Goal: Task Accomplishment & Management: Contribute content

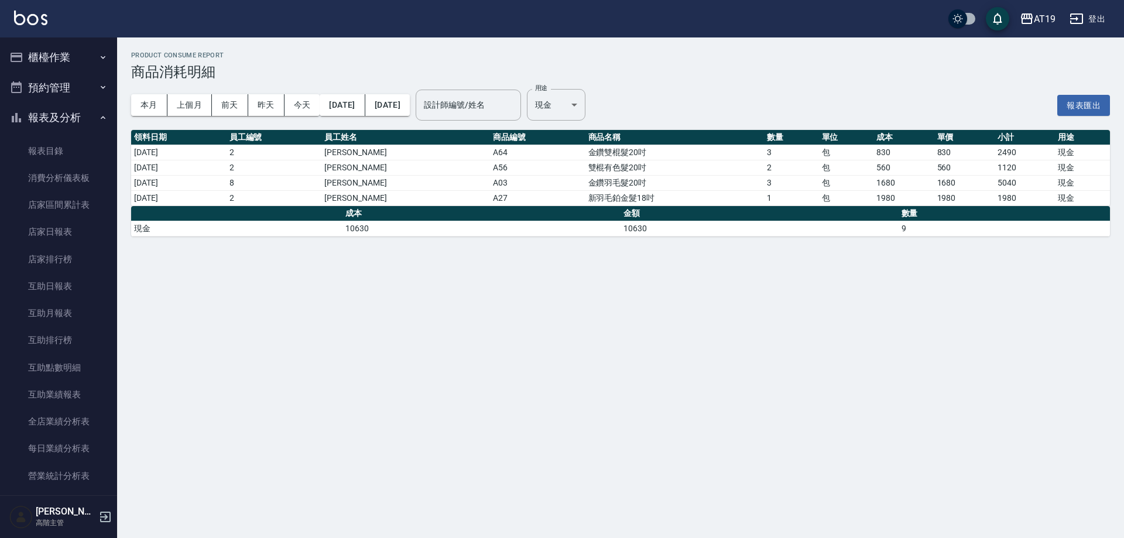
scroll to position [293, 0]
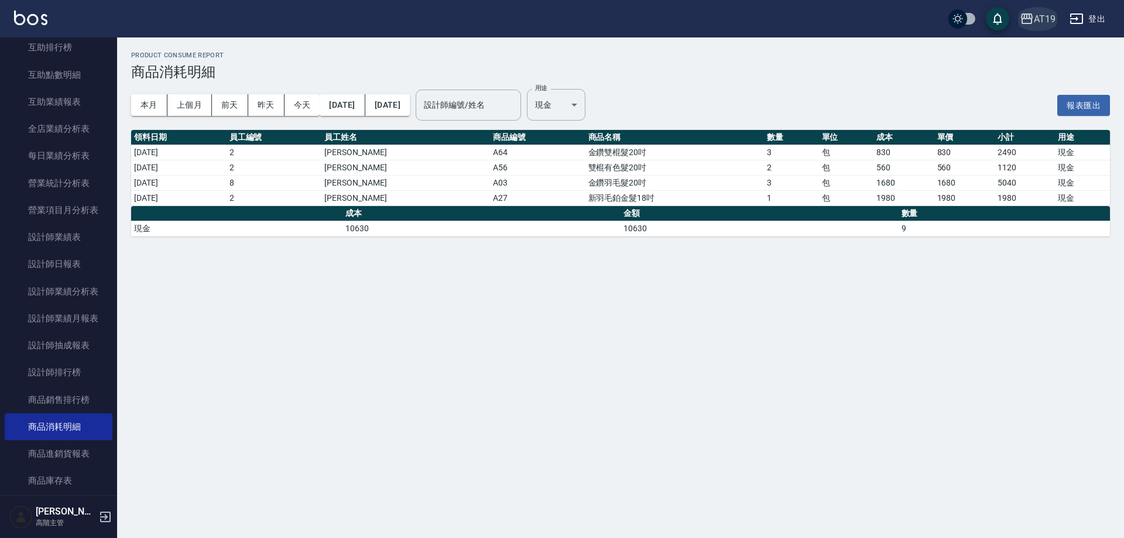
click at [1046, 16] on div "AT19" at bounding box center [1044, 19] width 22 height 15
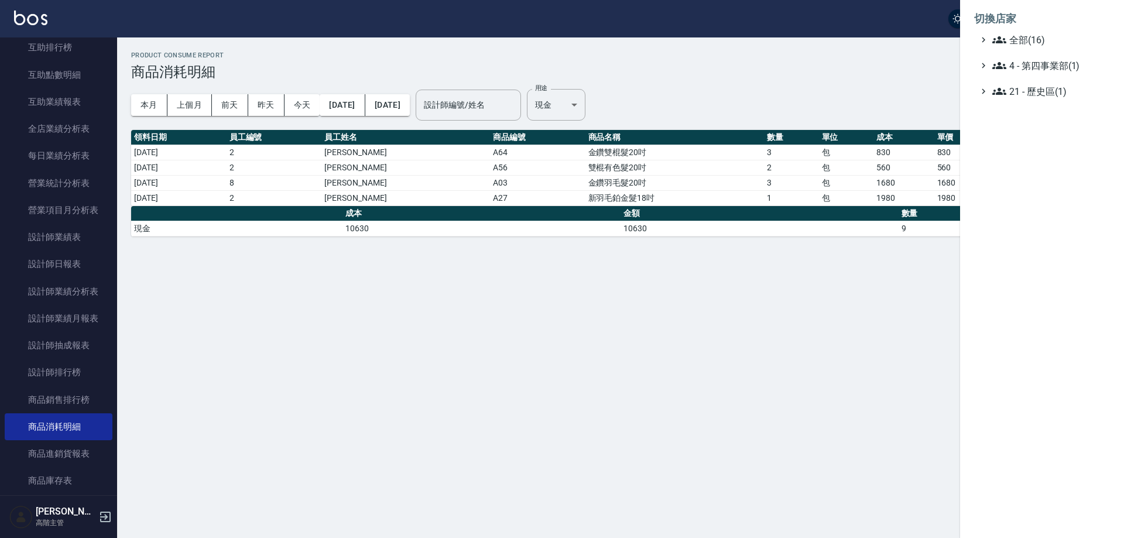
click at [326, 362] on div at bounding box center [562, 269] width 1124 height 538
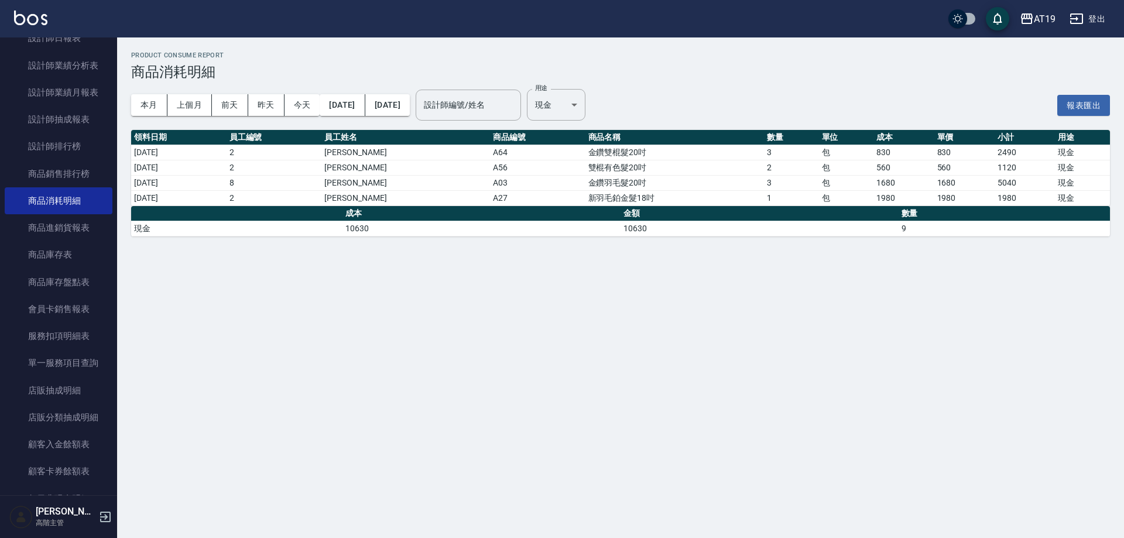
scroll to position [761, 0]
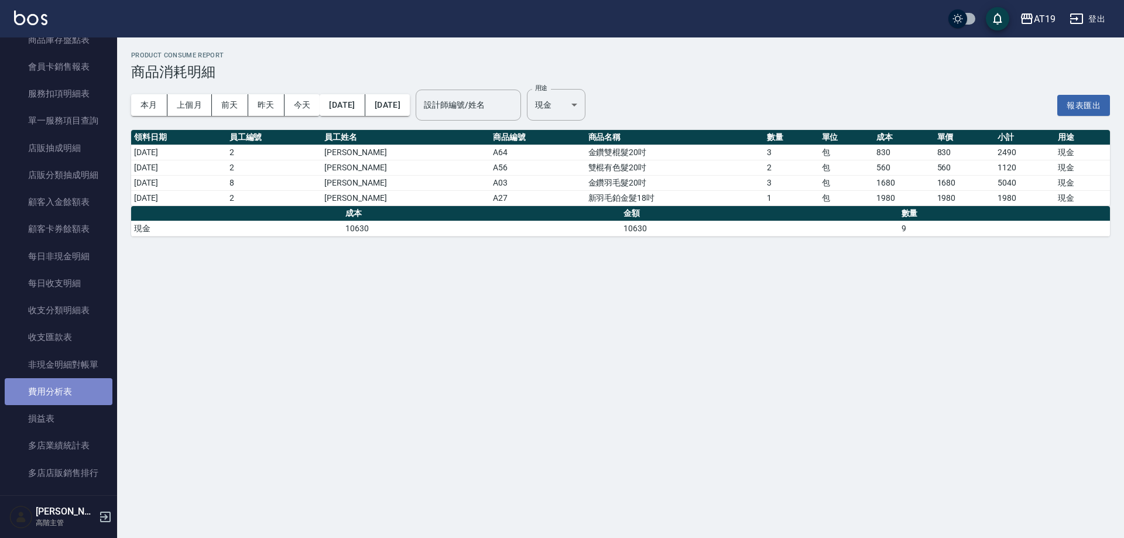
click at [75, 402] on link "費用分析表" at bounding box center [59, 391] width 108 height 27
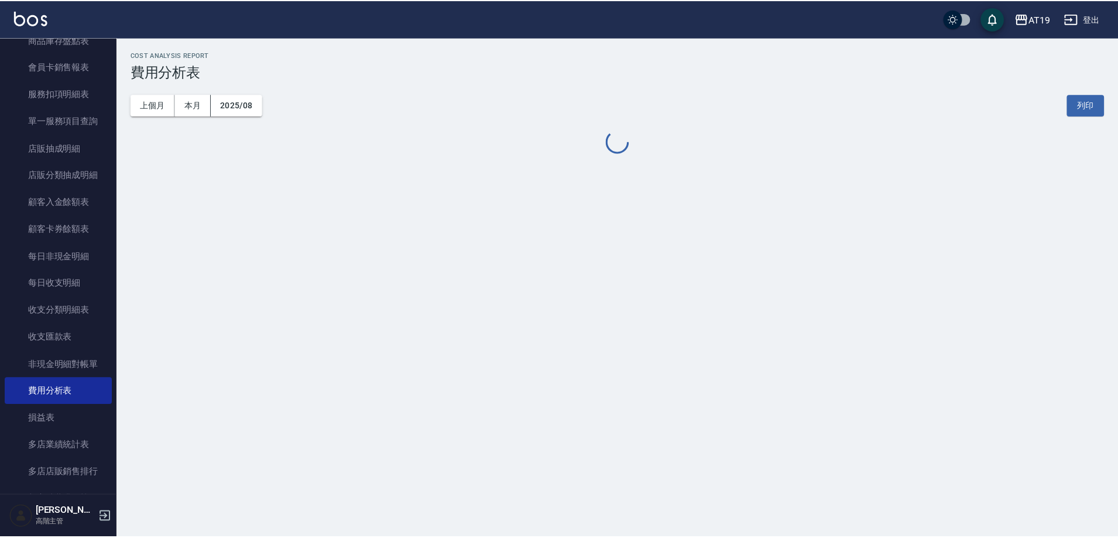
scroll to position [1005, 0]
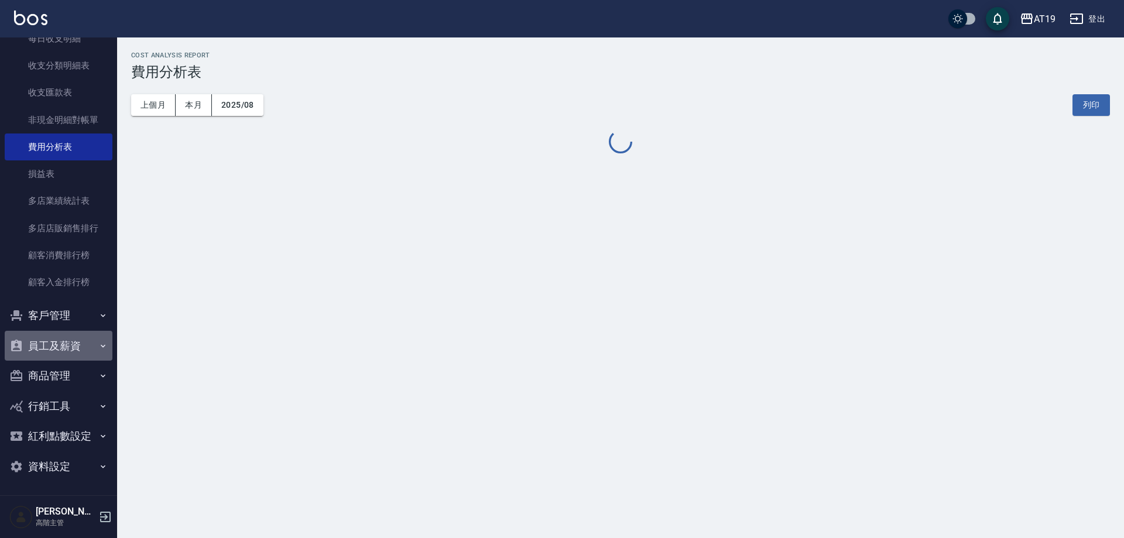
click at [64, 345] on button "員工及薪資" at bounding box center [59, 346] width 108 height 30
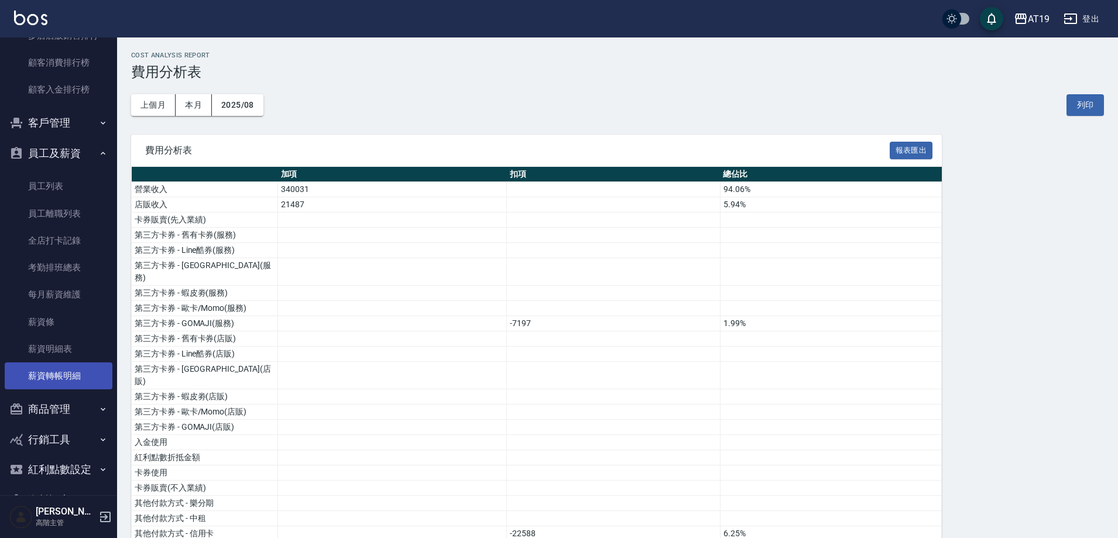
scroll to position [1200, 0]
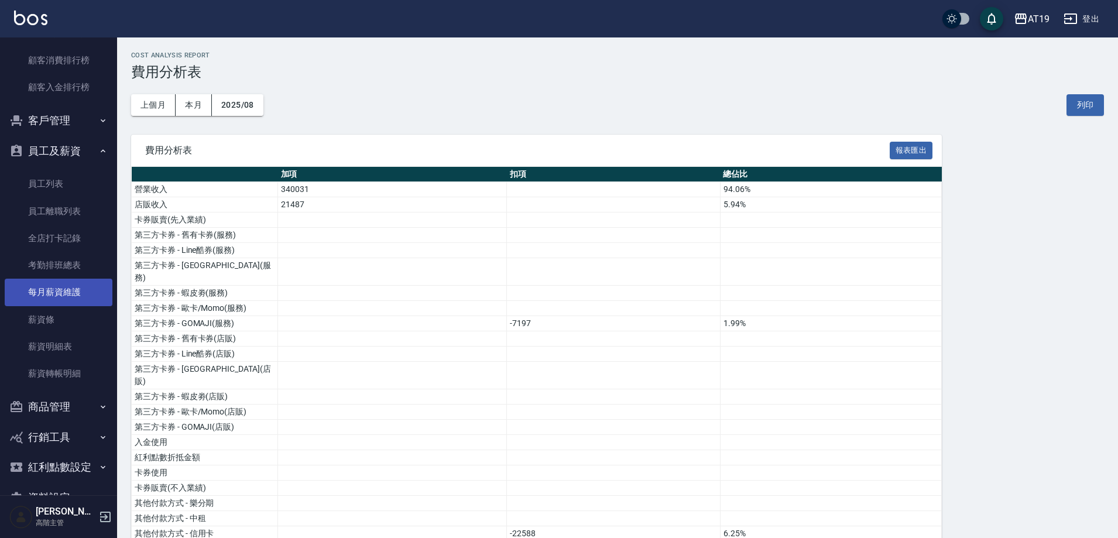
click at [62, 298] on link "每月薪資維護" at bounding box center [59, 292] width 108 height 27
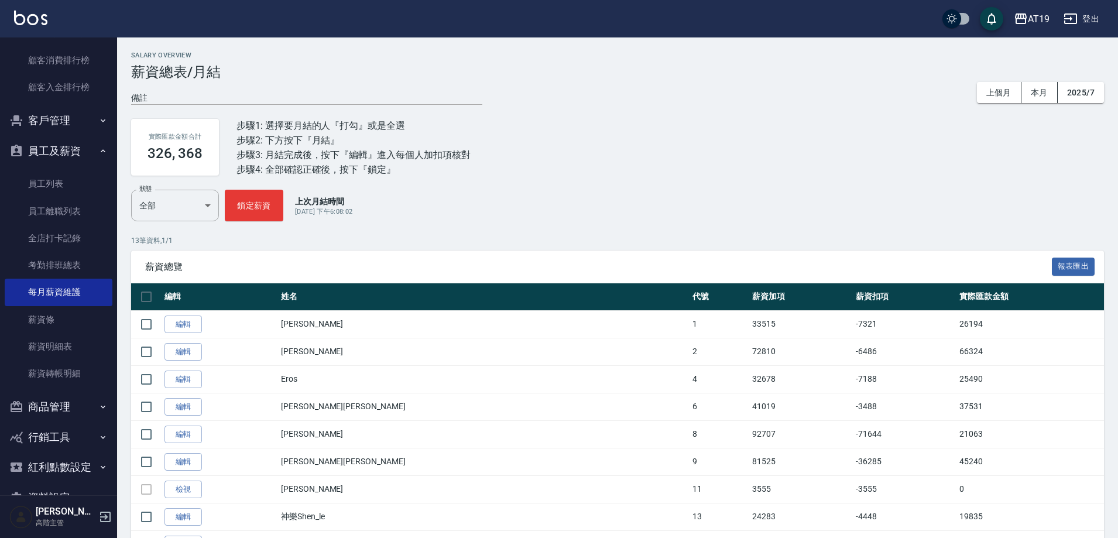
scroll to position [168, 0]
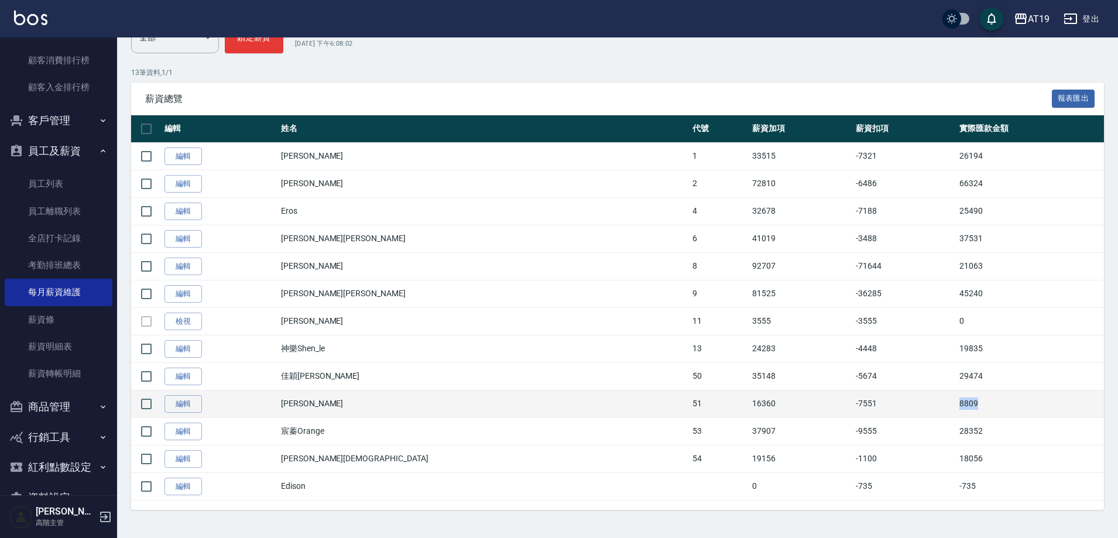
drag, startPoint x: 965, startPoint y: 406, endPoint x: 888, endPoint y: 403, distance: 77.3
click at [888, 403] on tr "編輯 沈妍曦 51 16360 -7551 8809" at bounding box center [617, 404] width 973 height 28
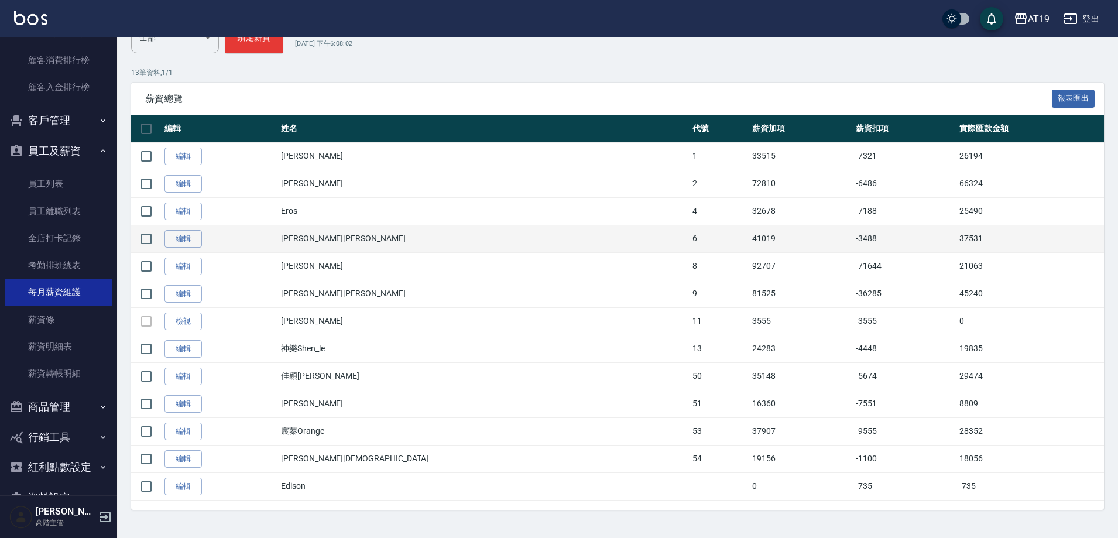
click at [956, 250] on td "37531" at bounding box center [1029, 239] width 147 height 28
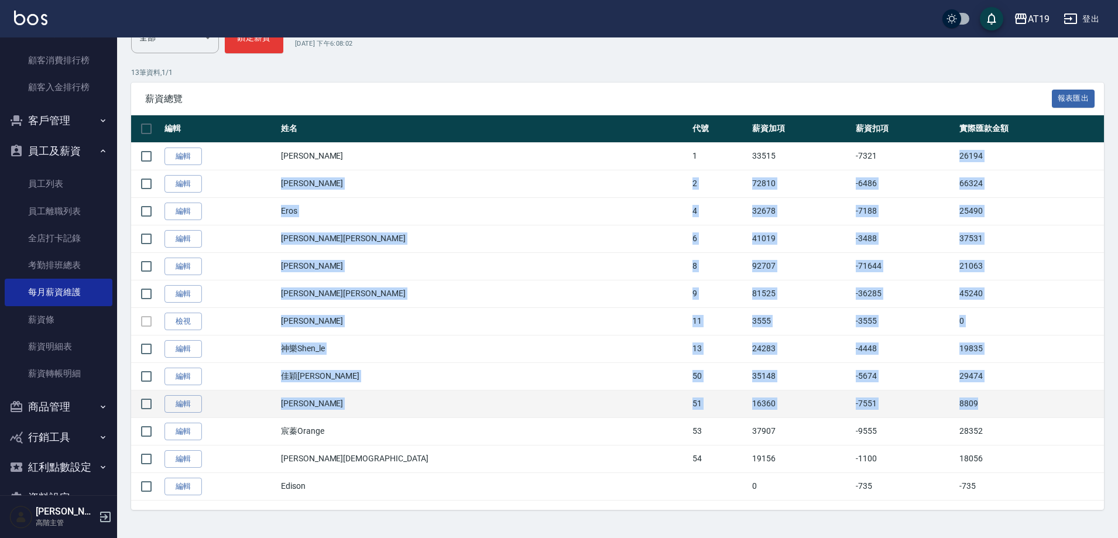
drag, startPoint x: 900, startPoint y: 156, endPoint x: 947, endPoint y: 412, distance: 260.7
click at [947, 413] on tbody "編輯 琳達Linda 1 33515 -7321 26194 編輯 藍尼Lannie 2 72810 -6486 66324 編輯 Eros 4 32678 …" at bounding box center [617, 321] width 973 height 358
click at [956, 412] on td "8809" at bounding box center [1029, 404] width 147 height 28
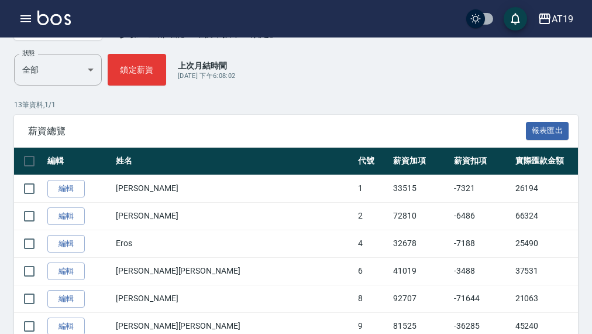
scroll to position [372, 0]
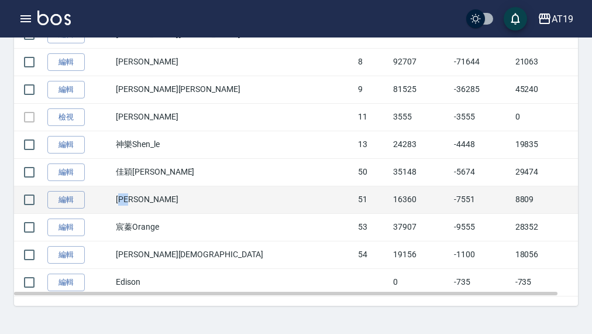
drag, startPoint x: 151, startPoint y: 201, endPoint x: 180, endPoint y: 200, distance: 28.7
click at [180, 200] on td "沈妍曦" at bounding box center [234, 200] width 242 height 28
copy td "妍曦"
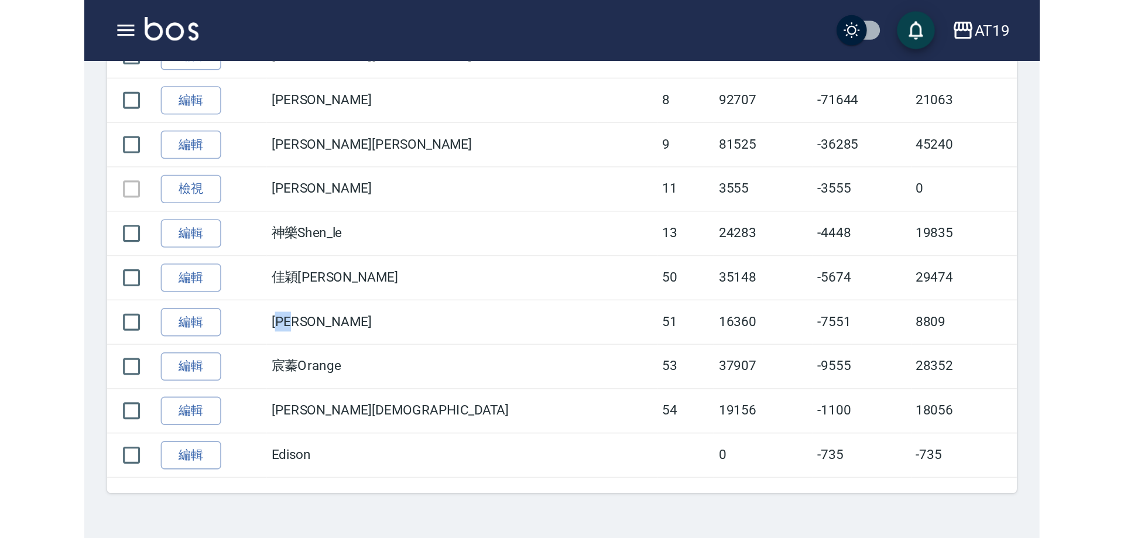
scroll to position [168, 0]
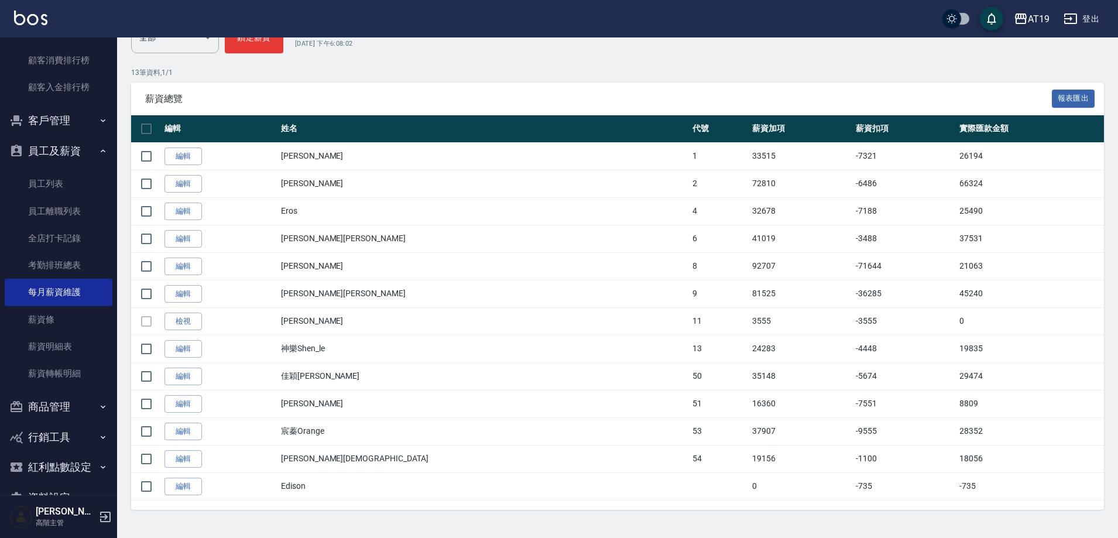
click at [1043, 6] on div "AT19 登出" at bounding box center [559, 18] width 1118 height 37
click at [1047, 23] on div "AT19" at bounding box center [1039, 19] width 22 height 15
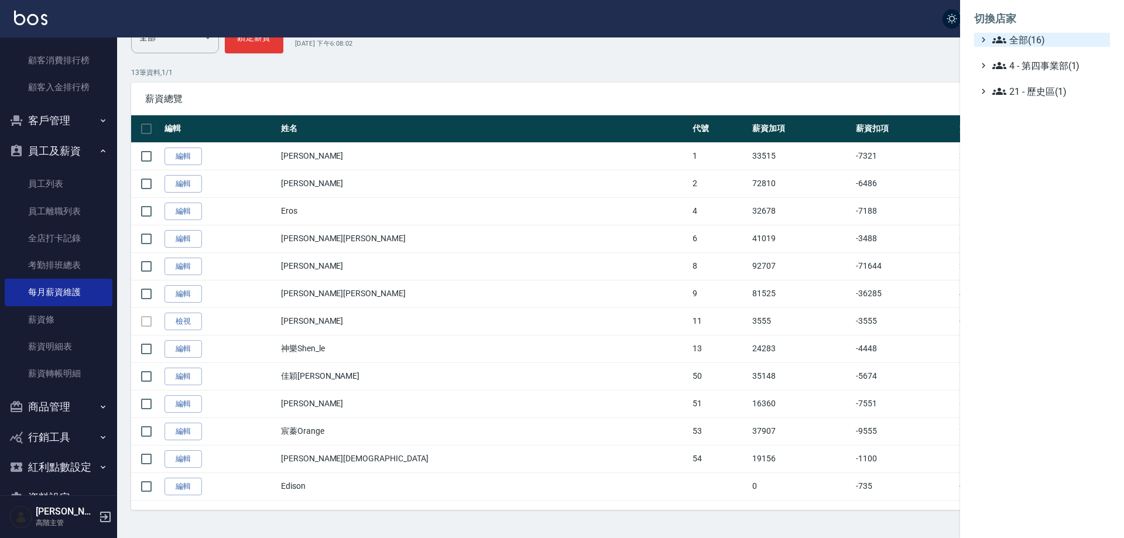
click at [1048, 40] on span "全部(16)" at bounding box center [1048, 40] width 113 height 14
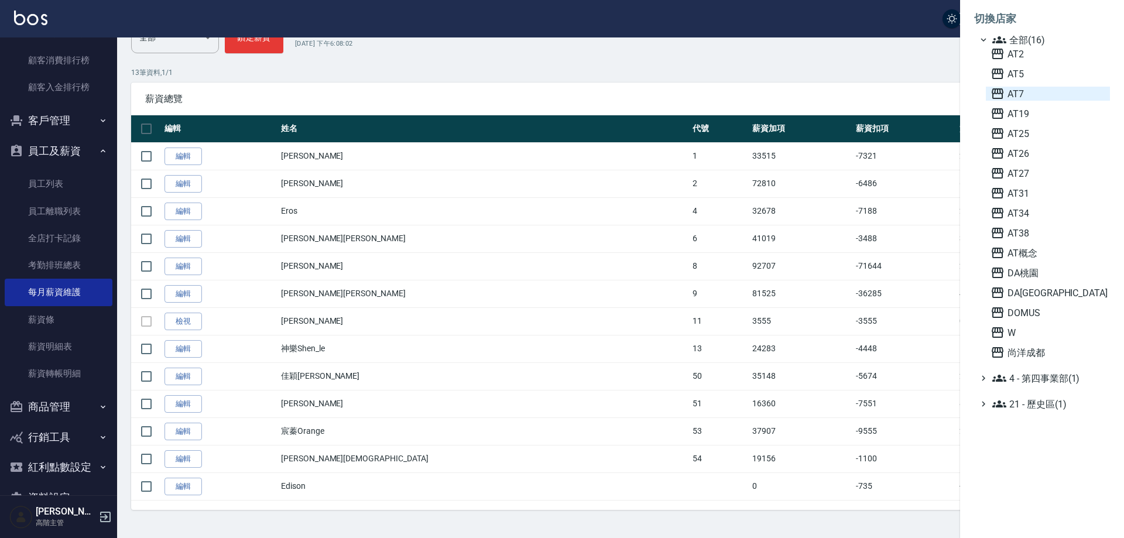
click at [1040, 87] on span "AT7" at bounding box center [1047, 94] width 115 height 14
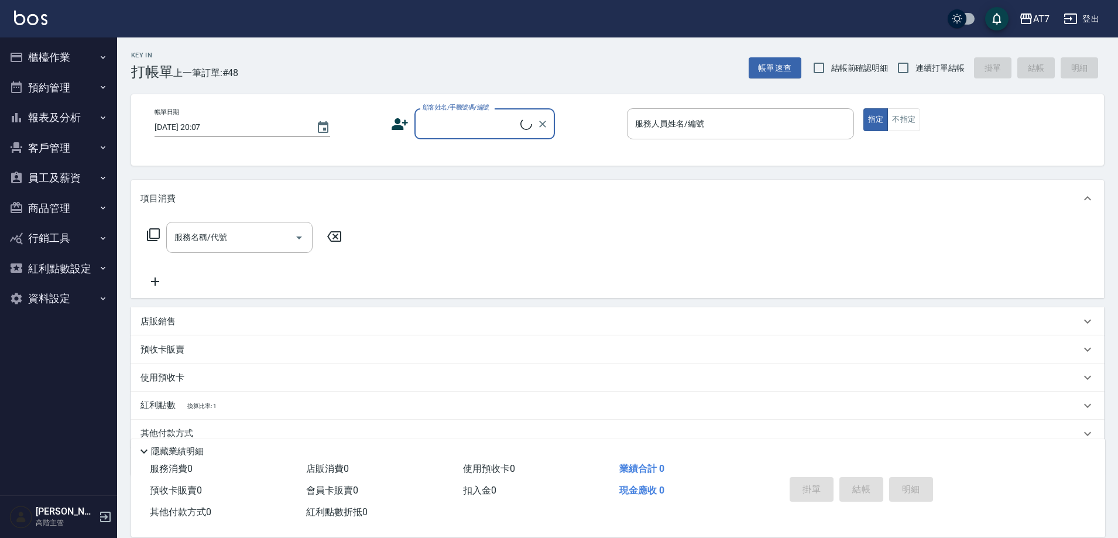
click at [67, 297] on button "資料設定" at bounding box center [59, 298] width 108 height 30
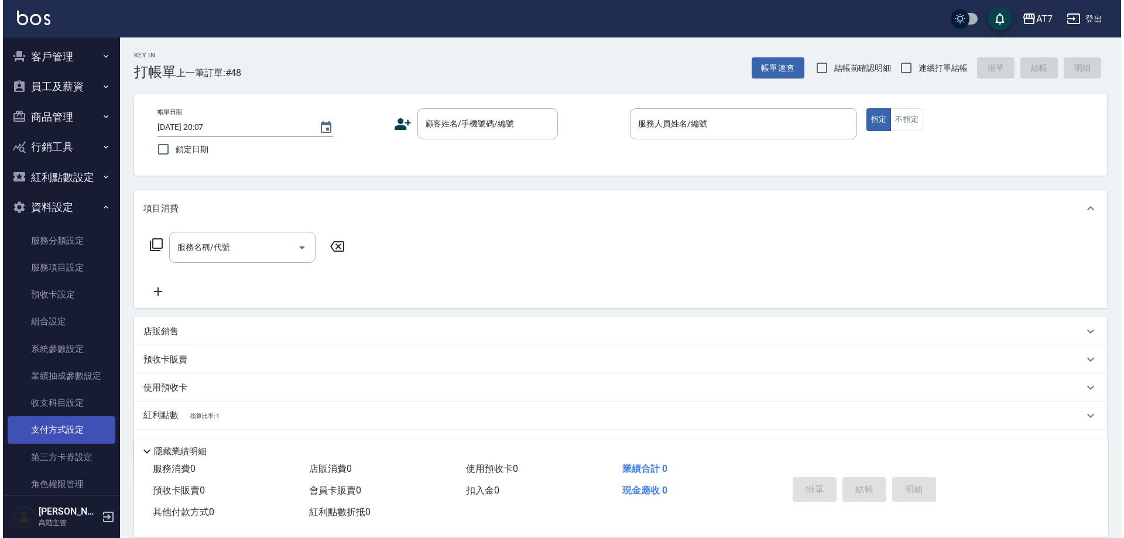
scroll to position [112, 0]
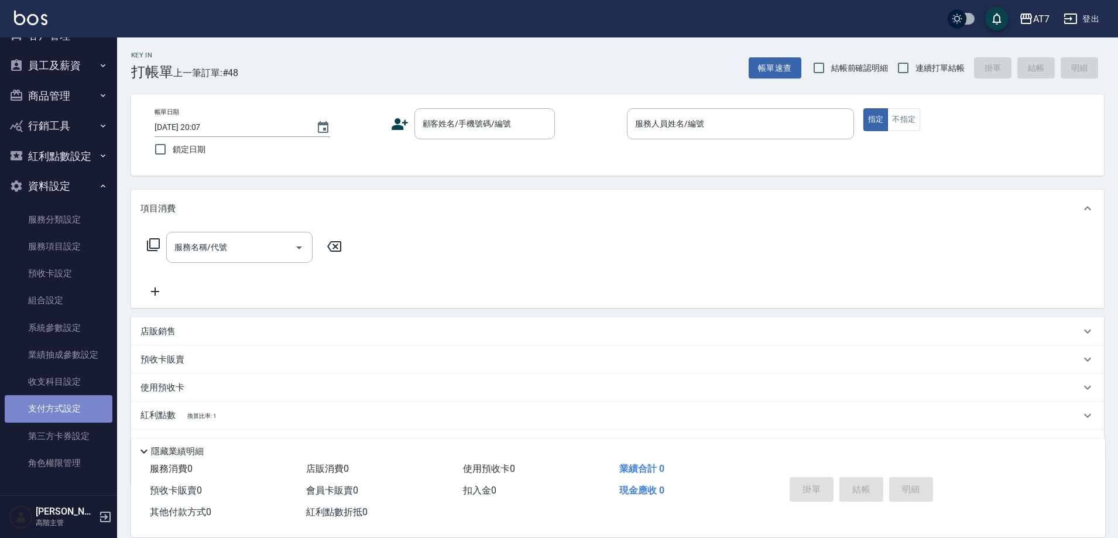
click at [74, 404] on link "支付方式設定" at bounding box center [59, 408] width 108 height 27
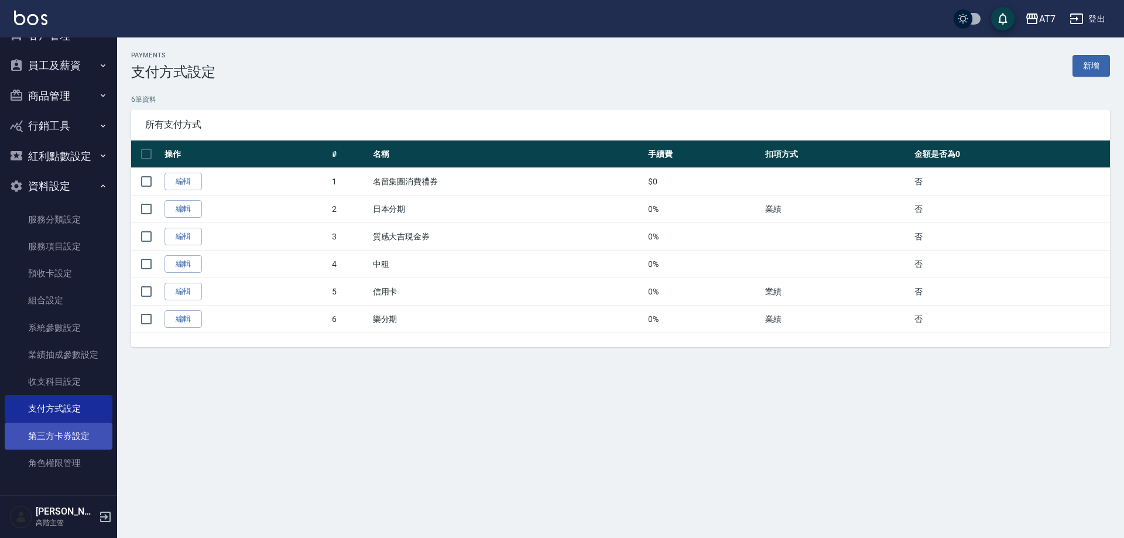
click at [71, 432] on link "第三方卡券設定" at bounding box center [59, 436] width 108 height 27
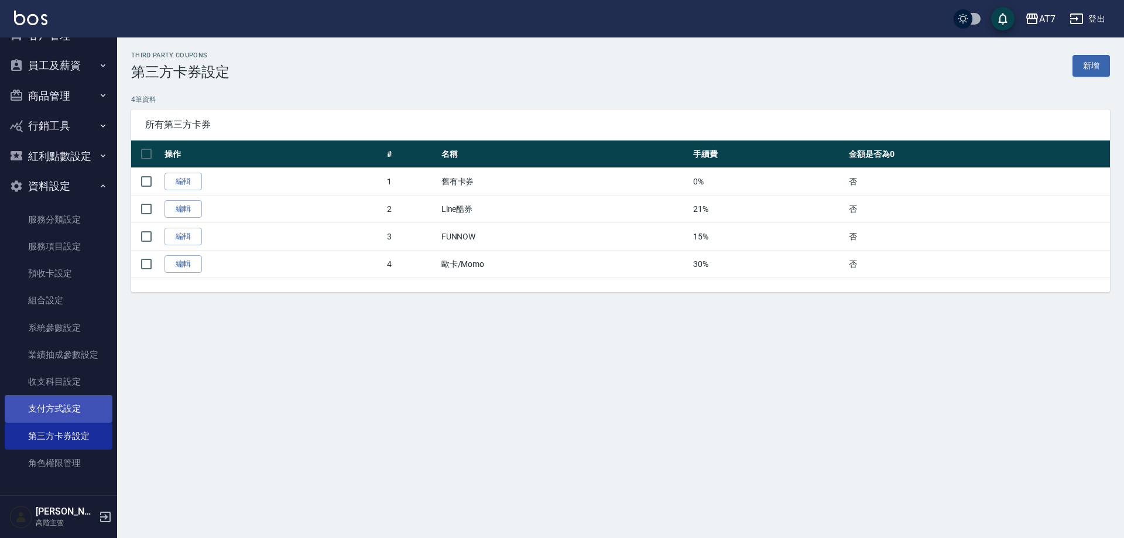
click at [57, 406] on link "支付方式設定" at bounding box center [59, 408] width 108 height 27
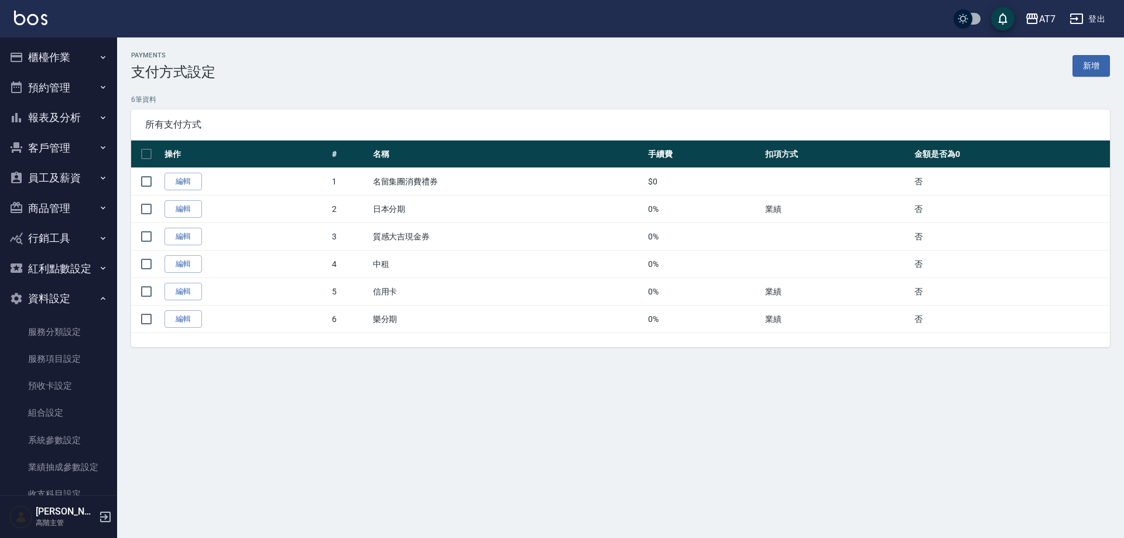
click at [61, 43] on button "櫃檯作業" at bounding box center [59, 57] width 108 height 30
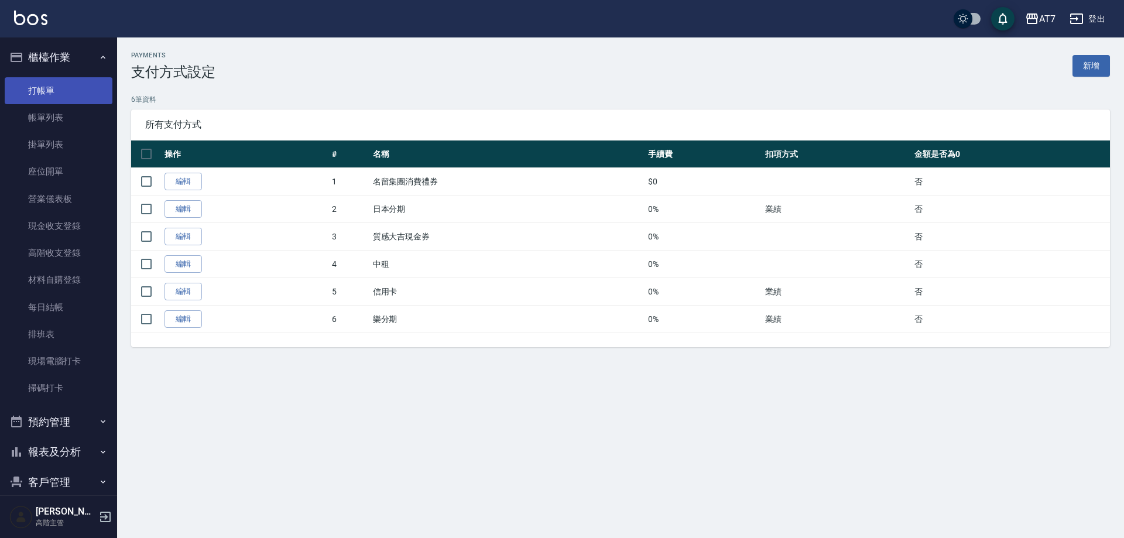
click at [57, 87] on link "打帳單" at bounding box center [59, 90] width 108 height 27
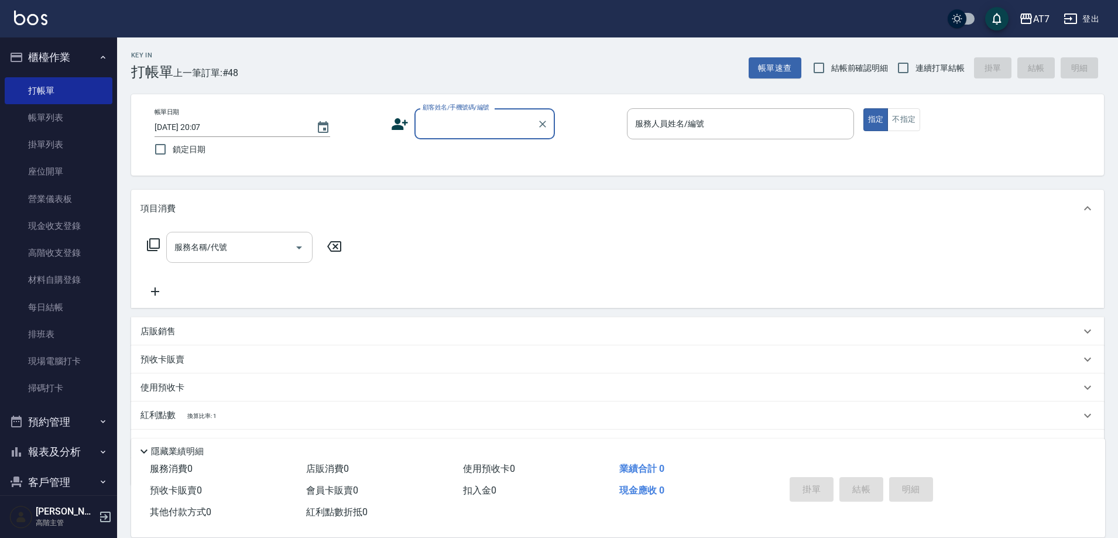
click at [210, 250] on div "服務名稱/代號 服務名稱/代號" at bounding box center [239, 247] width 146 height 31
click at [529, 248] on div "服務名稱/代號 服務名稱/代號" at bounding box center [617, 267] width 973 height 81
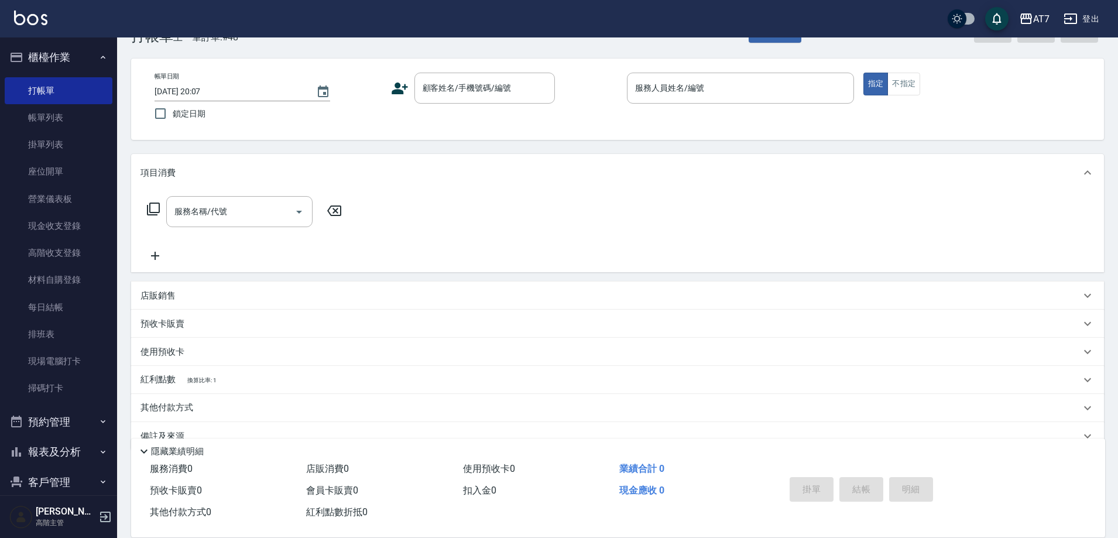
scroll to position [60, 0]
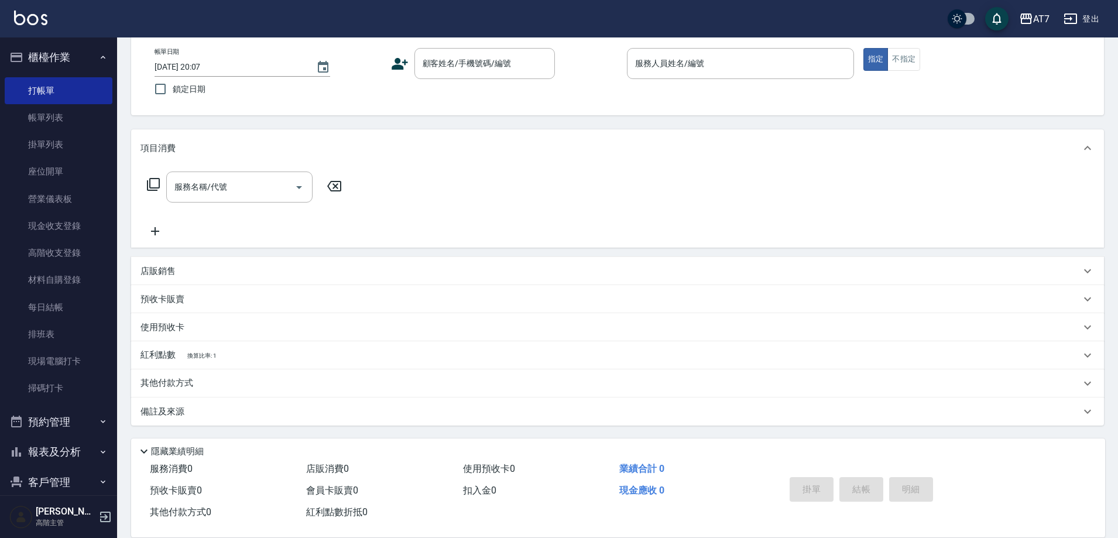
click at [178, 377] on p "其他付款方式" at bounding box center [169, 383] width 59 height 13
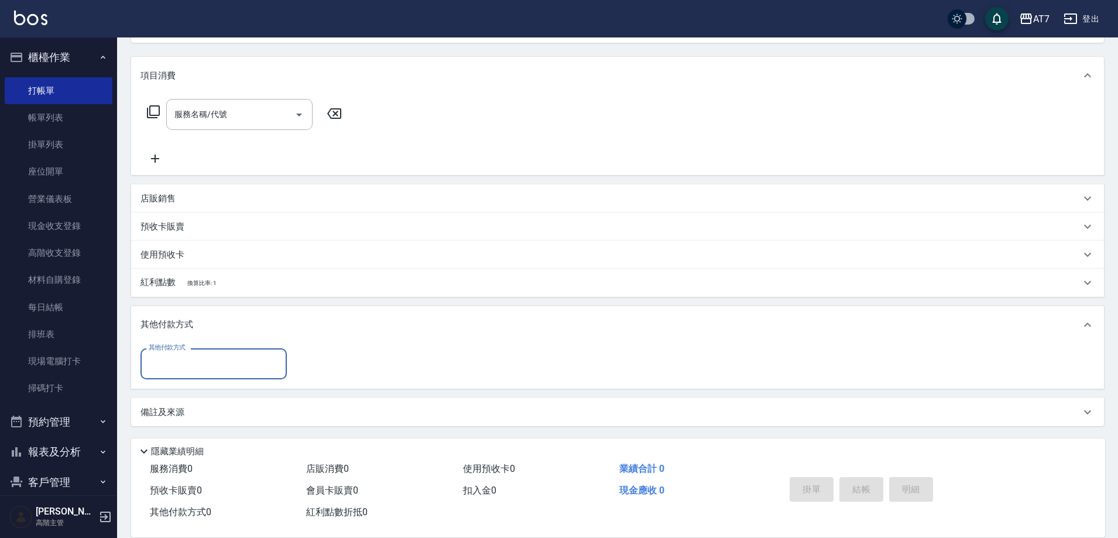
scroll to position [133, 0]
click at [187, 365] on input "其他付款方式" at bounding box center [214, 363] width 136 height 20
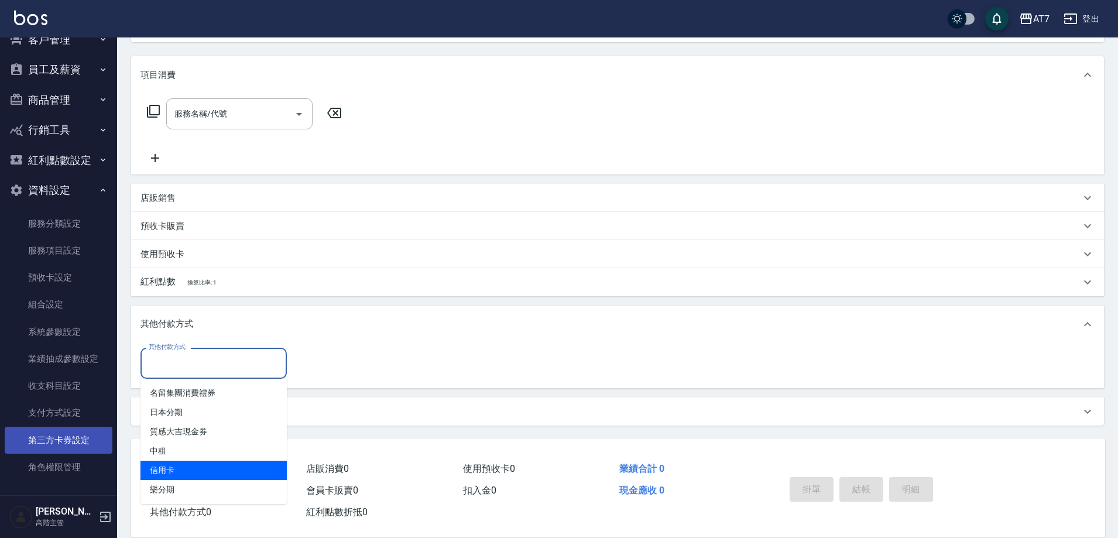
scroll to position [447, 0]
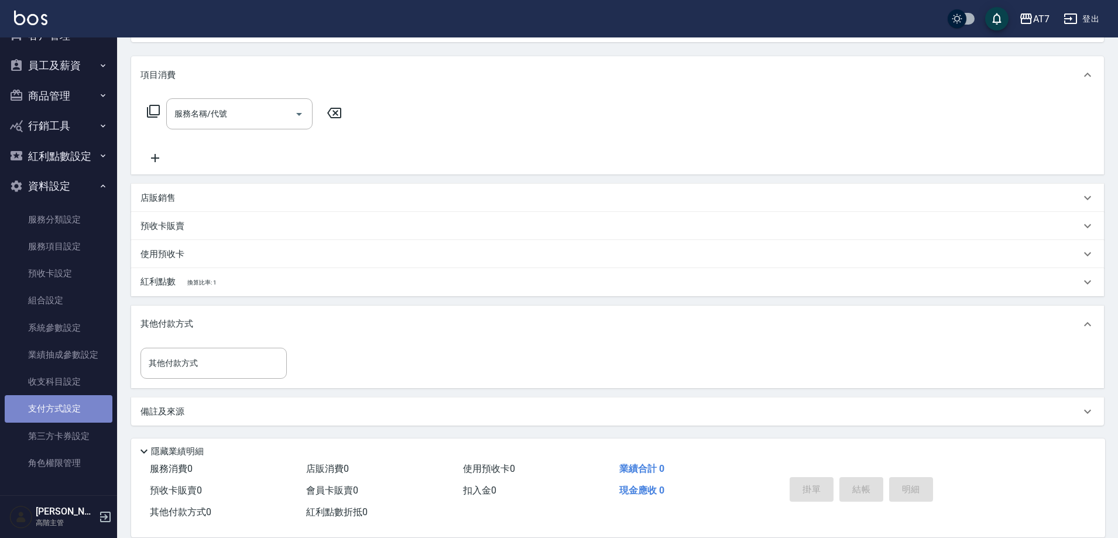
click at [61, 399] on link "支付方式設定" at bounding box center [59, 408] width 108 height 27
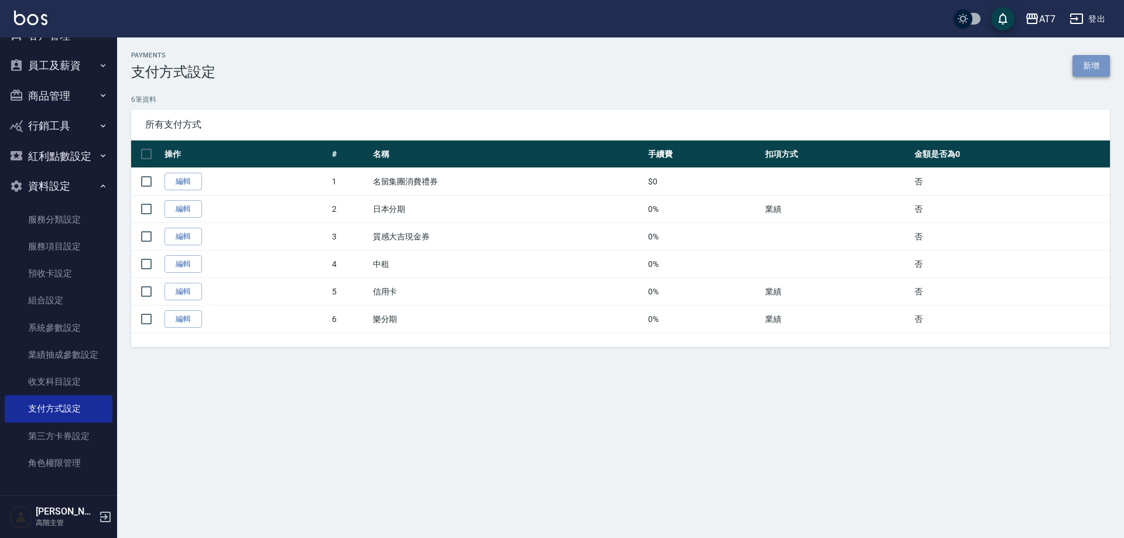
click at [1094, 60] on link "新增" at bounding box center [1090, 66] width 37 height 22
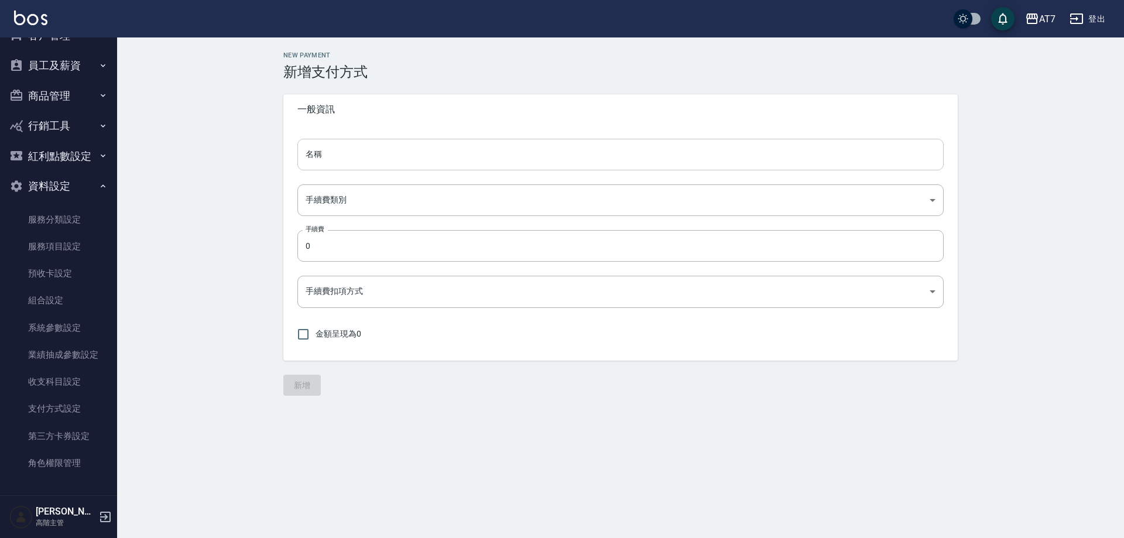
click at [389, 159] on input "名稱" at bounding box center [620, 155] width 646 height 32
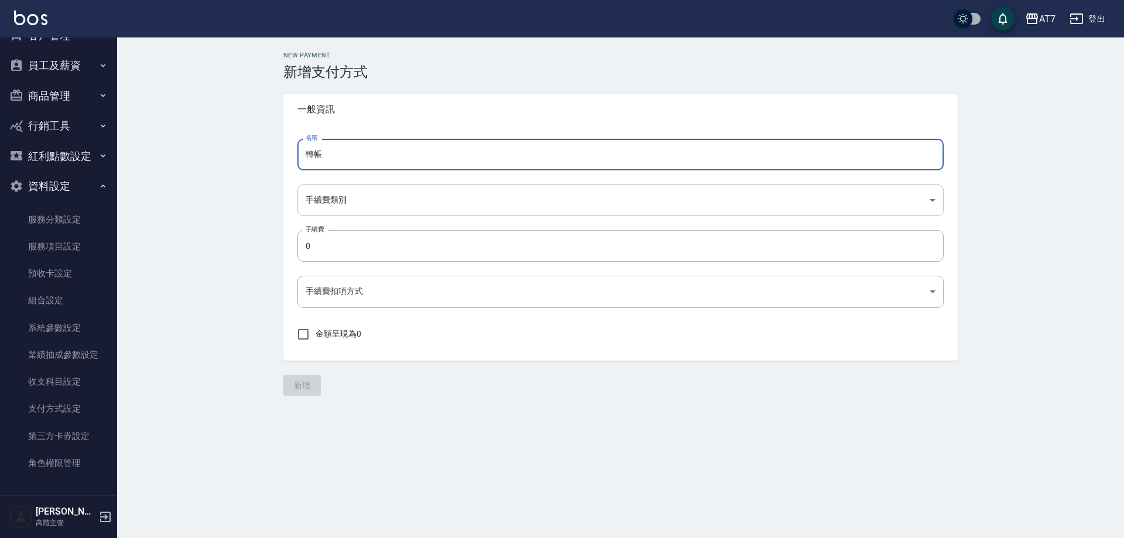
type input "轉帳"
click at [362, 205] on body "AT7 登出 櫃檯作業 打帳單 帳單列表 掛單列表 座位開單 營業儀表板 現金收支登錄 高階收支登錄 材料自購登錄 每日結帳 排班表 現場電腦打卡 掃碼打卡 …" at bounding box center [562, 269] width 1124 height 538
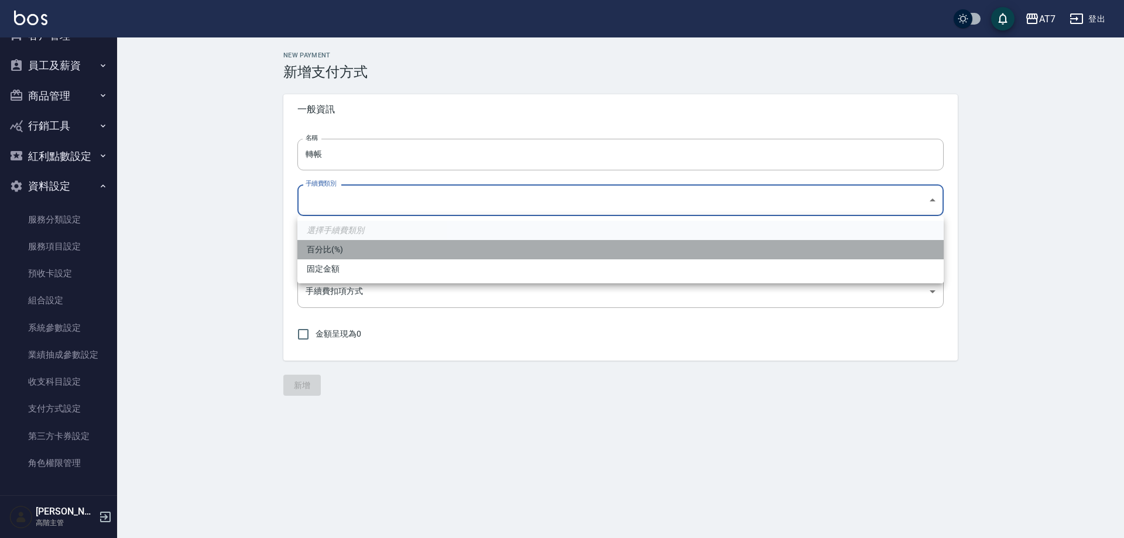
click at [358, 249] on li "百分比(%)" at bounding box center [620, 249] width 646 height 19
type input "PERCENT"
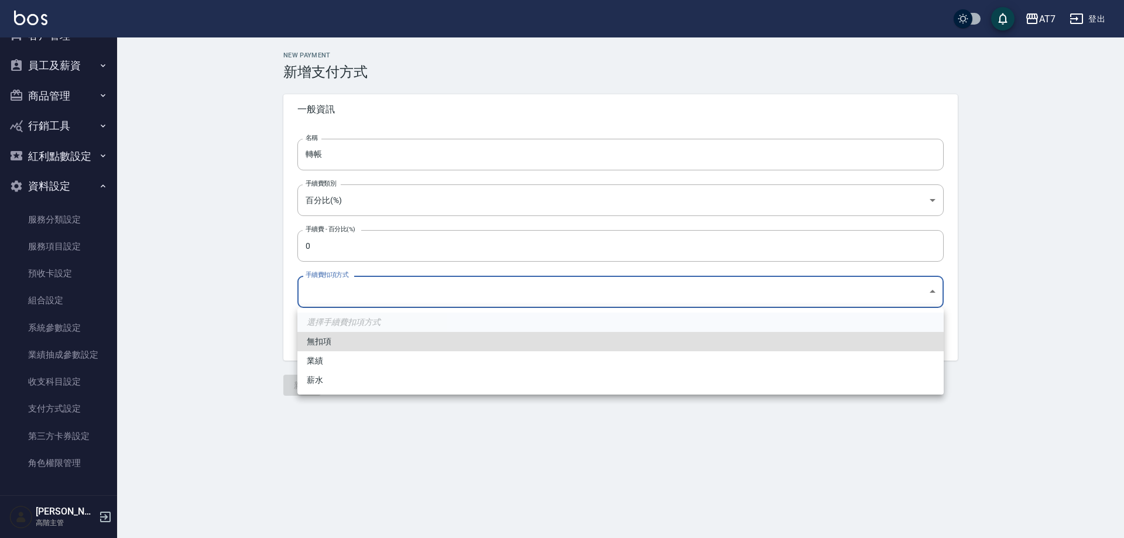
click at [335, 297] on body "AT7 登出 櫃檯作業 打帳單 帳單列表 掛單列表 座位開單 營業儀表板 現金收支登錄 高階收支登錄 材料自購登錄 每日結帳 排班表 現場電腦打卡 掃碼打卡 …" at bounding box center [562, 269] width 1124 height 538
click at [350, 360] on li "業績" at bounding box center [620, 360] width 646 height 19
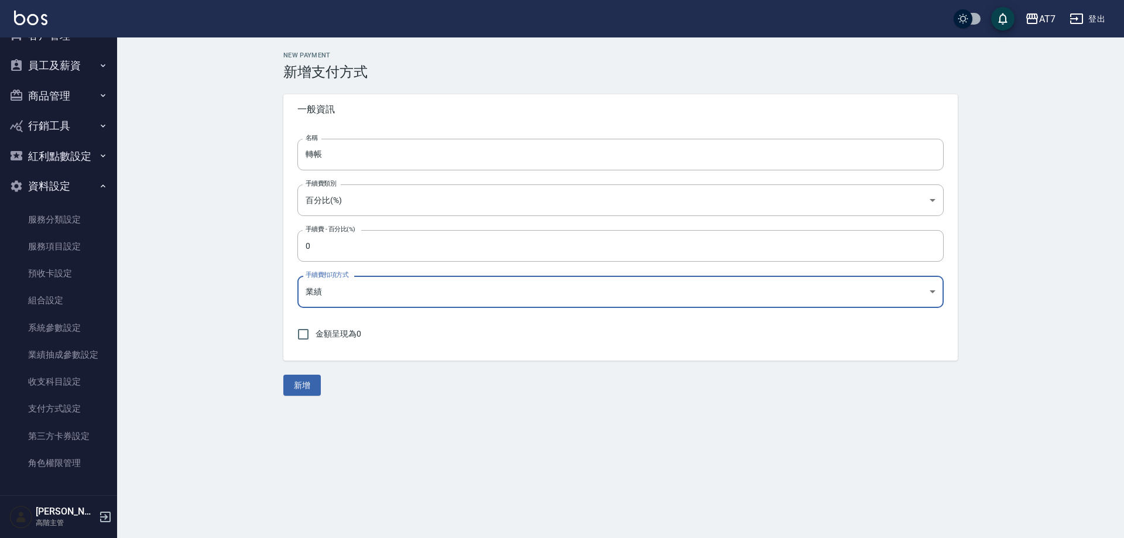
click at [345, 278] on label "手續費扣項方式" at bounding box center [326, 274] width 43 height 9
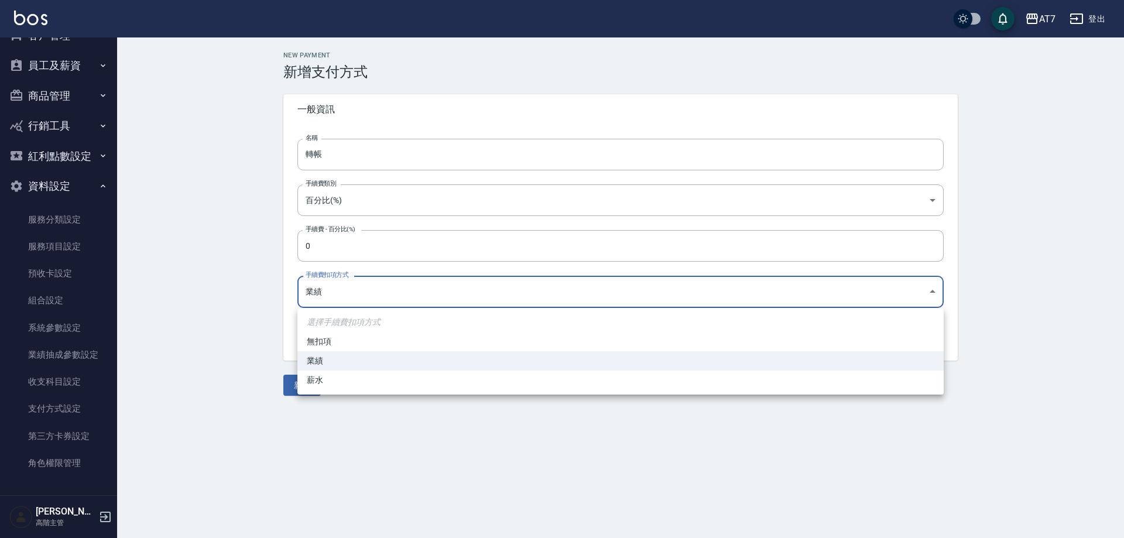
click at [351, 287] on body "AT7 登出 櫃檯作業 打帳單 帳單列表 掛單列表 座位開單 營業儀表板 現金收支登錄 高階收支登錄 材料自購登錄 每日結帳 排班表 現場電腦打卡 掃碼打卡 …" at bounding box center [562, 269] width 1124 height 538
click at [340, 339] on li "無扣項" at bounding box center [620, 341] width 646 height 19
type input "none"
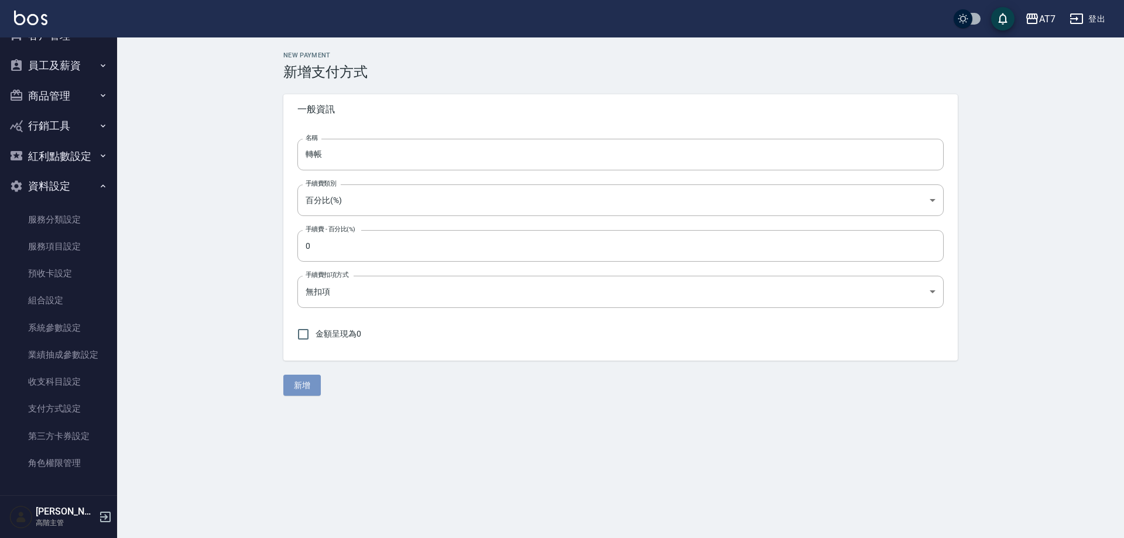
click at [304, 391] on button "新增" at bounding box center [301, 386] width 37 height 22
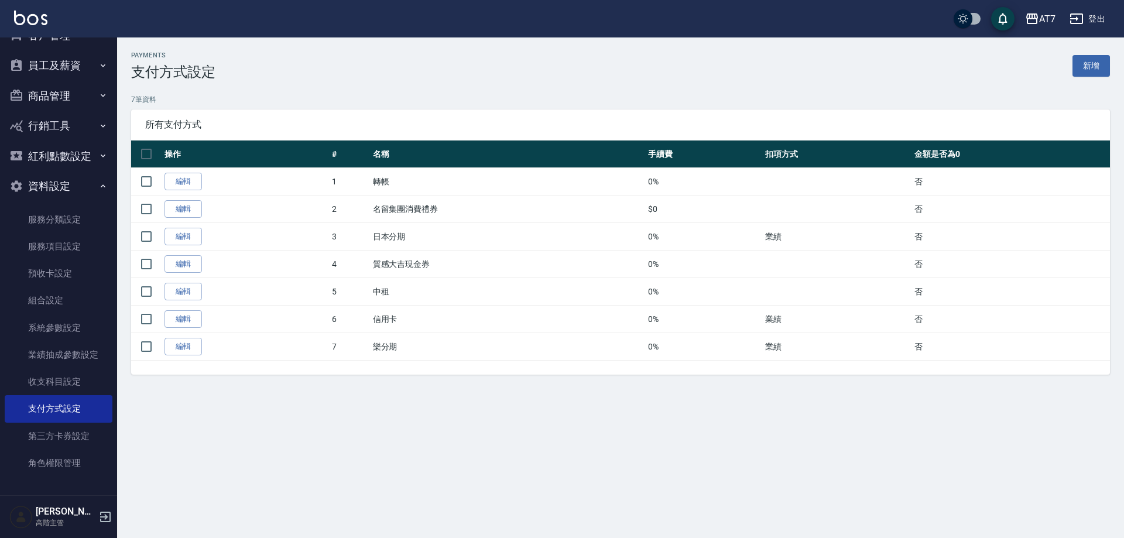
click at [466, 442] on div "Payments 支付方式設定 新增 7 筆資料 所有支付方式 操作 # 名稱 手續費 扣項方式 金額是否為0 編輯 1 轉帳 0% 否 編輯 2 名留集團消…" at bounding box center [562, 269] width 1124 height 538
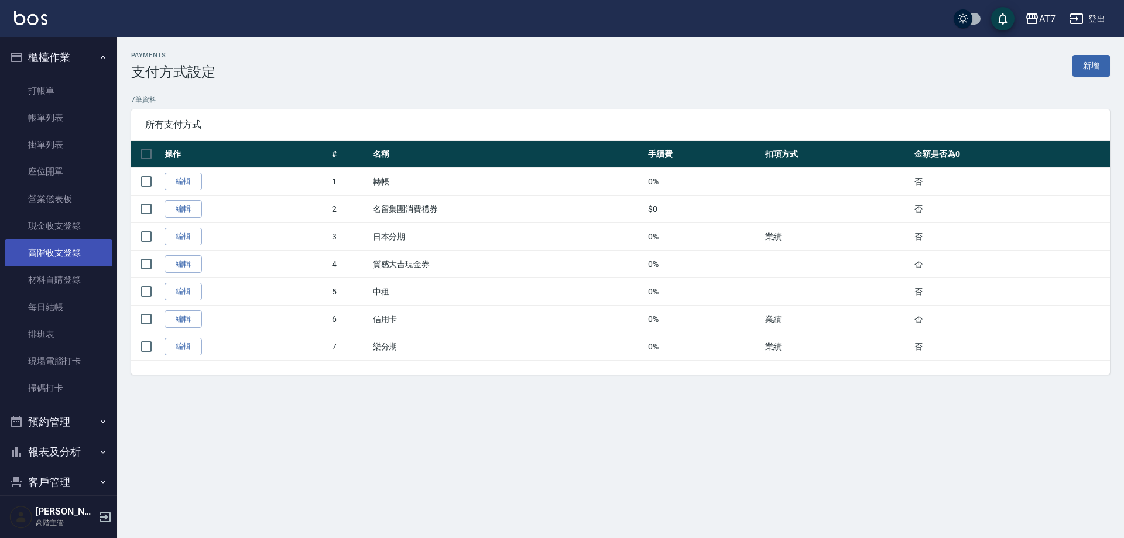
click at [75, 248] on link "高階收支登錄" at bounding box center [59, 252] width 108 height 27
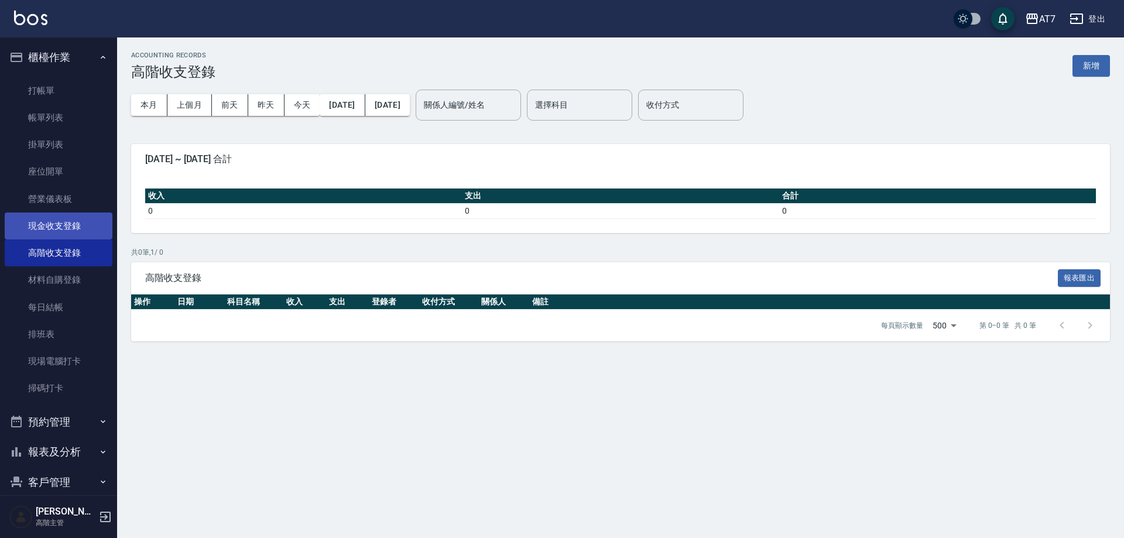
click at [81, 226] on link "現金收支登錄" at bounding box center [59, 225] width 108 height 27
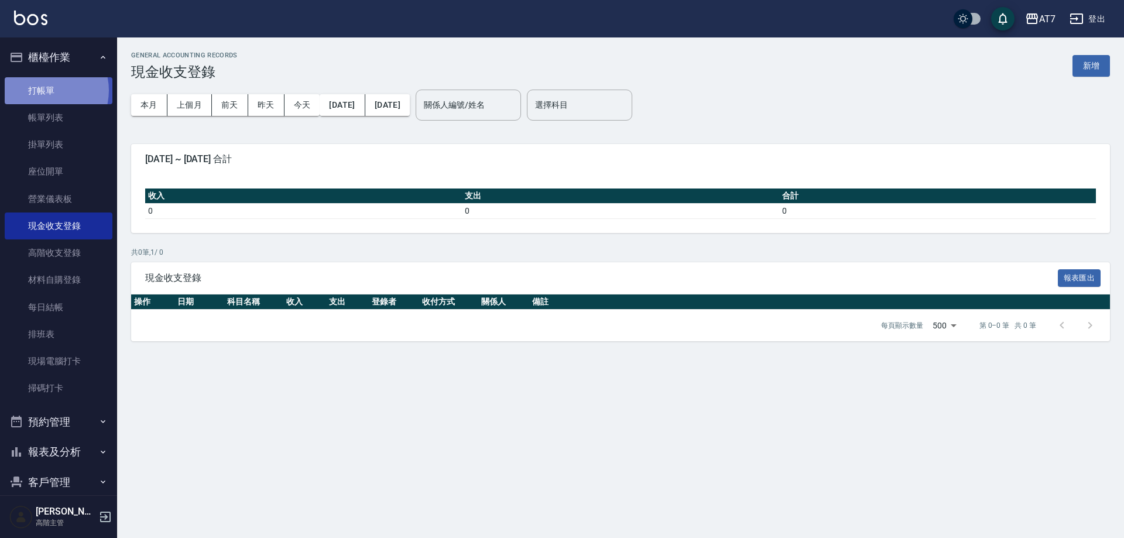
click at [43, 90] on link "打帳單" at bounding box center [59, 90] width 108 height 27
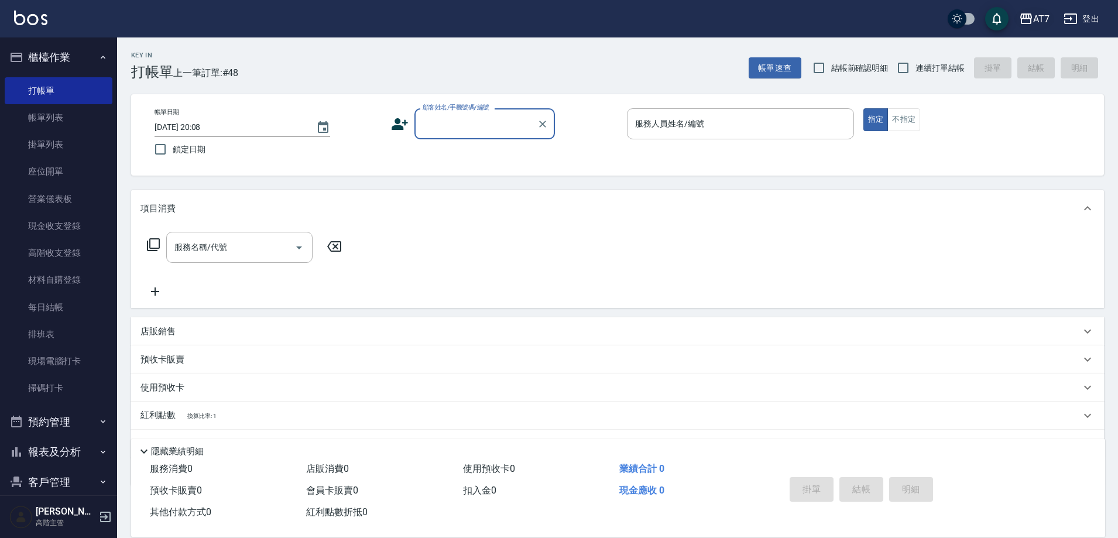
click at [1046, 17] on div "AT7" at bounding box center [1041, 19] width 16 height 15
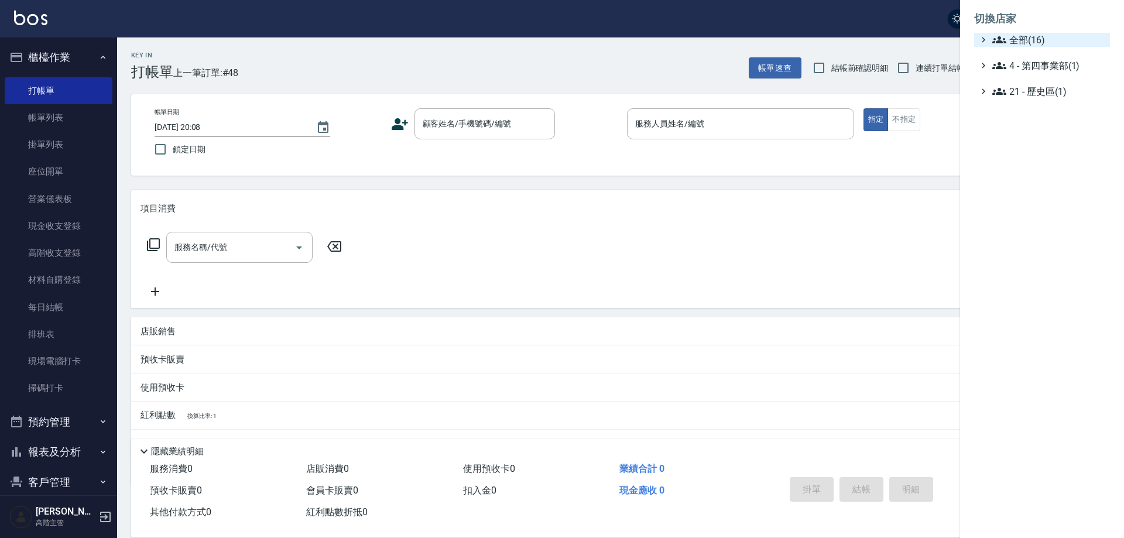
click at [1043, 42] on span "全部(16)" at bounding box center [1048, 40] width 113 height 14
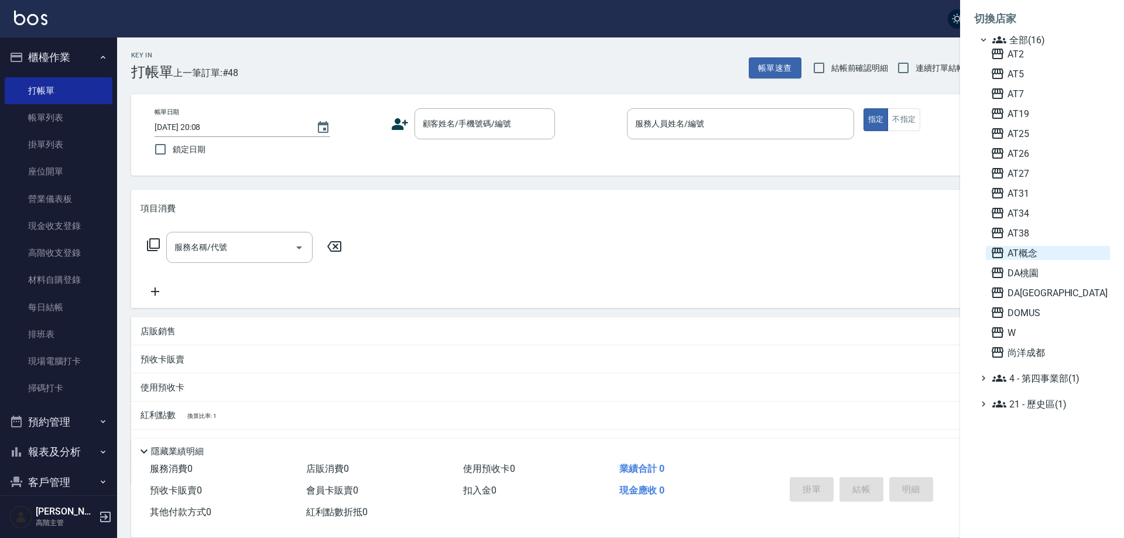
click at [1040, 251] on span "AT概念" at bounding box center [1047, 253] width 115 height 14
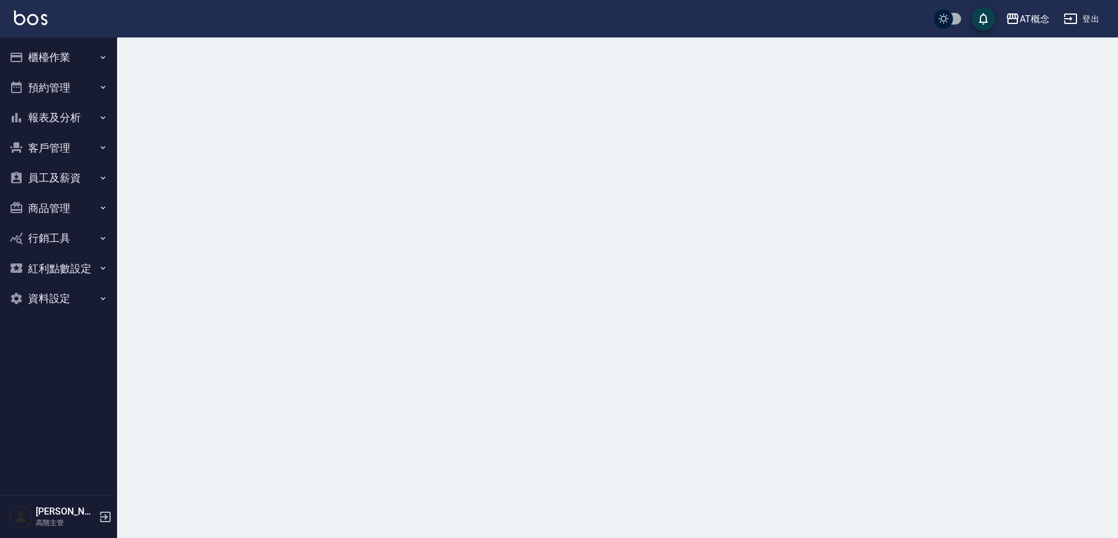
click at [68, 298] on button "資料設定" at bounding box center [59, 298] width 108 height 30
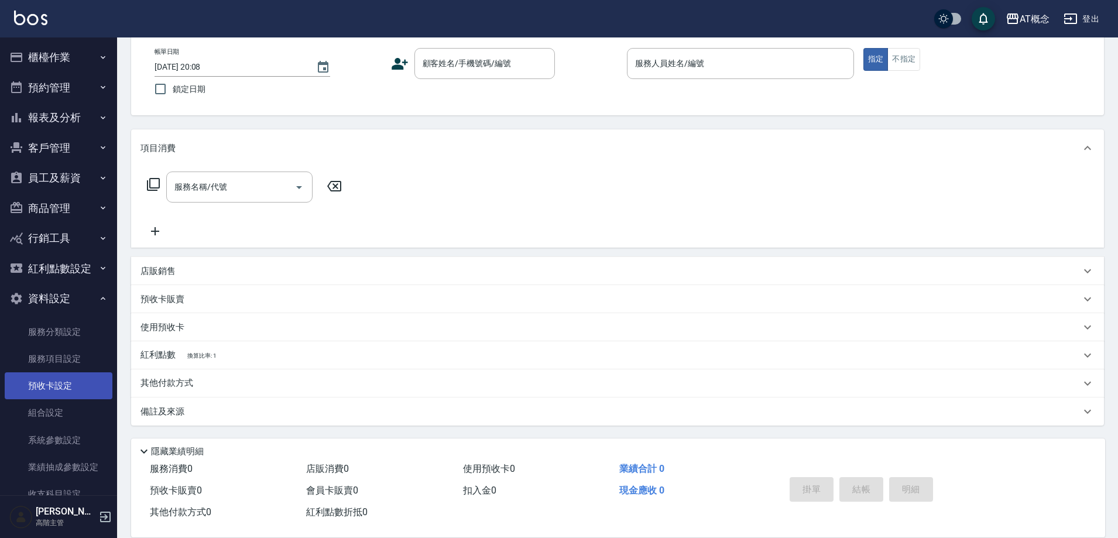
scroll to position [112, 0]
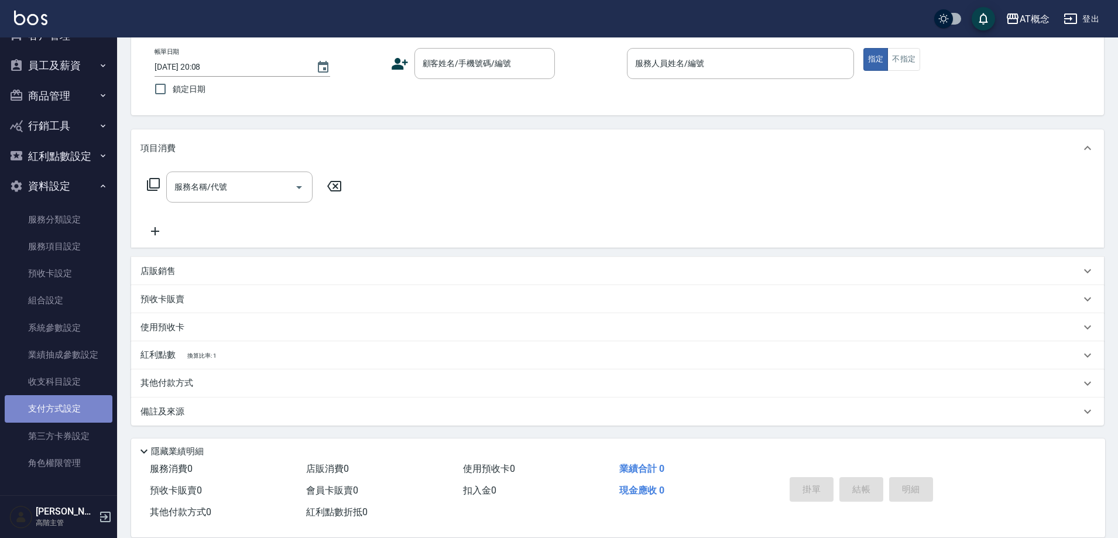
click at [65, 410] on link "支付方式設定" at bounding box center [59, 408] width 108 height 27
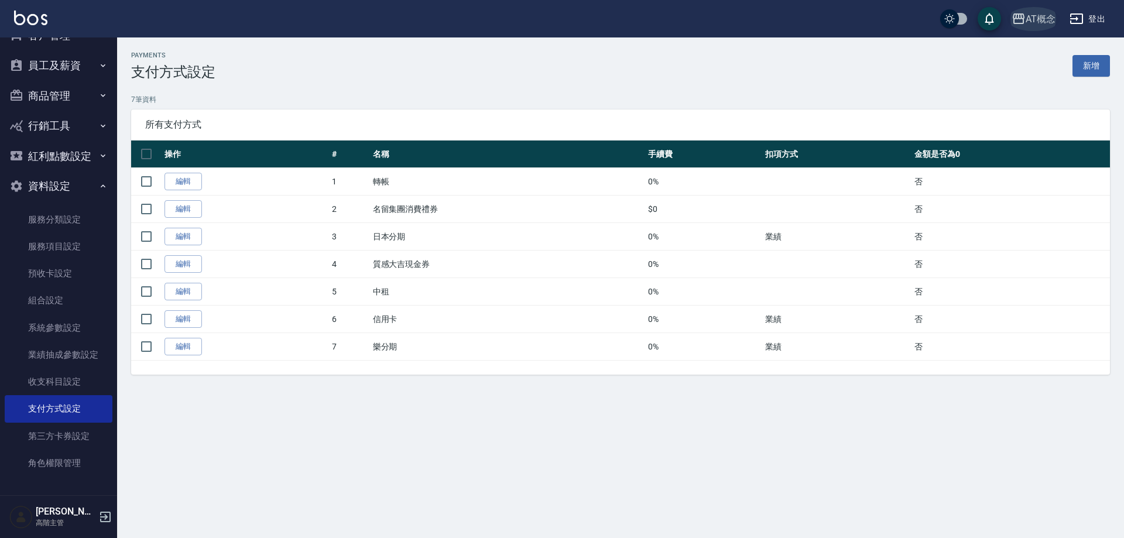
click at [1037, 19] on div "AT概念" at bounding box center [1040, 19] width 30 height 15
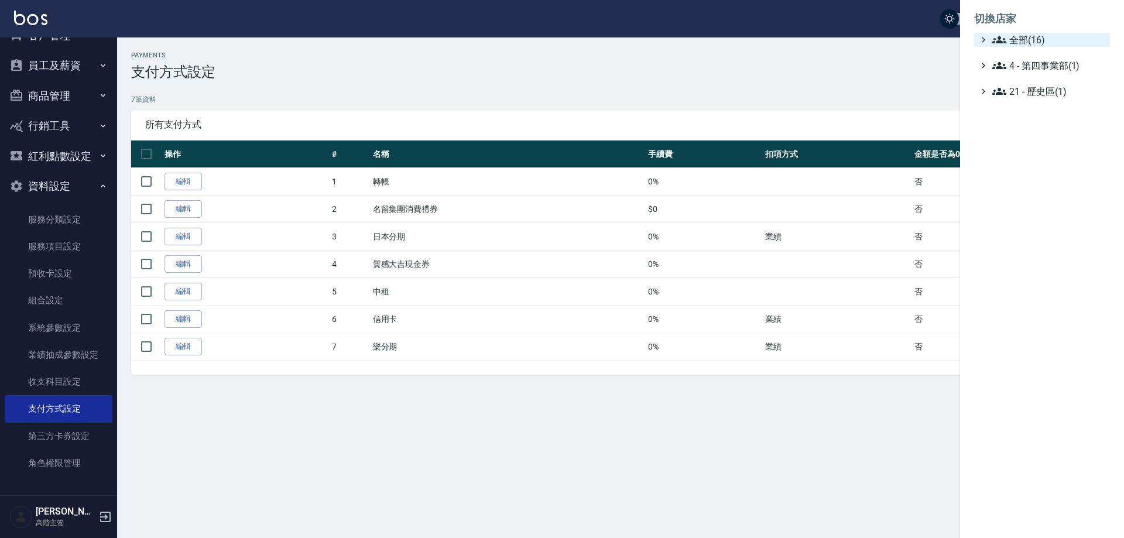
click at [1052, 40] on span "全部(16)" at bounding box center [1048, 40] width 113 height 14
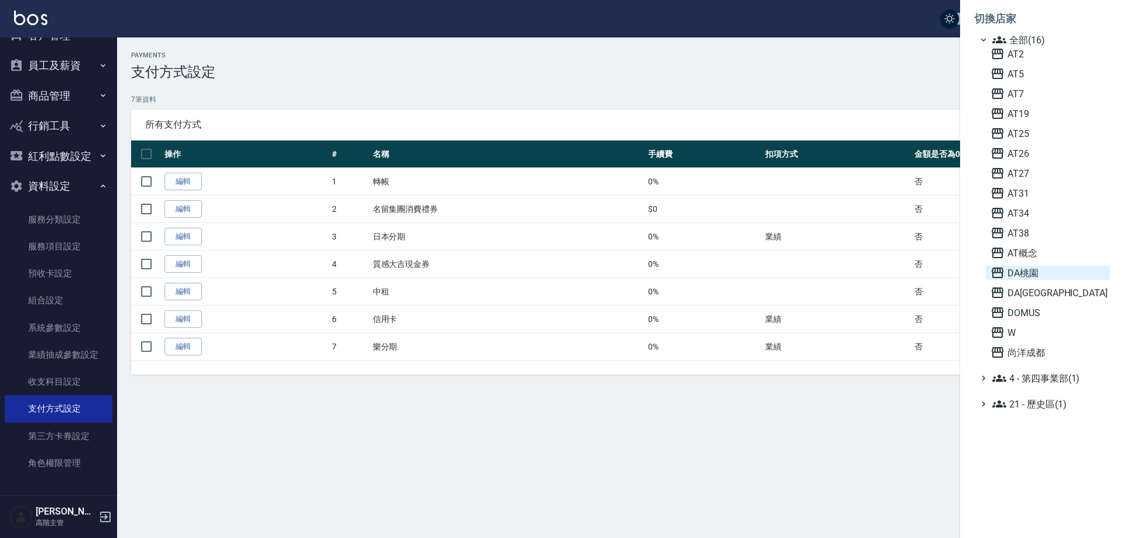
click at [1054, 274] on span "DA桃園" at bounding box center [1047, 273] width 115 height 14
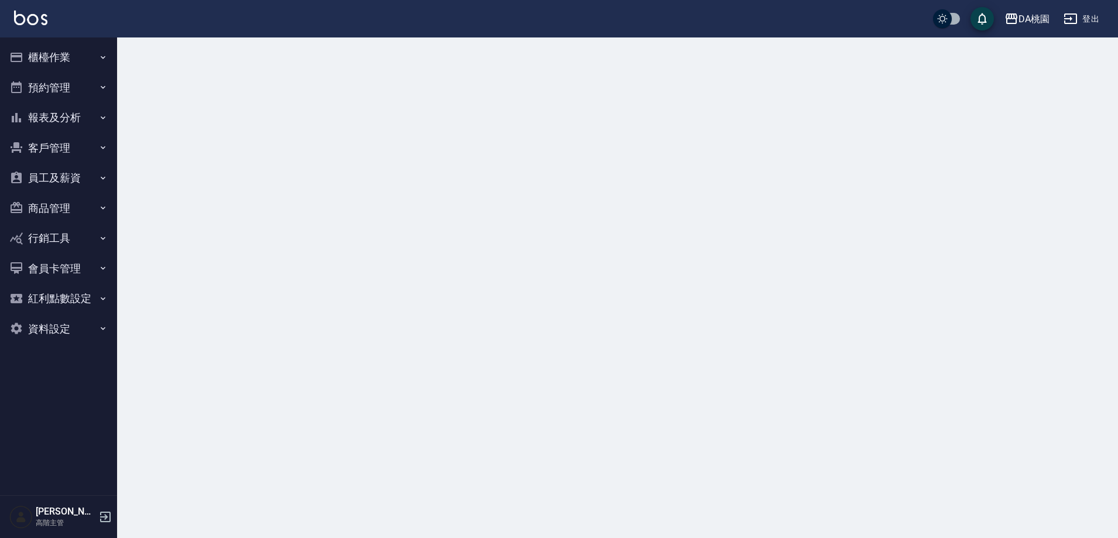
click at [77, 290] on button "紅利點數設定" at bounding box center [59, 298] width 108 height 30
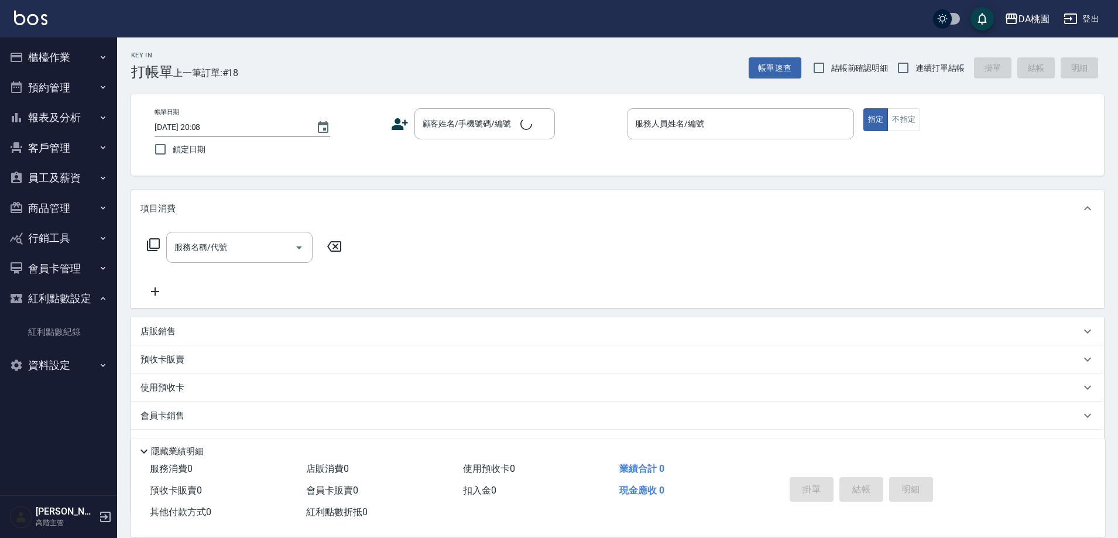
click at [66, 303] on button "紅利點數設定" at bounding box center [59, 298] width 108 height 30
click at [64, 330] on button "資料設定" at bounding box center [59, 329] width 108 height 30
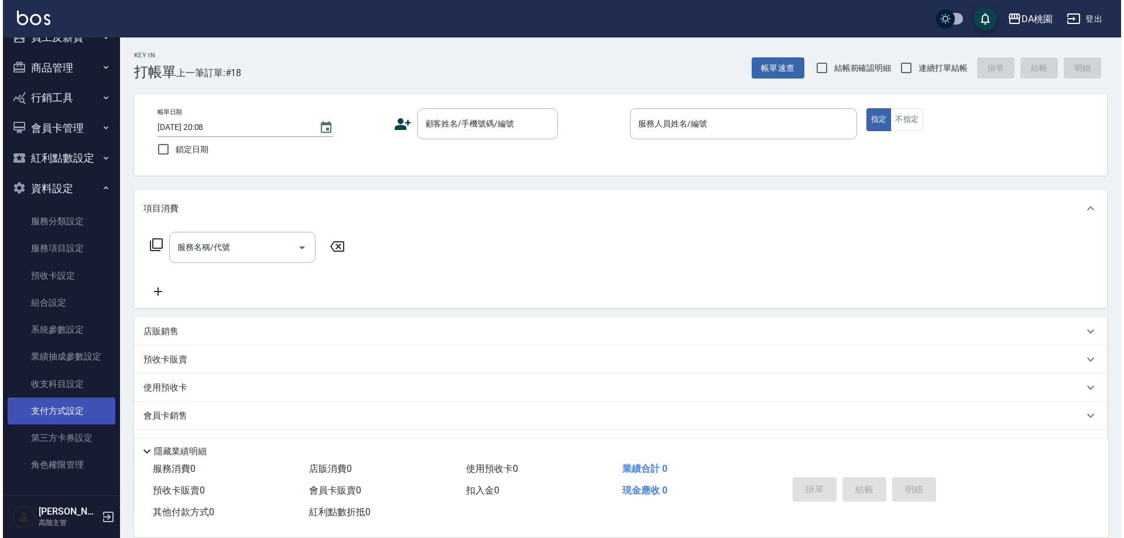
scroll to position [143, 0]
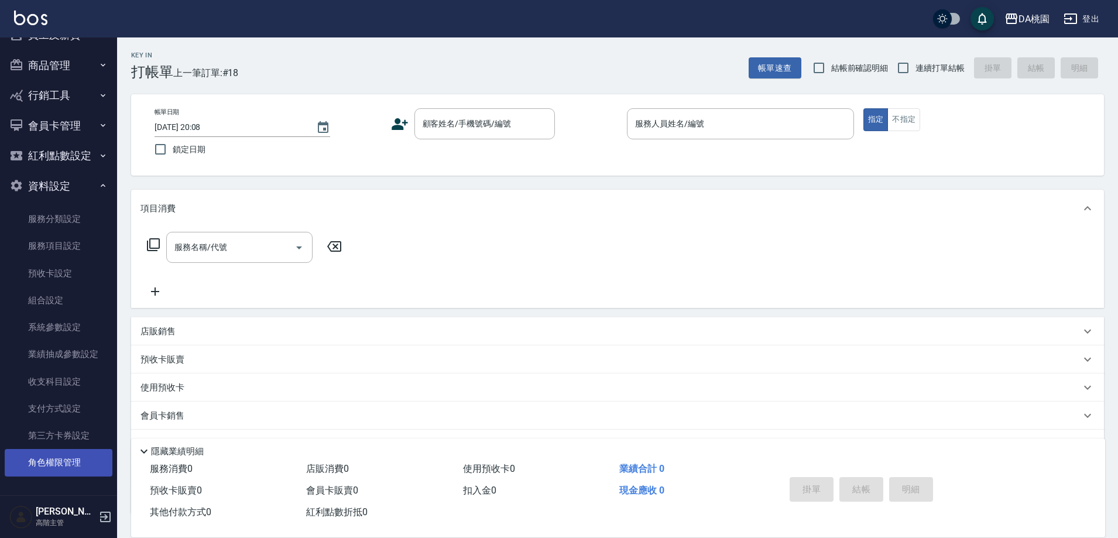
click at [57, 456] on link "角色權限管理" at bounding box center [59, 462] width 108 height 27
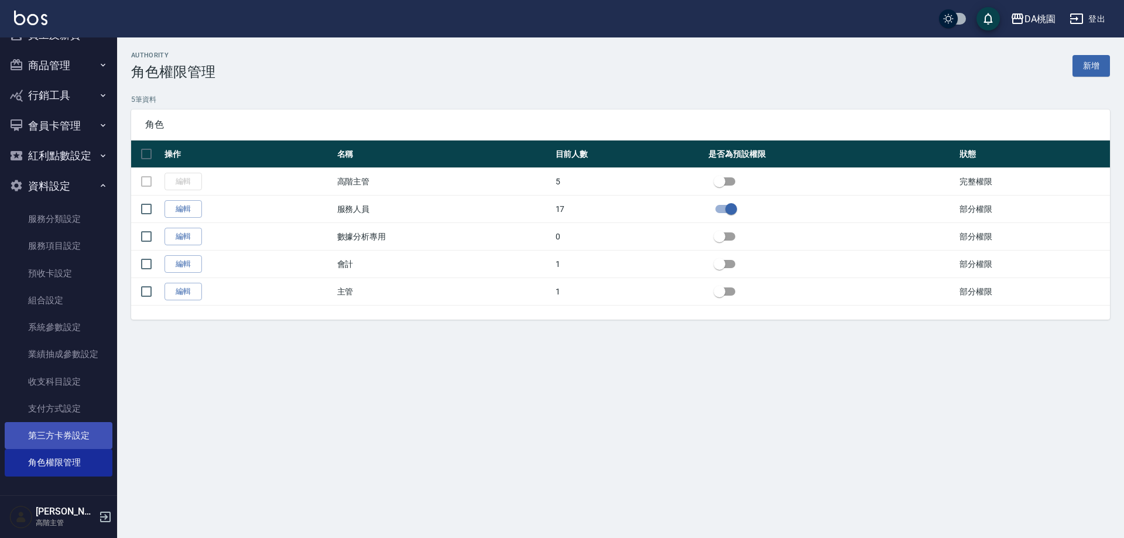
click at [59, 425] on link "第三方卡券設定" at bounding box center [59, 435] width 108 height 27
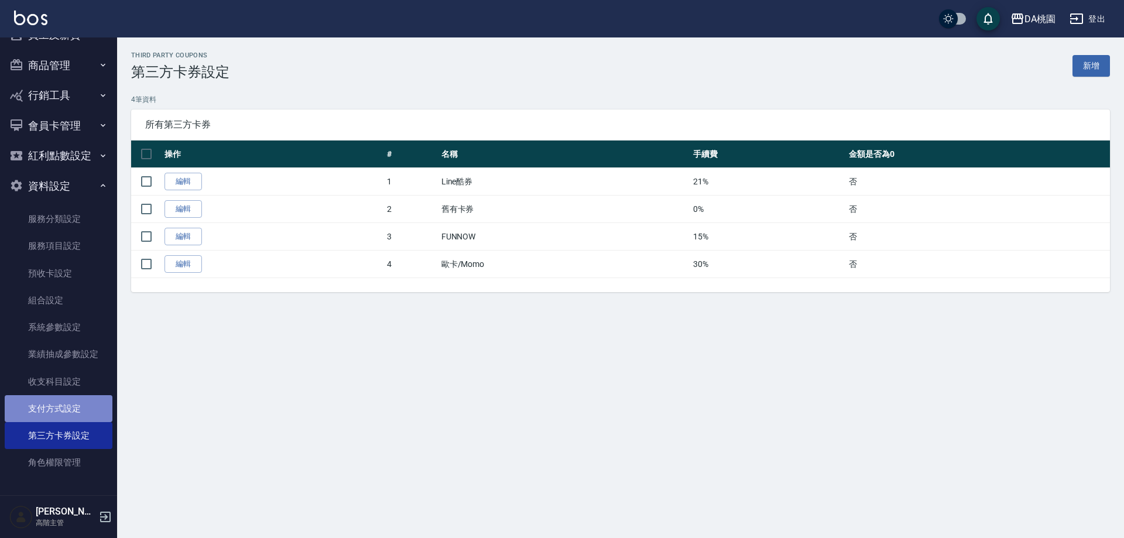
click at [66, 400] on link "支付方式設定" at bounding box center [59, 408] width 108 height 27
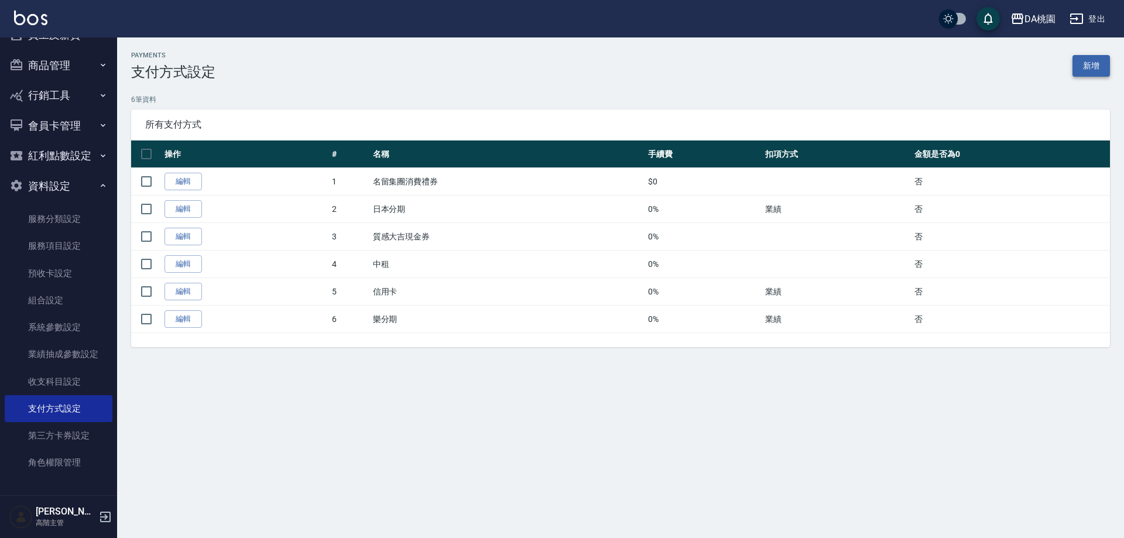
click at [1087, 61] on link "新增" at bounding box center [1090, 66] width 37 height 22
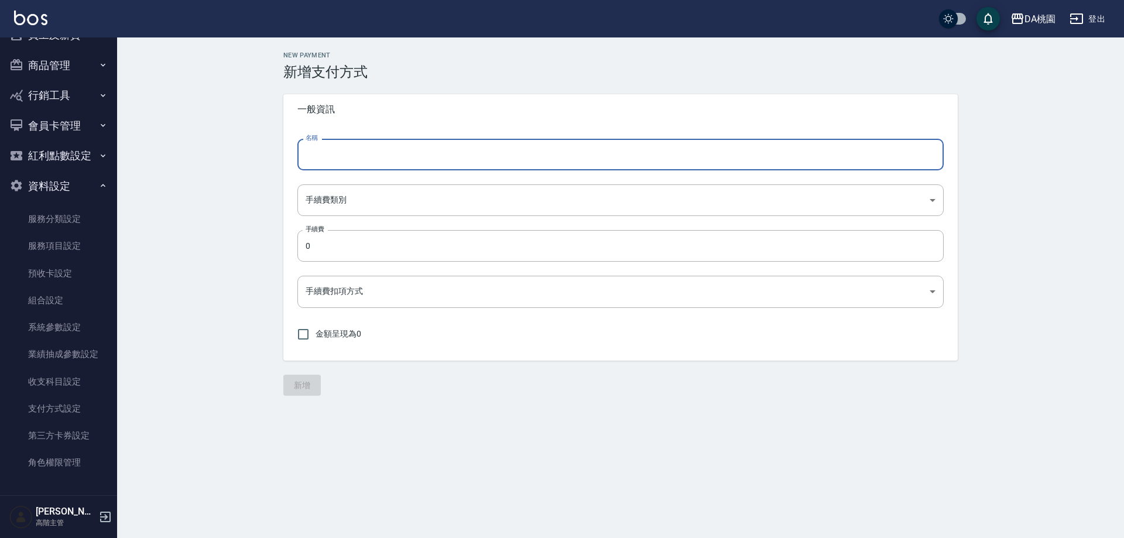
click at [335, 154] on input "名稱" at bounding box center [620, 155] width 646 height 32
type input "轉帳"
click at [335, 206] on body "DA桃園 登出 櫃檯作業 打帳單 帳單列表 掛單列表 座位開單 營業儀表板 現金收支登錄 高階收支登錄 材料自購登錄 每日結帳 排班表 現場電腦打卡 掃碼打卡…" at bounding box center [562, 269] width 1124 height 538
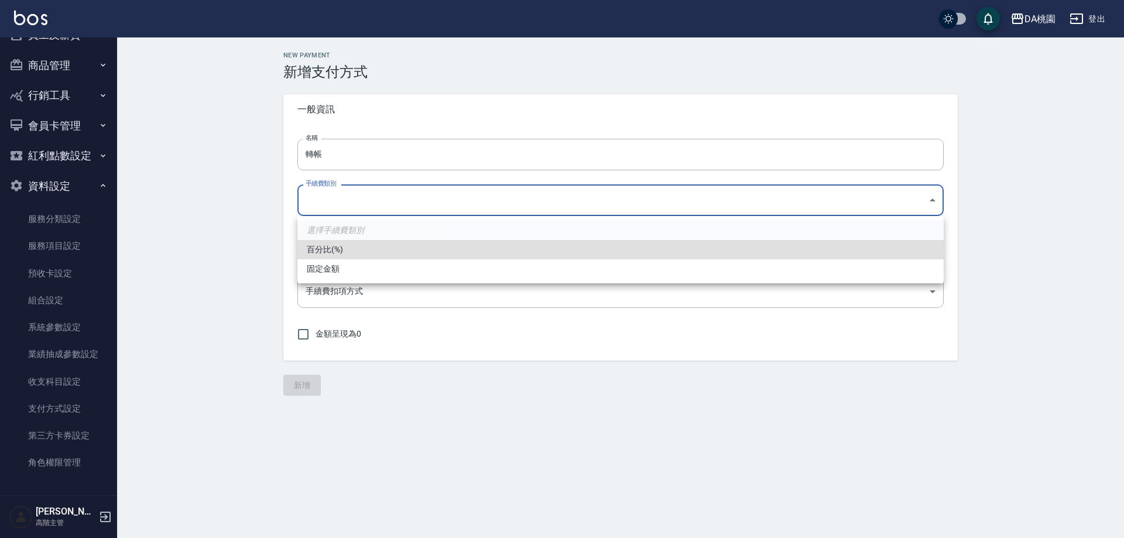
click at [345, 251] on li "百分比(%)" at bounding box center [620, 249] width 646 height 19
type input "PERCENT"
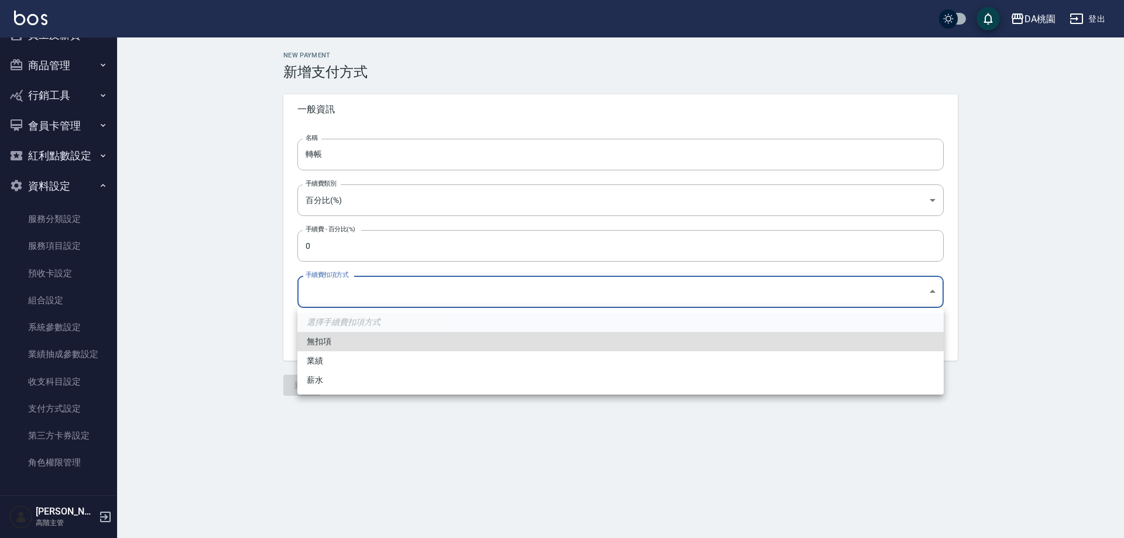
click at [348, 297] on body "DA桃園 登出 櫃檯作業 打帳單 帳單列表 掛單列表 座位開單 營業儀表板 現金收支登錄 高階收支登錄 材料自購登錄 每日結帳 排班表 現場電腦打卡 掃碼打卡…" at bounding box center [562, 269] width 1124 height 538
click at [231, 325] on div at bounding box center [562, 269] width 1124 height 538
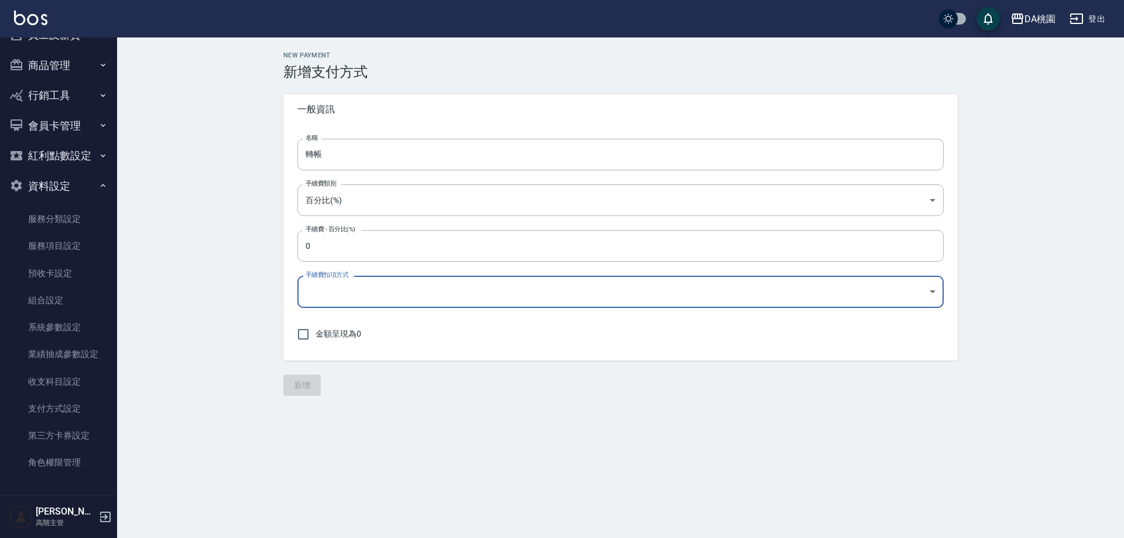
click at [329, 291] on body "DA桃園 登出 櫃檯作業 打帳單 帳單列表 掛單列表 座位開單 營業儀表板 現金收支登錄 高階收支登錄 材料自購登錄 每日結帳 排班表 現場電腦打卡 掃碼打卡…" at bounding box center [562, 269] width 1124 height 538
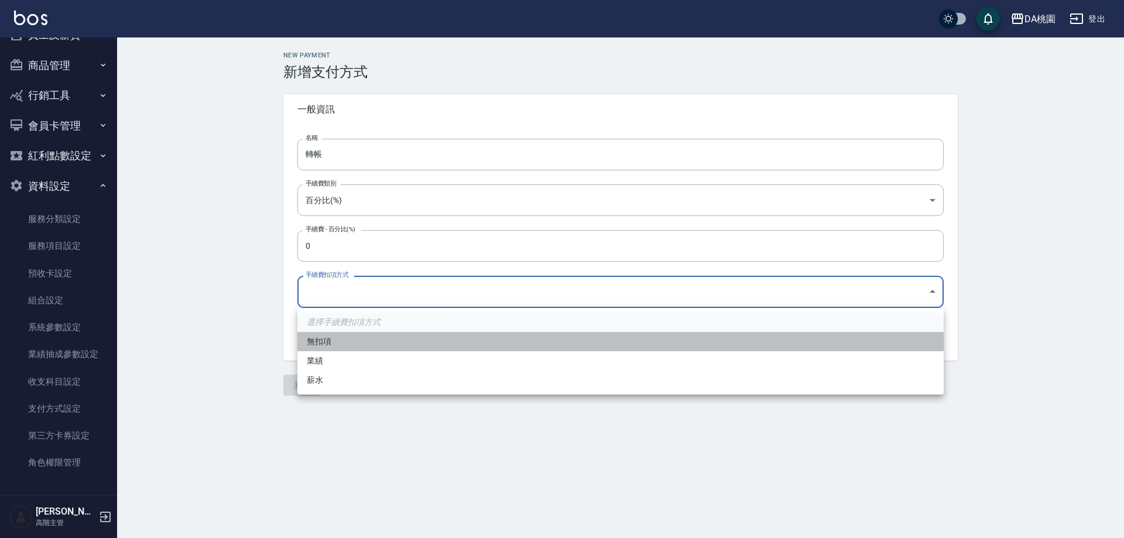
click at [332, 338] on li "無扣項" at bounding box center [620, 341] width 646 height 19
type input "none"
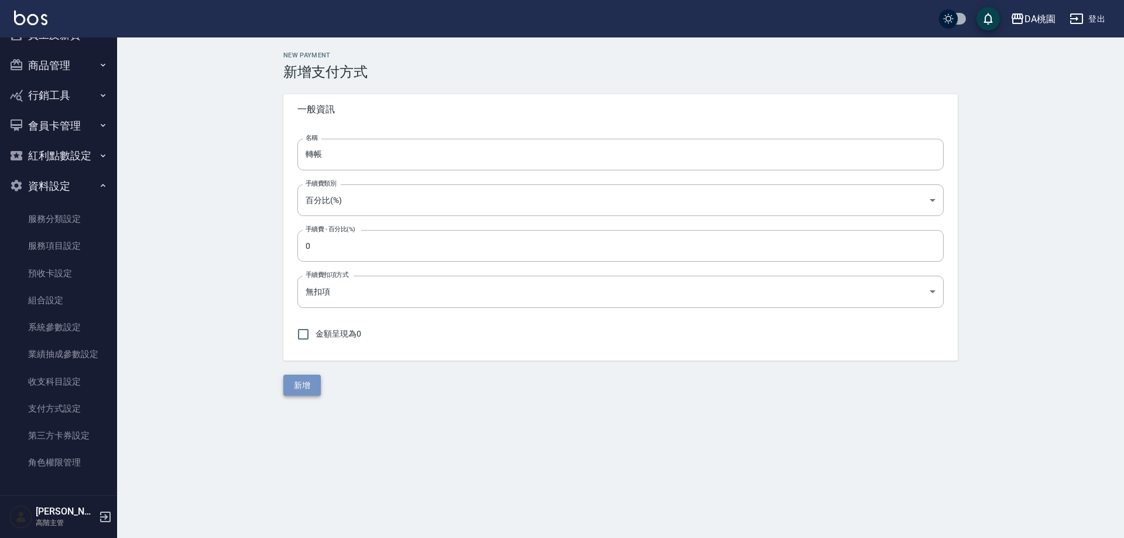
click at [301, 383] on button "新增" at bounding box center [301, 386] width 37 height 22
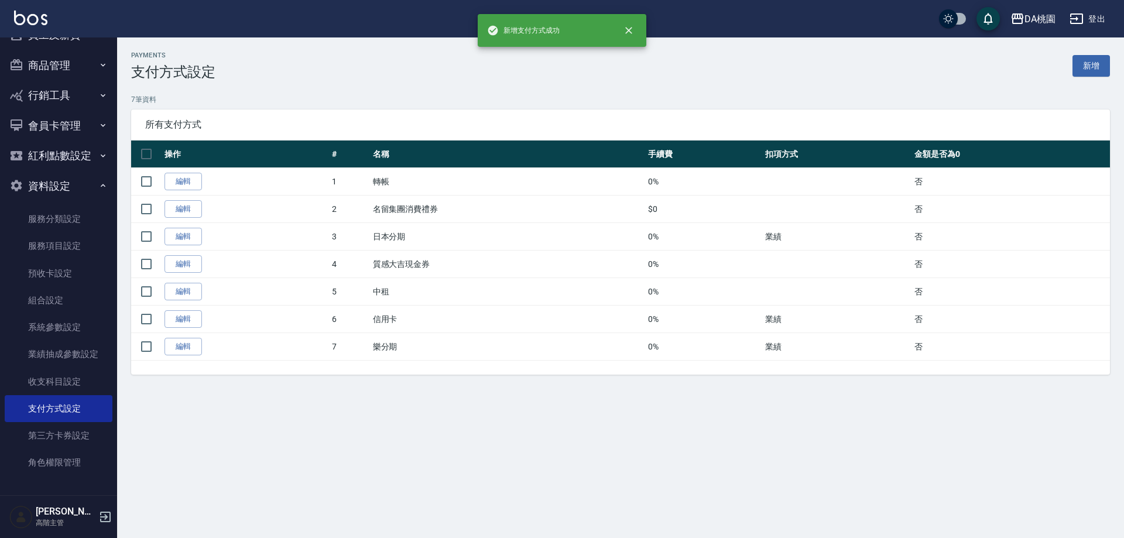
click at [795, 423] on div "Payments 支付方式設定 新增 7 筆資料 所有支付方式 操作 # 名稱 手續費 扣項方式 金額是否為0 編輯 1 轉帳 0% 否 編輯 2 名留集團消…" at bounding box center [562, 269] width 1124 height 538
click at [1035, 13] on div "DA桃園" at bounding box center [1039, 19] width 31 height 15
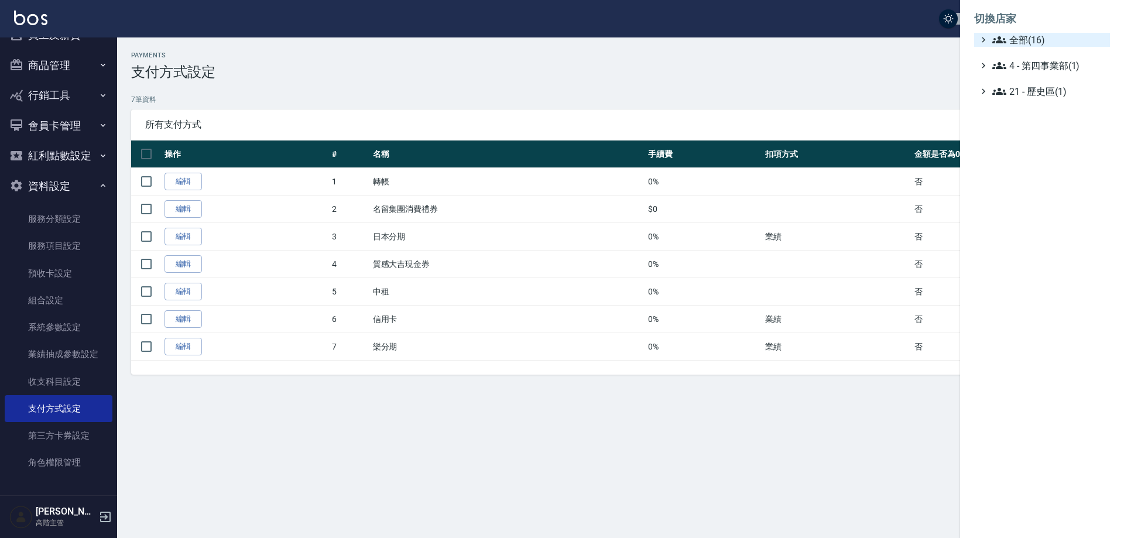
click at [1045, 44] on span "全部(16)" at bounding box center [1048, 40] width 113 height 14
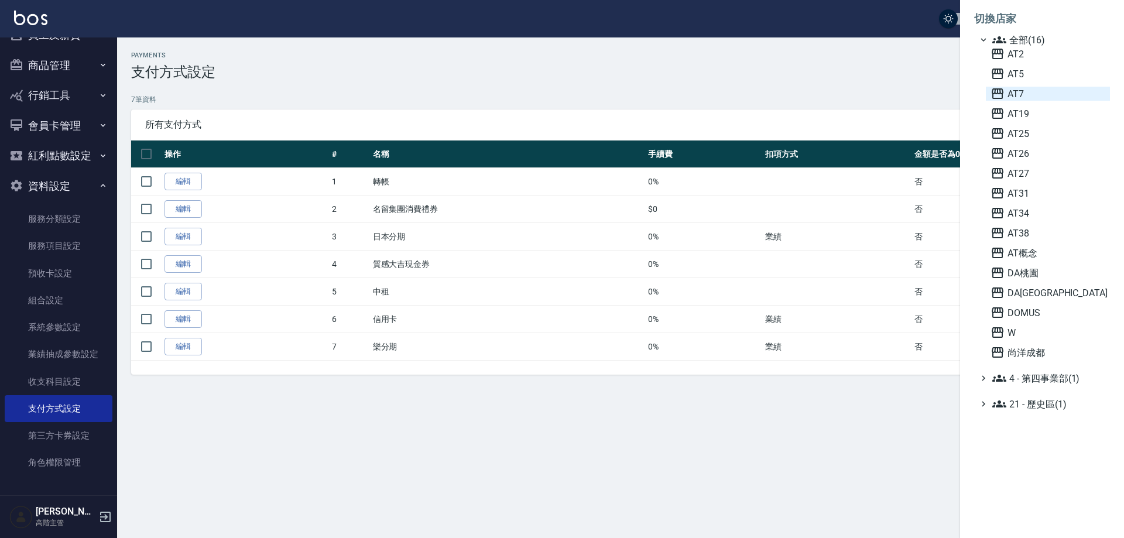
click at [1032, 91] on span "AT7" at bounding box center [1047, 94] width 115 height 14
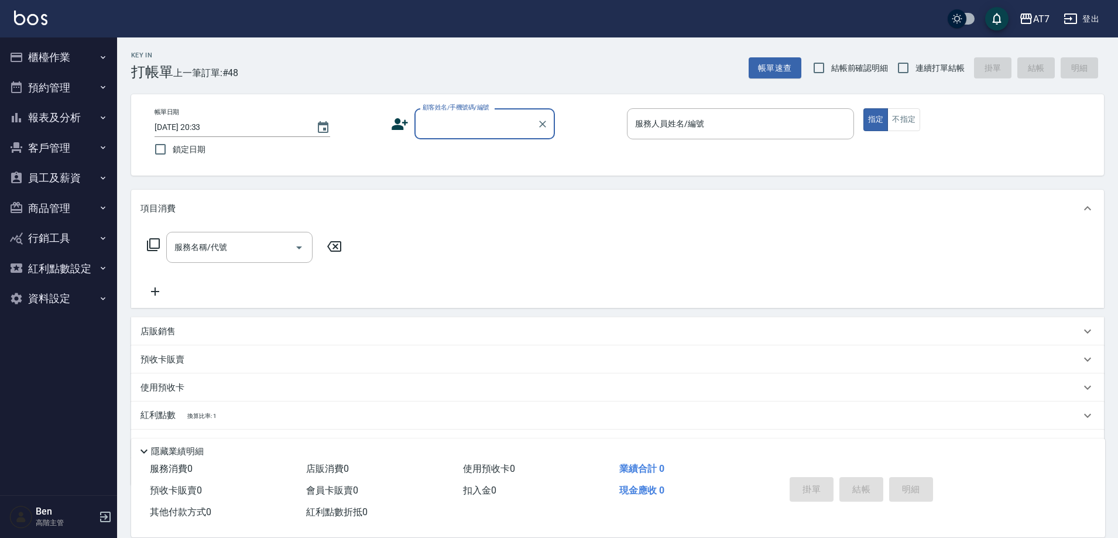
click at [70, 202] on button "商品管理" at bounding box center [59, 208] width 108 height 30
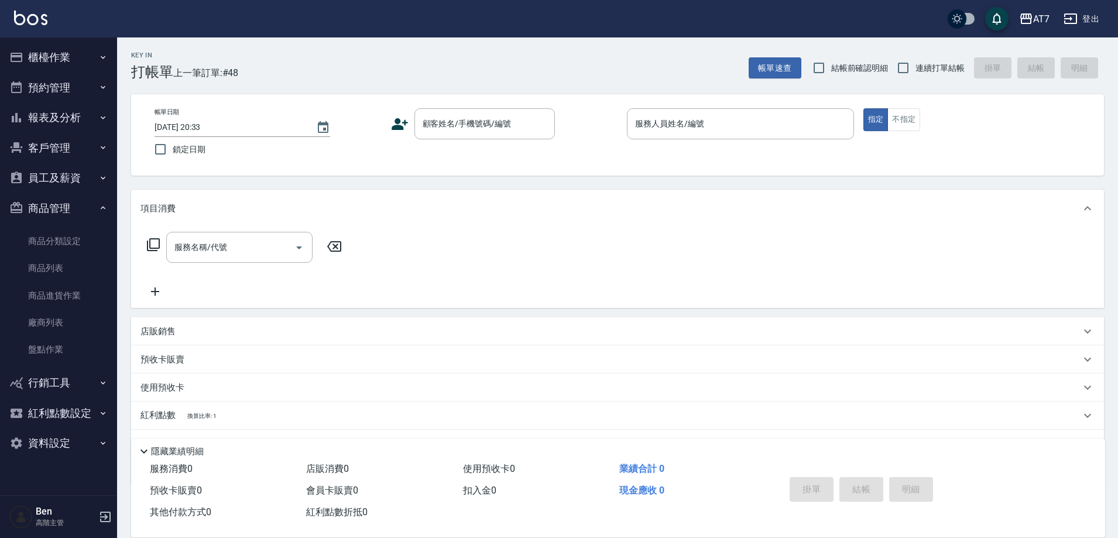
click at [70, 113] on button "報表及分析" at bounding box center [59, 117] width 108 height 30
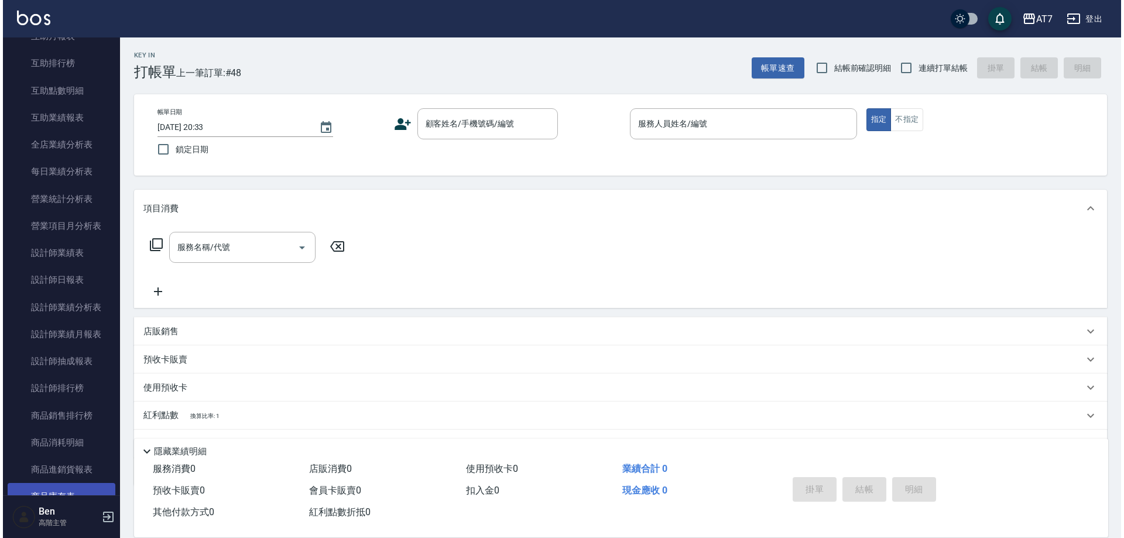
scroll to position [468, 0]
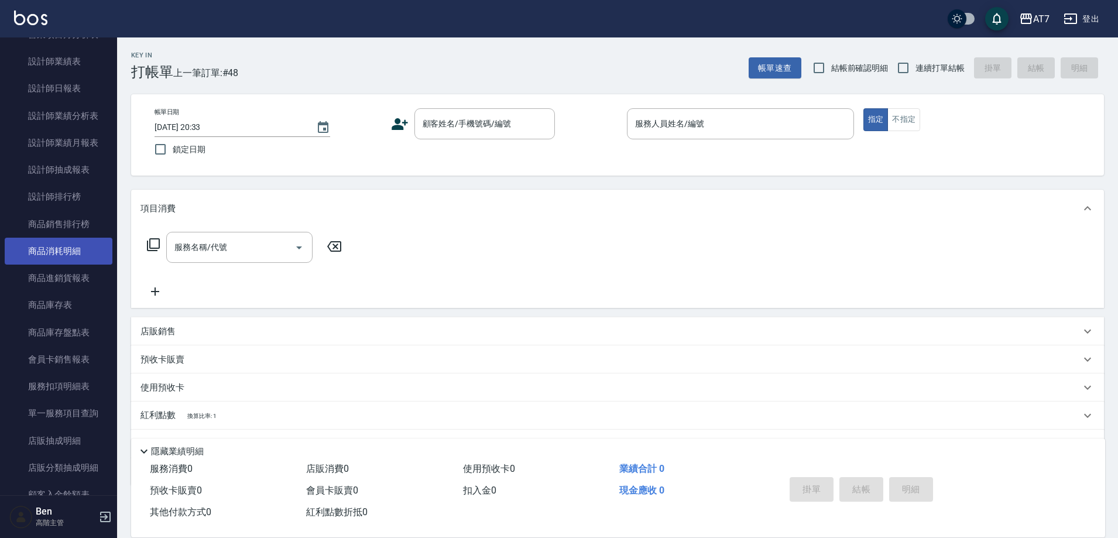
click at [83, 251] on link "商品消耗明細" at bounding box center [59, 251] width 108 height 27
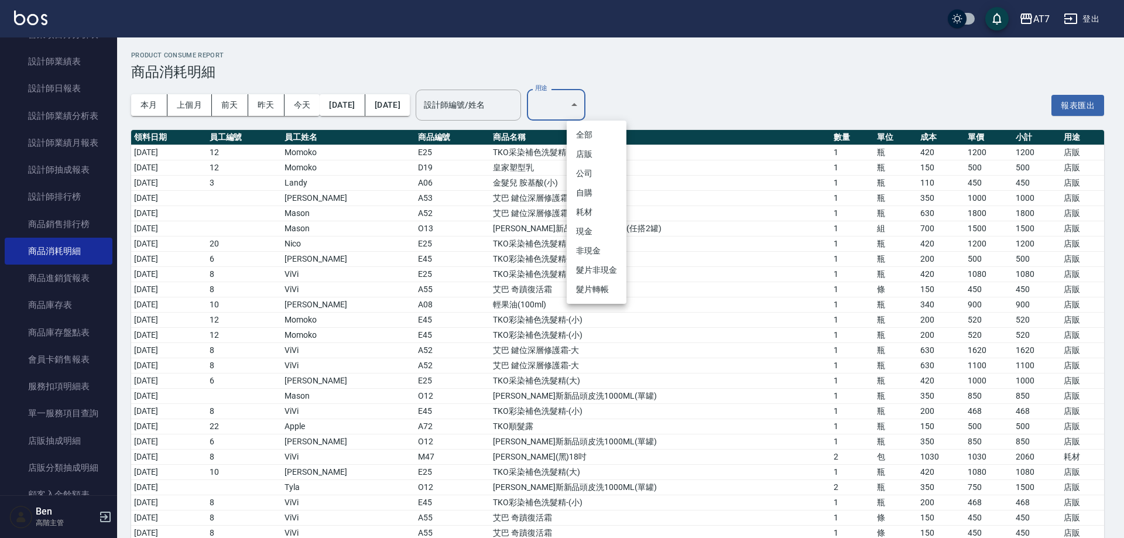
click at [594, 231] on li "現金" at bounding box center [596, 231] width 60 height 19
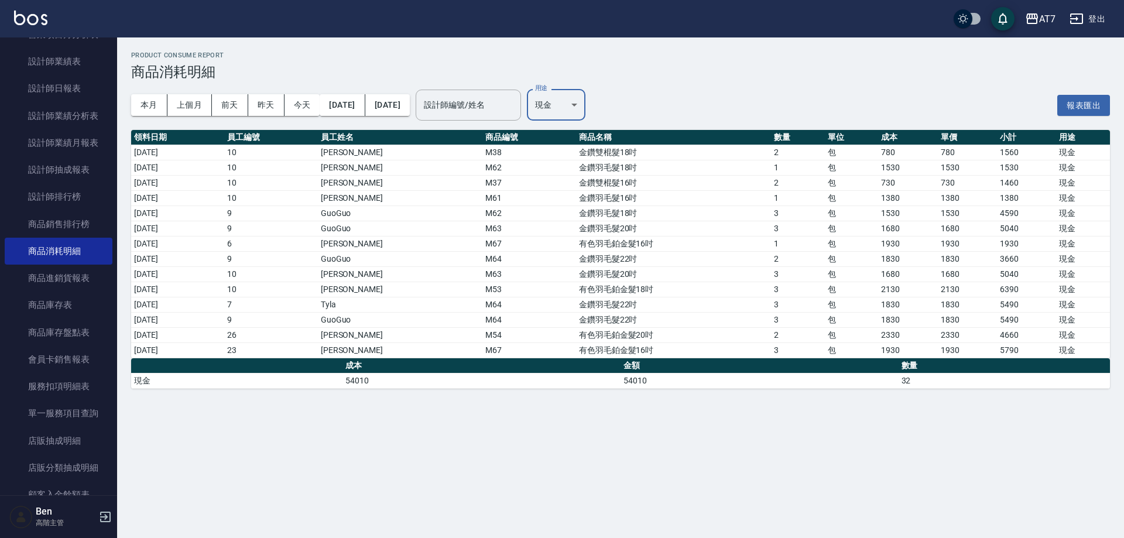
click at [593, 95] on body "AT7 登出 櫃檯作業 打帳單 帳單列表 掛單列表 座位開單 營業儀表板 現金收支登錄 高階收支登錄 材料自購登錄 每日結帳 排班表 現場電腦打卡 掃碼打卡 …" at bounding box center [562, 269] width 1124 height 538
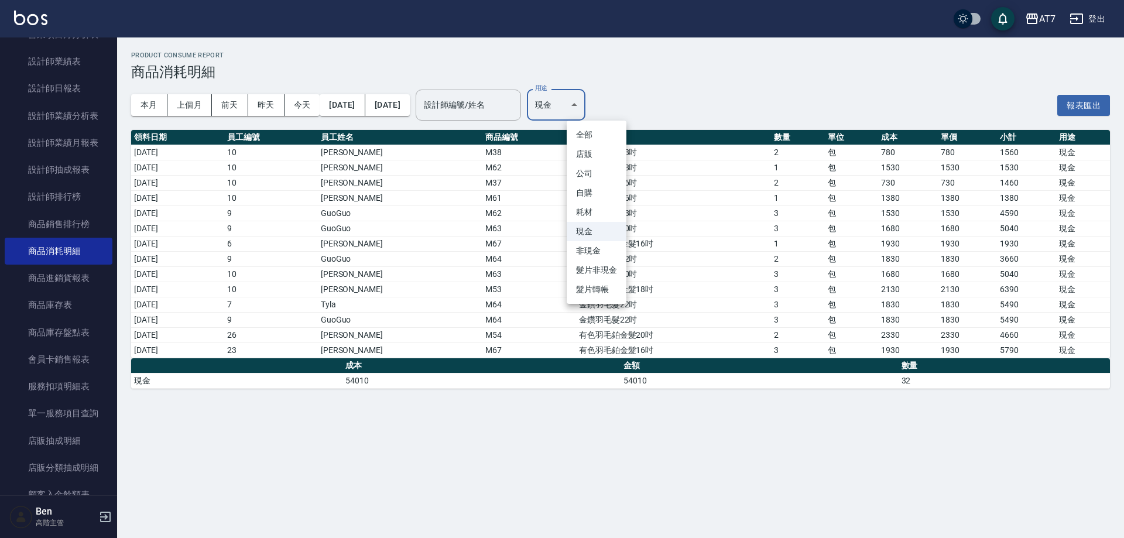
click at [587, 217] on li "耗材" at bounding box center [596, 211] width 60 height 19
type input "耗材"
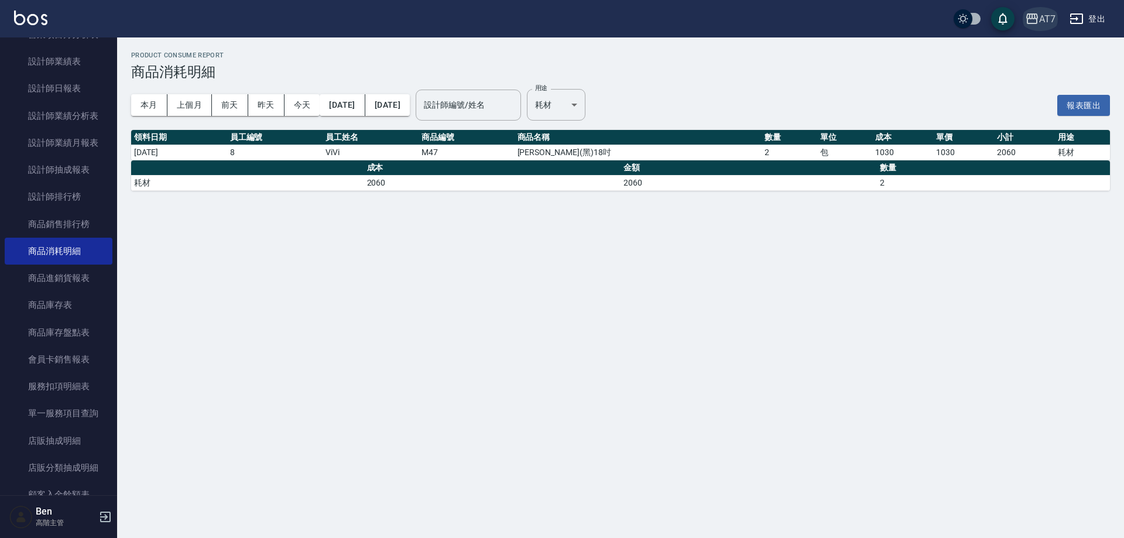
click at [1037, 19] on icon "button" at bounding box center [1032, 18] width 12 height 11
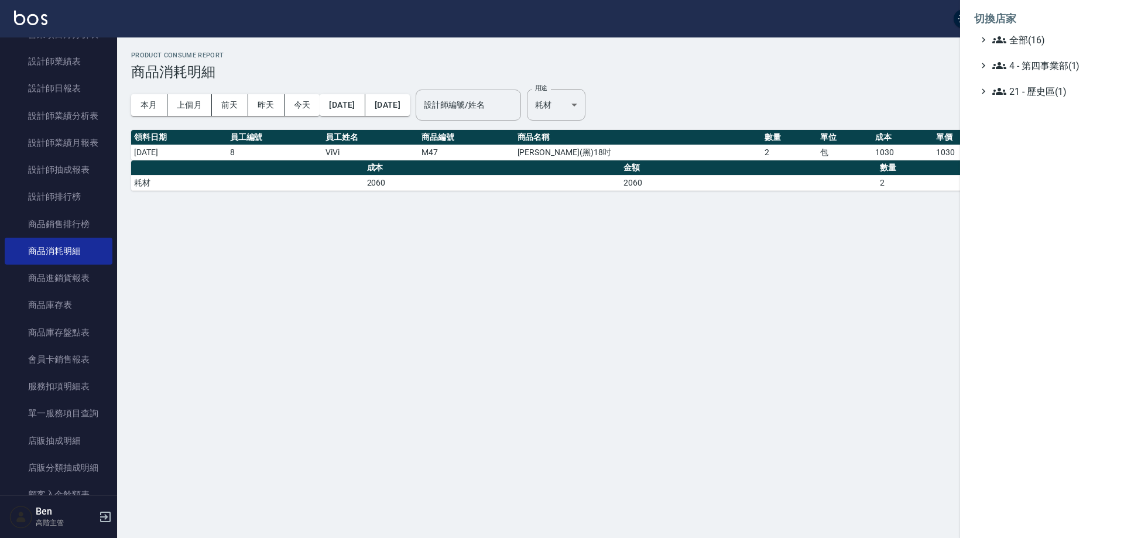
click at [1036, 48] on ul "全部(16) 4 - 第四事業部(1) 21 - 歷史區(1)" at bounding box center [1042, 66] width 136 height 66
click at [1035, 44] on span "全部(16)" at bounding box center [1048, 40] width 113 height 14
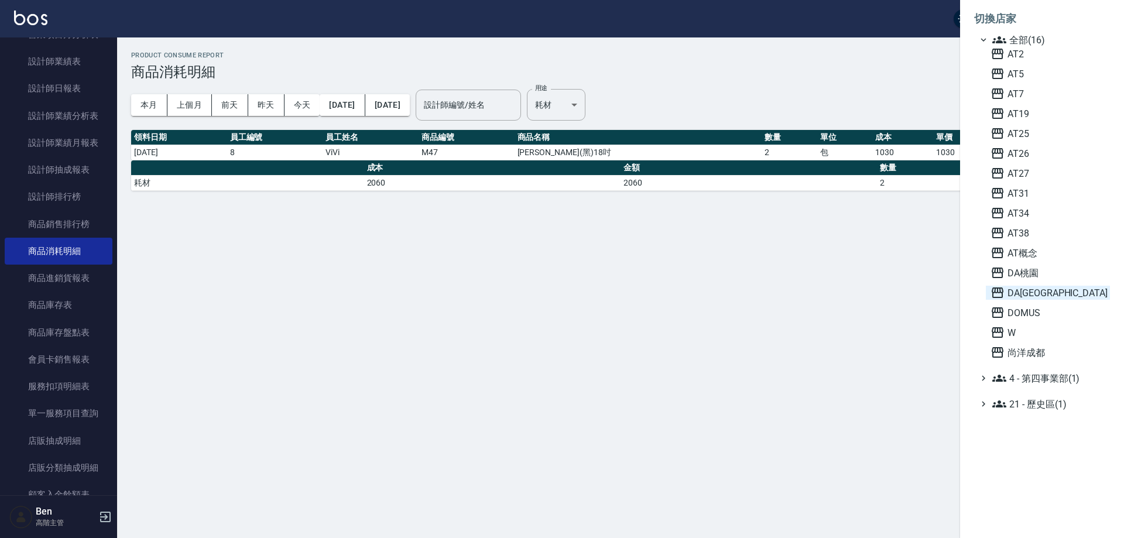
click at [1041, 294] on span "DA[GEOGRAPHIC_DATA]" at bounding box center [1047, 293] width 115 height 14
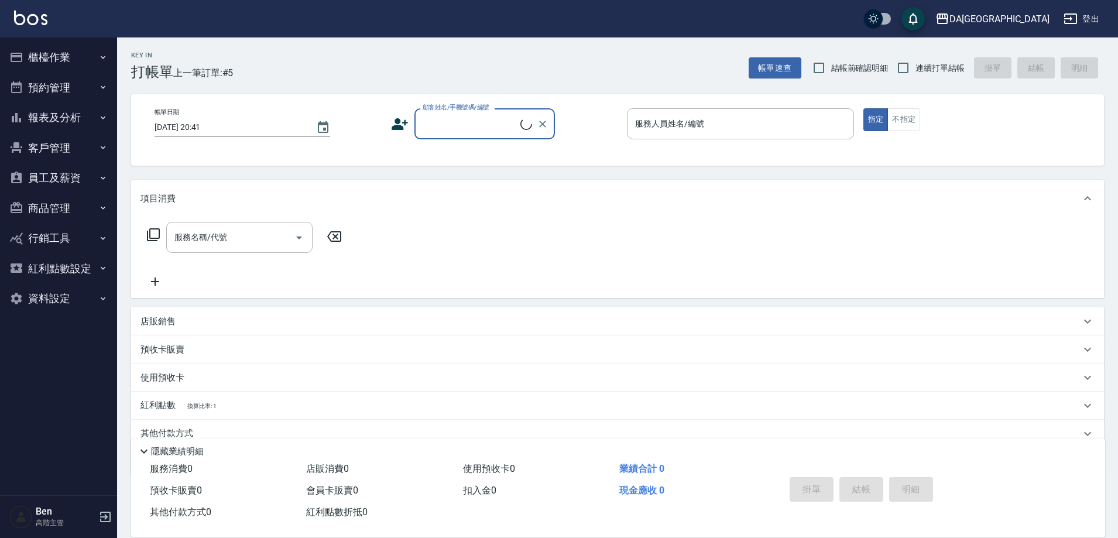
click at [67, 207] on button "商品管理" at bounding box center [59, 208] width 108 height 30
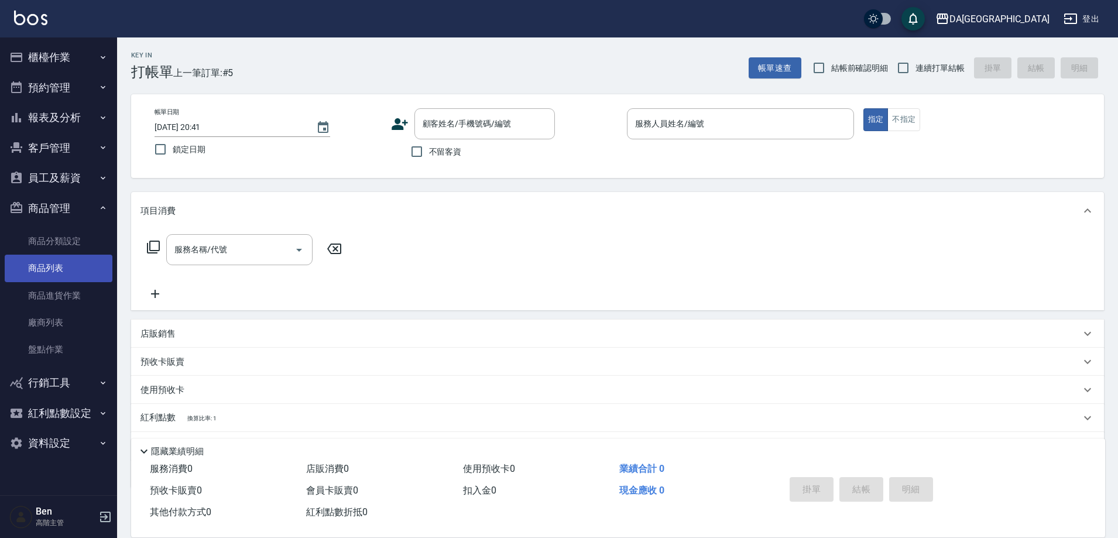
click at [56, 268] on link "商品列表" at bounding box center [59, 268] width 108 height 27
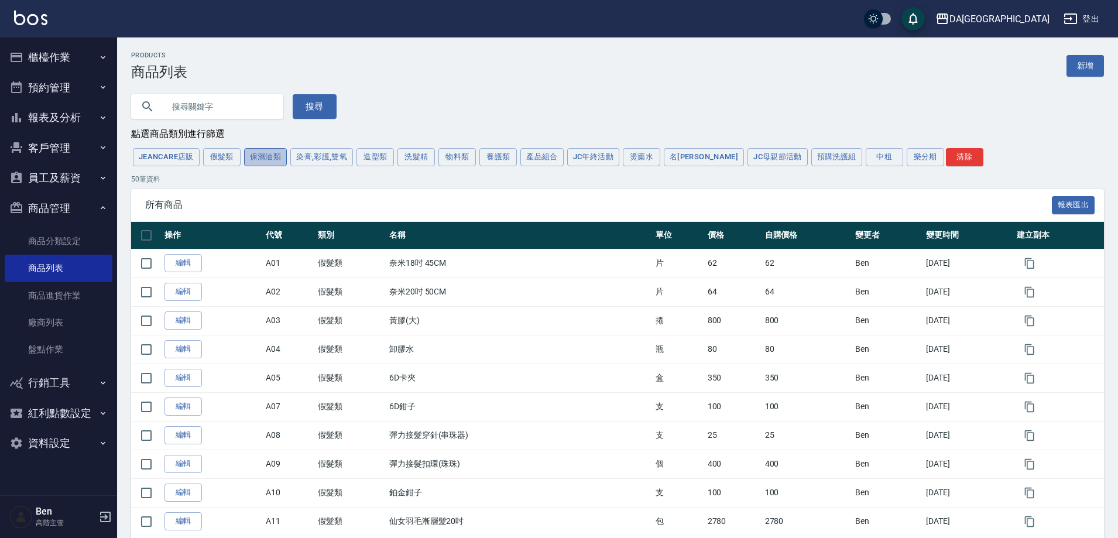
click at [256, 156] on button "保濕油類" at bounding box center [265, 157] width 43 height 18
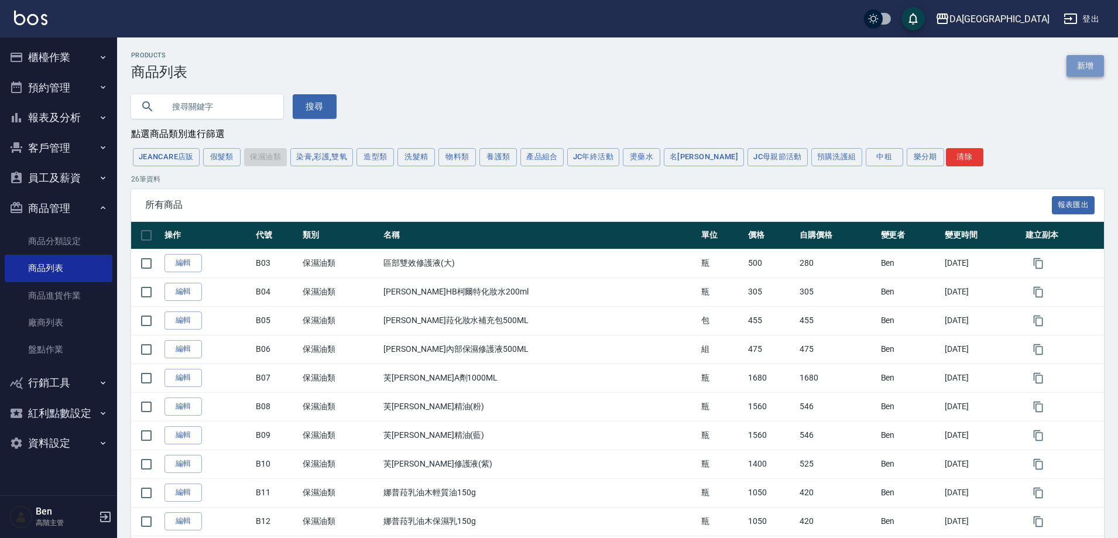
click at [1079, 64] on link "新增" at bounding box center [1084, 66] width 37 height 22
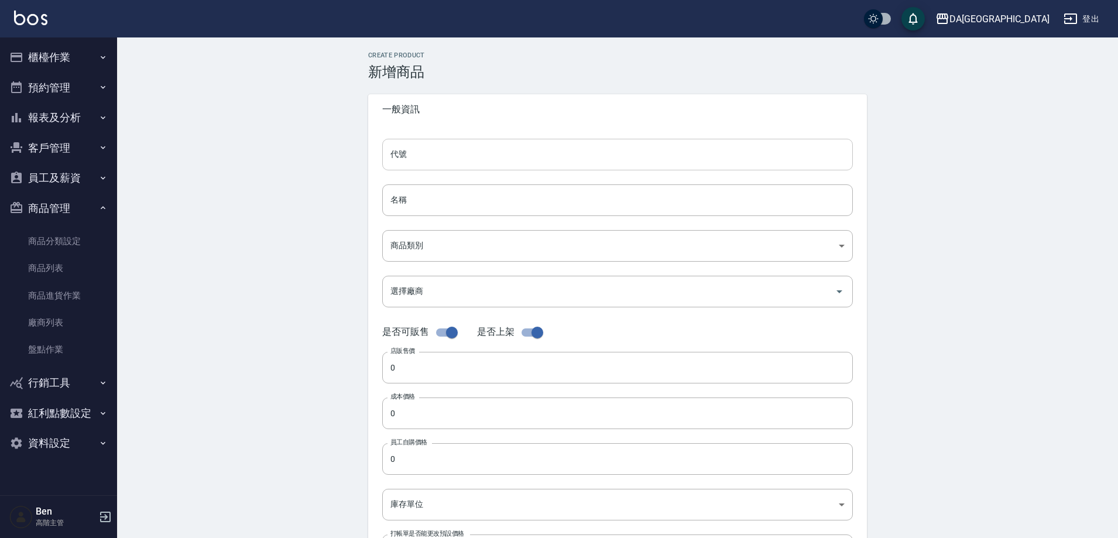
click at [481, 145] on input "代號" at bounding box center [617, 155] width 471 height 32
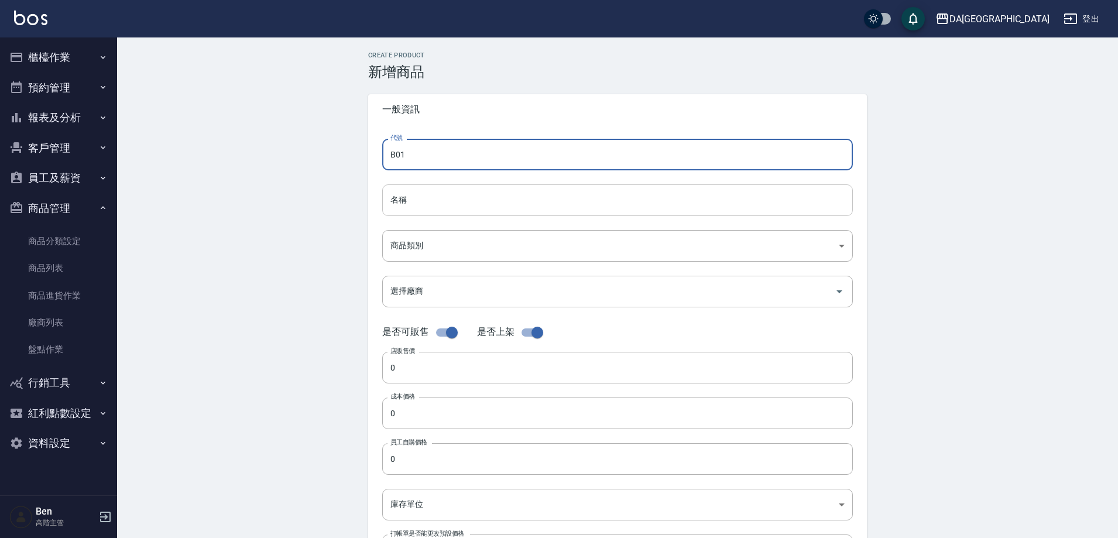
type input "B01"
click at [393, 202] on input "名稱" at bounding box center [617, 200] width 471 height 32
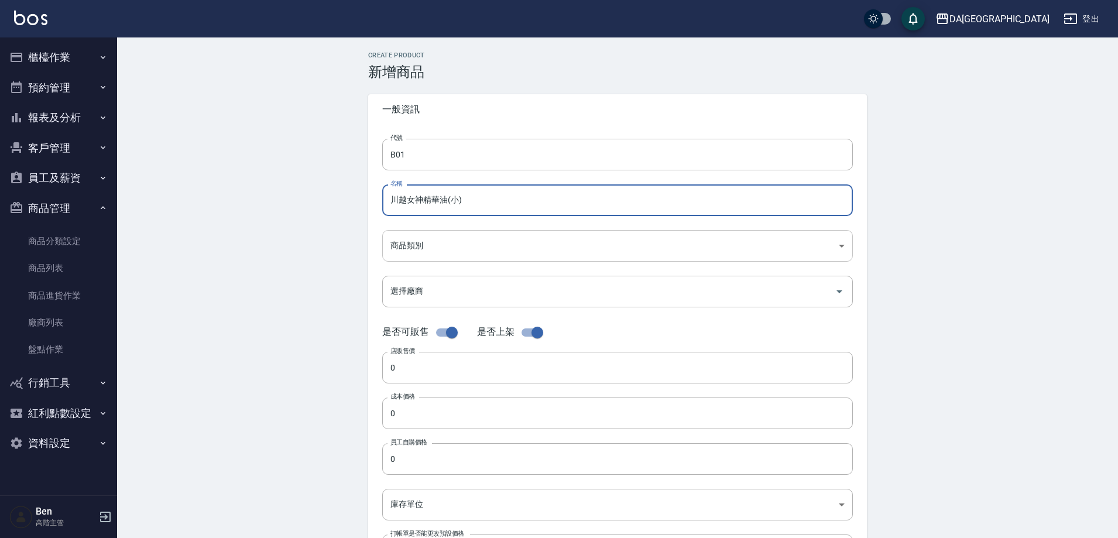
type input "川越女神精華油(小)"
click at [439, 248] on body "DA蘆洲 登出 櫃檯作業 打帳單 帳單列表 掛單列表 座位開單 營業儀表板 現金收支登錄 高階收支登錄 材料自購登錄 每日結帳 排班表 現場電腦打卡 掃碼打卡…" at bounding box center [559, 404] width 1118 height 808
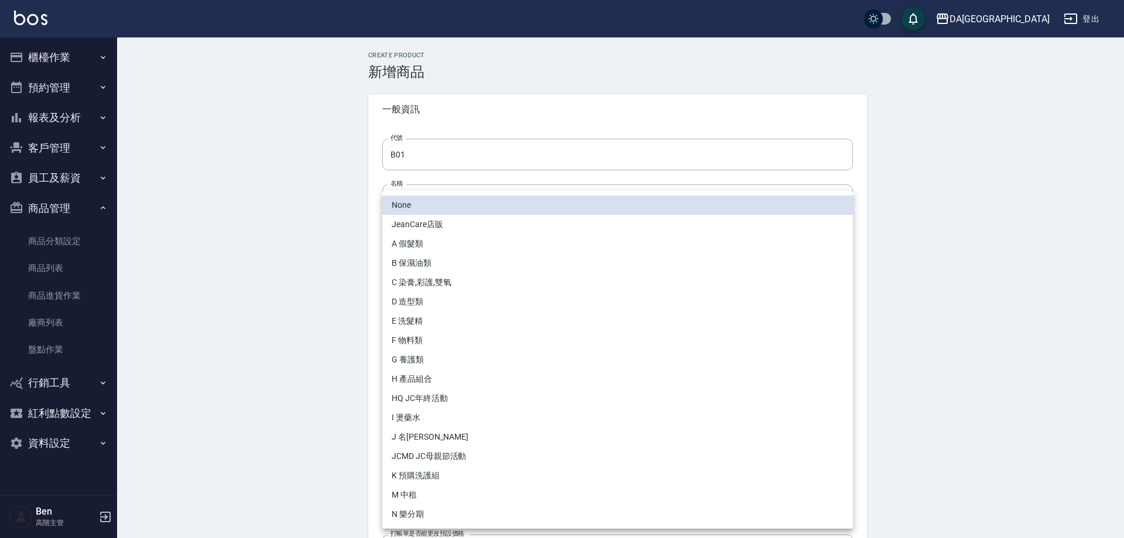
click at [438, 263] on li "B 保濕油類" at bounding box center [617, 262] width 471 height 19
type input "d7a36a99-1b49-46e5-99cb-fda0cbea5174"
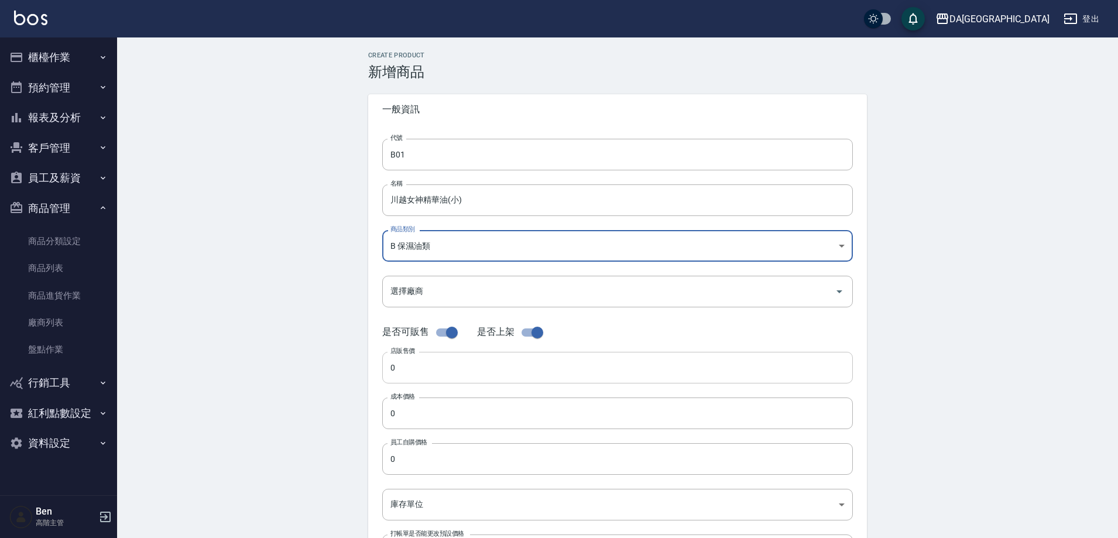
click at [430, 366] on input "0" at bounding box center [617, 368] width 471 height 32
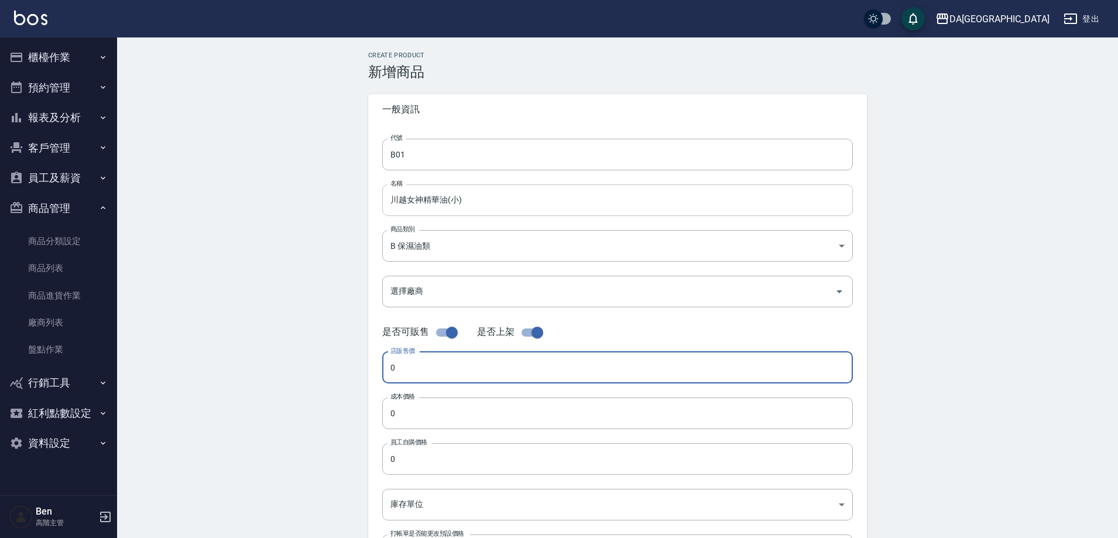
click at [446, 202] on input "川越女神精華油(小)" at bounding box center [617, 200] width 471 height 32
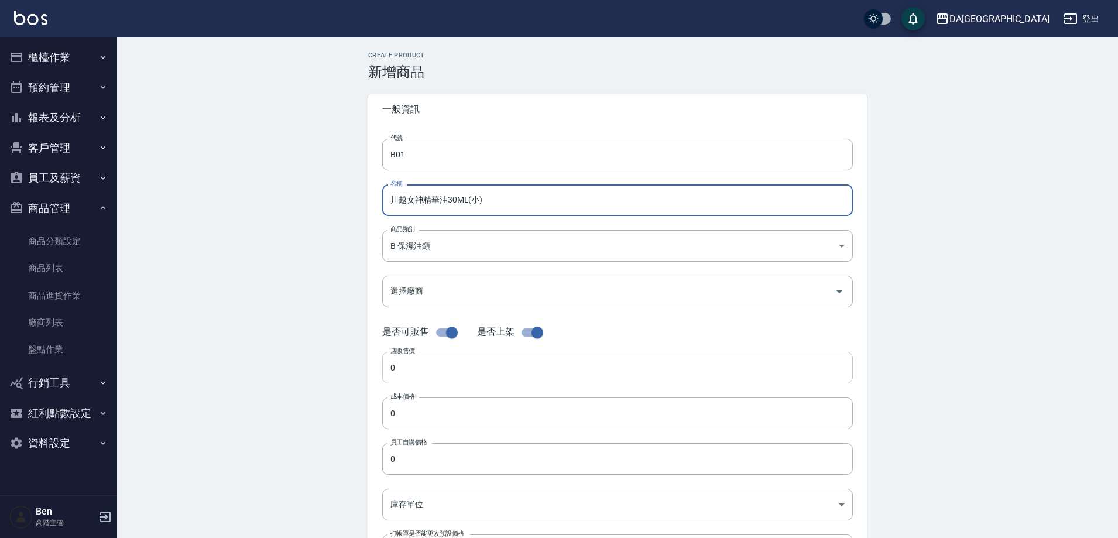
type input "川越女神精華油30ML(小)"
click at [421, 370] on input "0" at bounding box center [617, 368] width 471 height 32
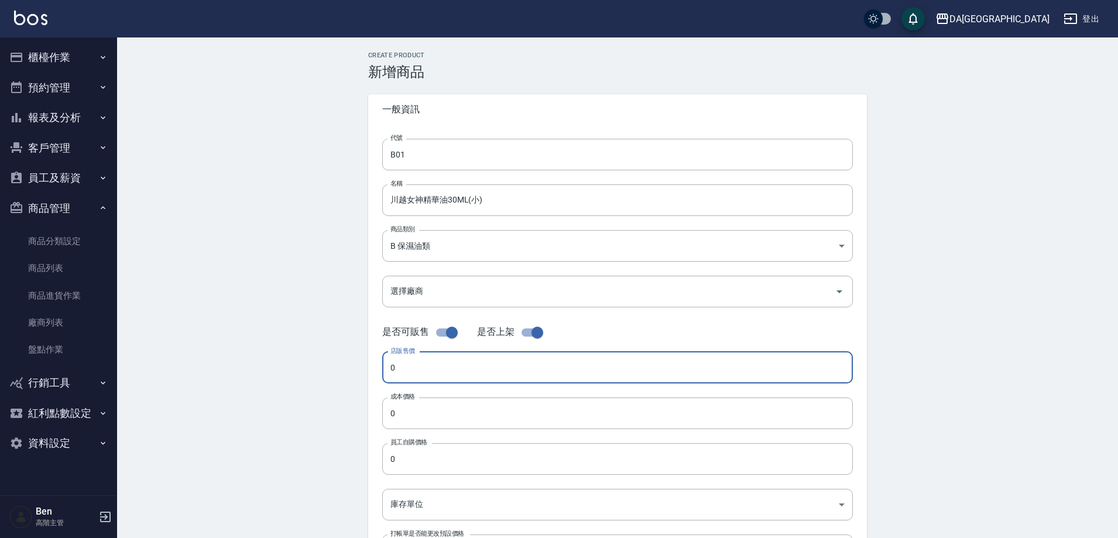
type input "1"
type input "350"
click at [431, 424] on input "0" at bounding box center [617, 413] width 471 height 32
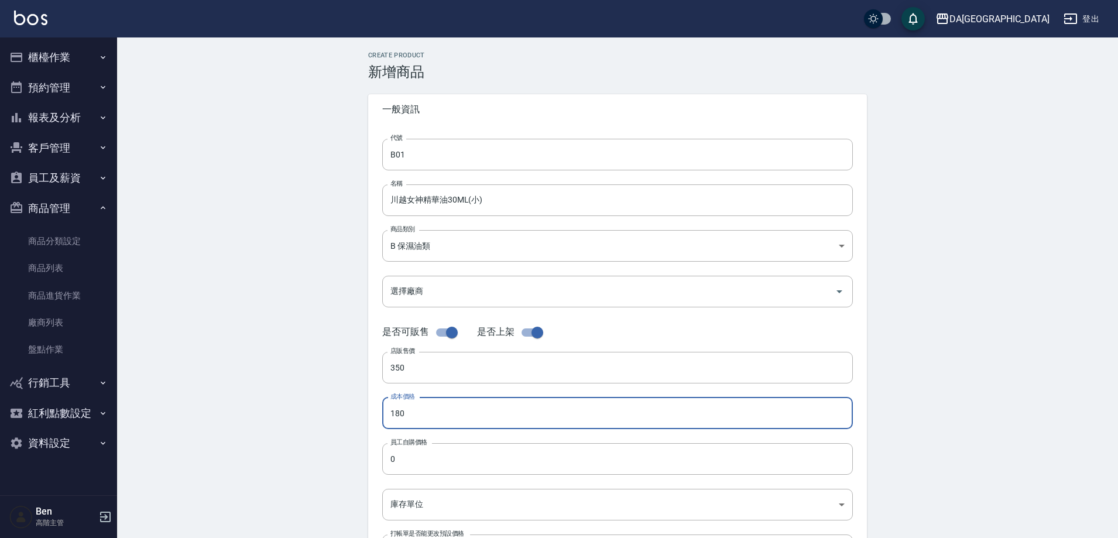
drag, startPoint x: 428, startPoint y: 410, endPoint x: 338, endPoint y: 423, distance: 91.0
click at [338, 423] on div "Create Product 新增商品 一般資訊 代號 B01 代號 名稱 川越女神精華油30ML(小) 名稱 商品類別 B 保濕油類 d7a36a99-…" at bounding box center [617, 422] width 1001 height 770
type input "180"
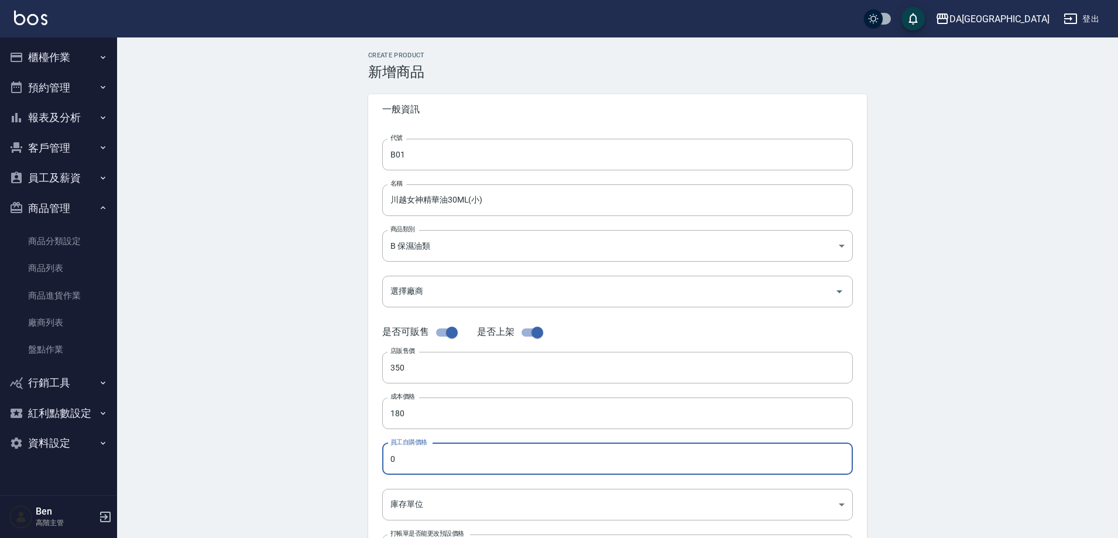
click at [441, 459] on input "0" at bounding box center [617, 459] width 471 height 32
paste input "18"
type input "180"
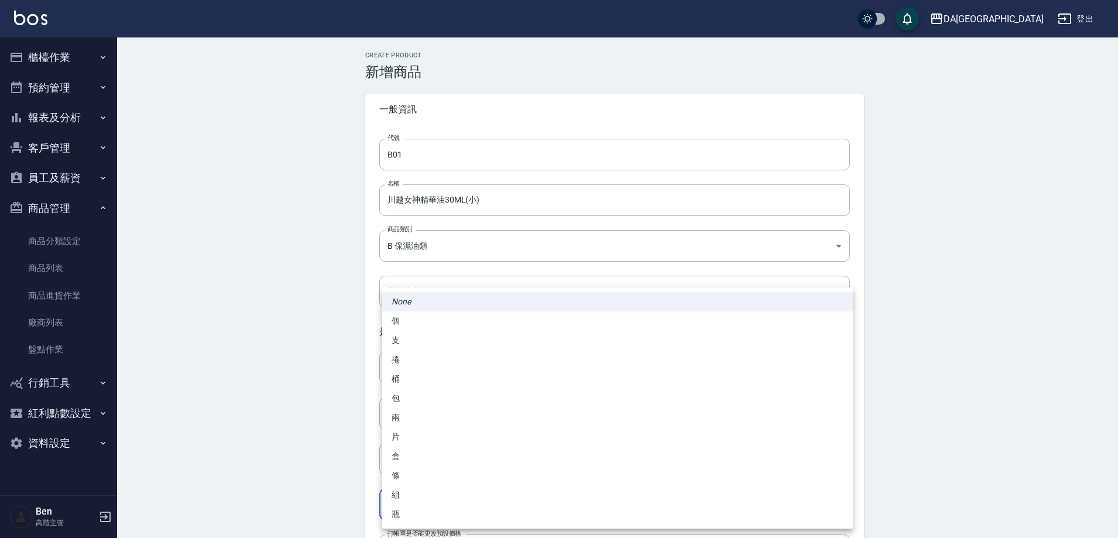
drag, startPoint x: 420, startPoint y: 503, endPoint x: 411, endPoint y: 502, distance: 8.9
click at [419, 503] on body "DA蘆洲 登出 櫃檯作業 打帳單 帳單列表 掛單列表 座位開單 營業儀表板 現金收支登錄 高階收支登錄 材料自購登錄 每日結帳 排班表 現場電腦打卡 掃碼打卡…" at bounding box center [559, 404] width 1118 height 808
click at [407, 511] on li "瓶" at bounding box center [617, 513] width 471 height 19
type input "瓶"
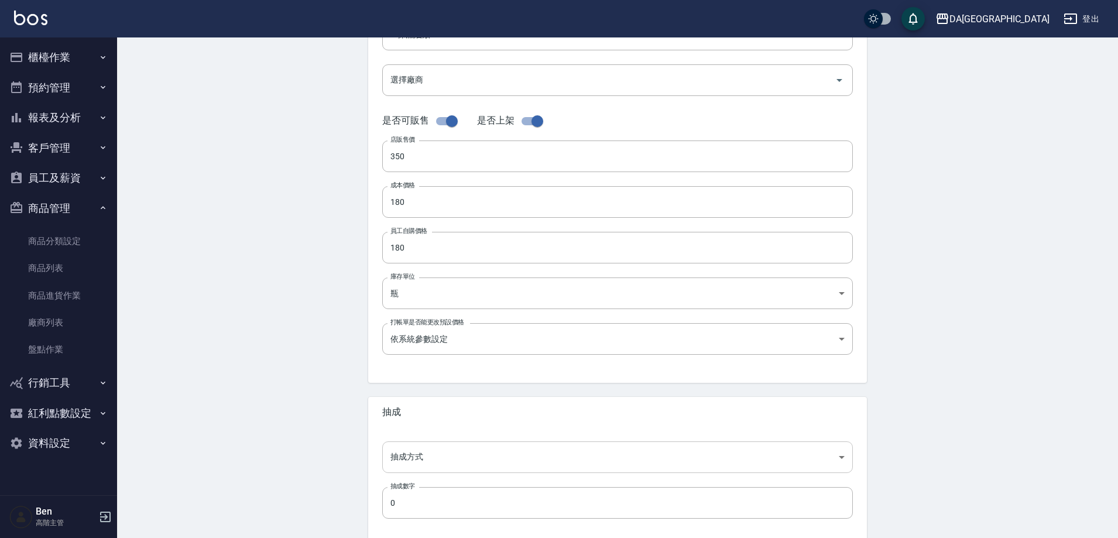
scroll to position [234, 0]
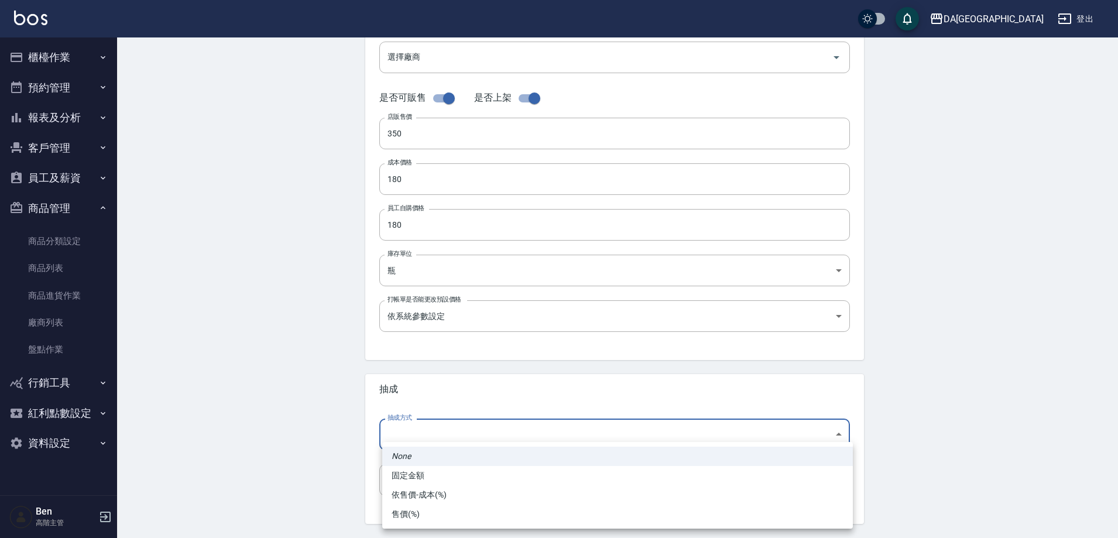
click at [421, 431] on body "DA蘆洲 登出 櫃檯作業 打帳單 帳單列表 掛單列表 座位開單 營業儀表板 現金收支登錄 高階收支登錄 材料自購登錄 每日結帳 排班表 現場電腦打卡 掃碼打卡…" at bounding box center [559, 170] width 1118 height 808
click at [428, 493] on li "依售價-成本(%)" at bounding box center [617, 494] width 471 height 19
type input "byCost"
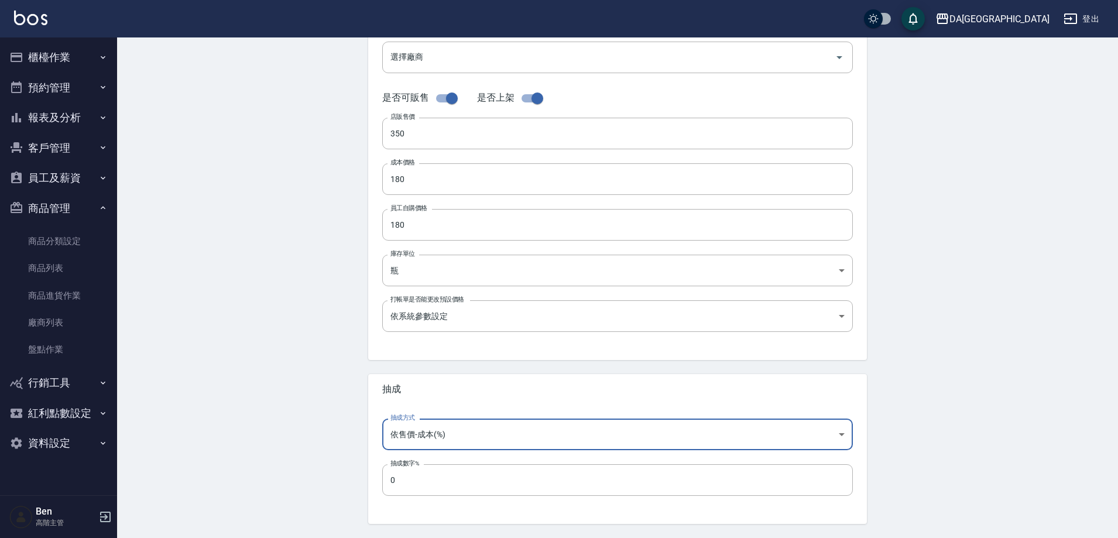
click at [419, 466] on label "抽成數字%" at bounding box center [404, 463] width 29 height 9
click at [419, 466] on input "0" at bounding box center [617, 480] width 471 height 32
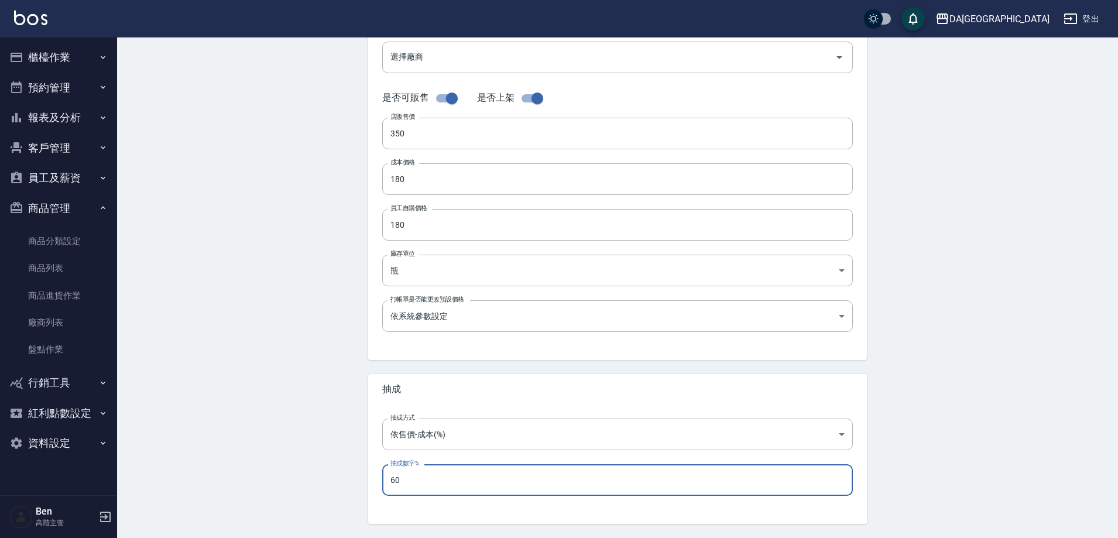
scroll to position [0, 0]
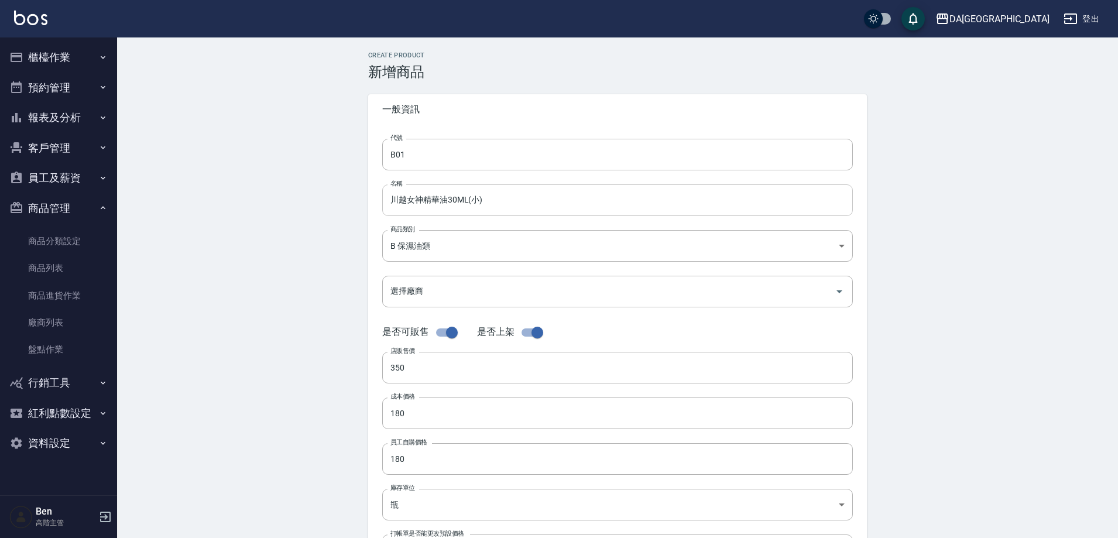
type input "60"
drag, startPoint x: 433, startPoint y: 203, endPoint x: 341, endPoint y: 203, distance: 92.5
click at [341, 203] on div "Create Product 新增商品 一般資訊 代號 B01 代號 名稱 川越女神精華油30ML(小) 名稱 商品類別 B 保濕油類 d7a36a99-…" at bounding box center [617, 422] width 1001 height 770
click at [273, 228] on div "Create Product 新增商品 一般資訊 代號 B01 代號 名稱 川越女神精華油30ML(小) 名稱 商品類別 B 保濕油類 d7a36a99-…" at bounding box center [617, 422] width 1001 height 770
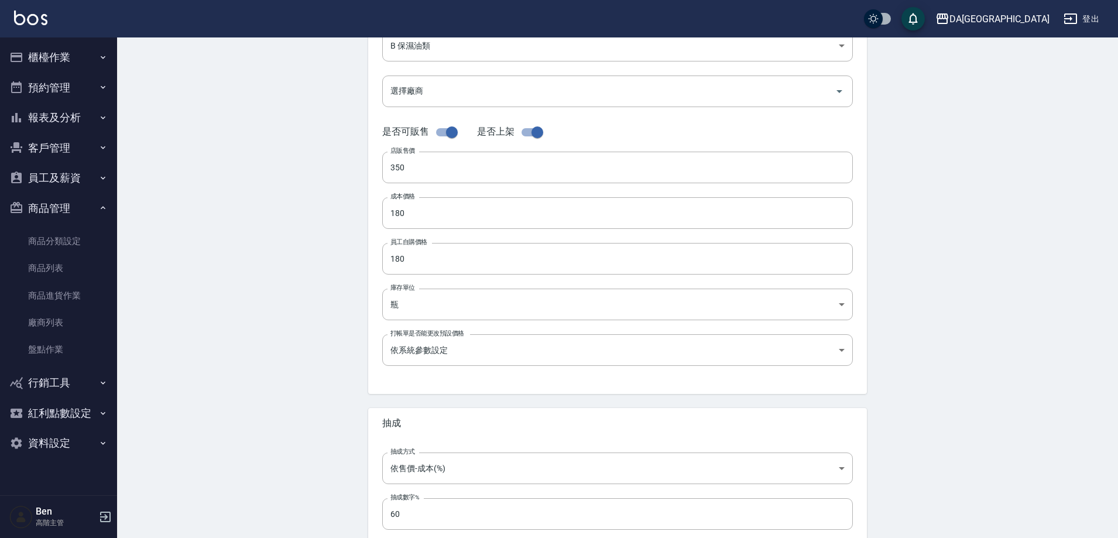
scroll to position [270, 0]
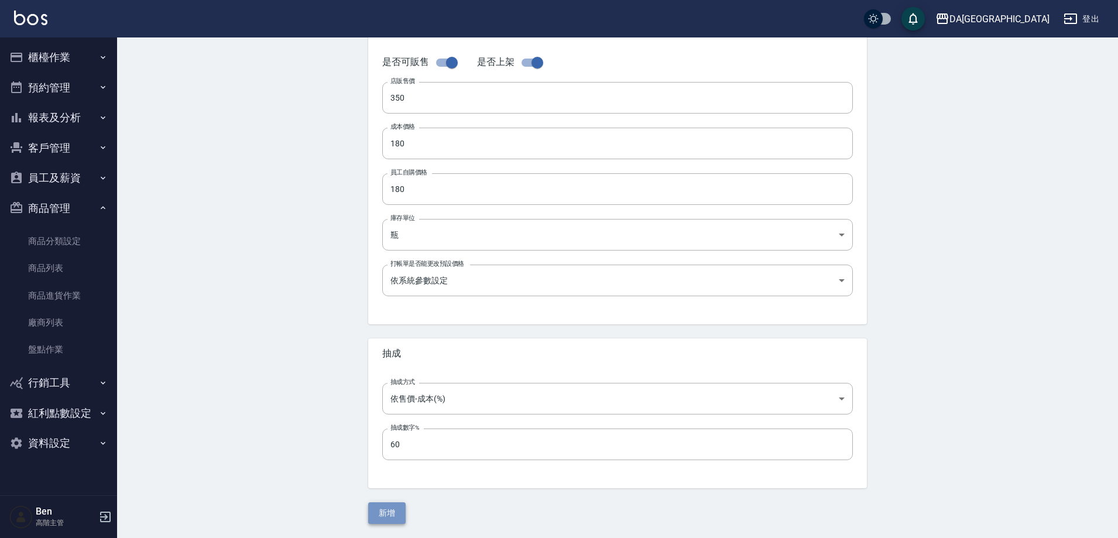
click at [386, 509] on button "新增" at bounding box center [386, 513] width 37 height 22
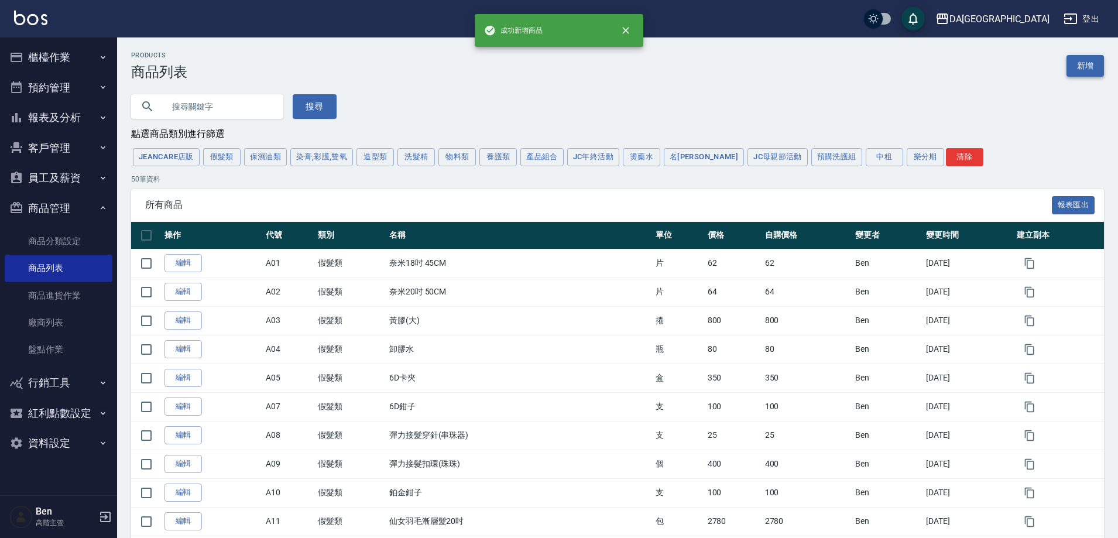
click at [1078, 62] on link "新增" at bounding box center [1084, 66] width 37 height 22
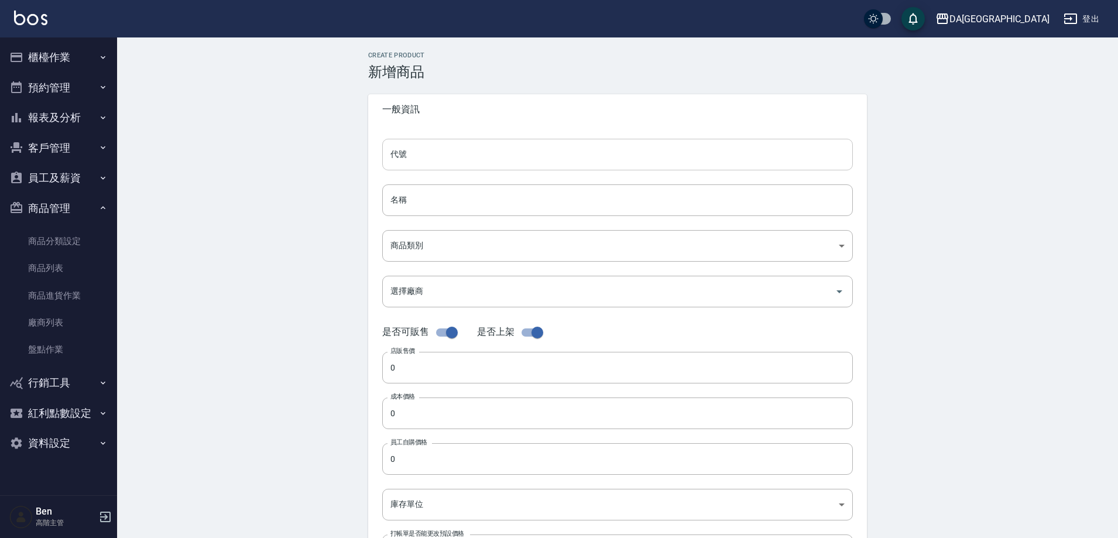
click at [420, 150] on input "代號" at bounding box center [617, 155] width 471 height 32
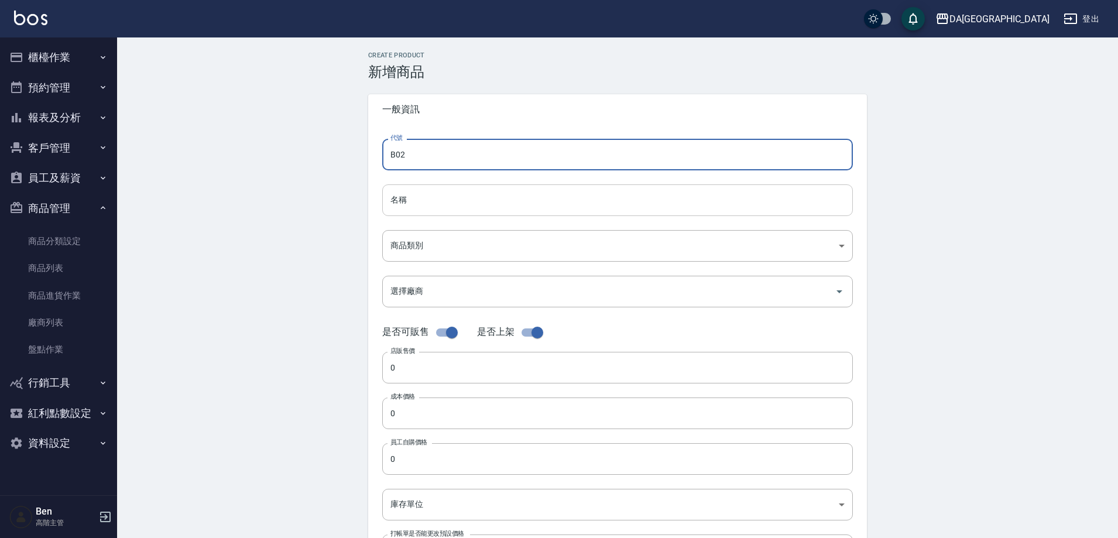
type input "B02"
click at [420, 202] on input "名稱" at bounding box center [617, 200] width 471 height 32
paste input "川越女神精華油30ML(小)"
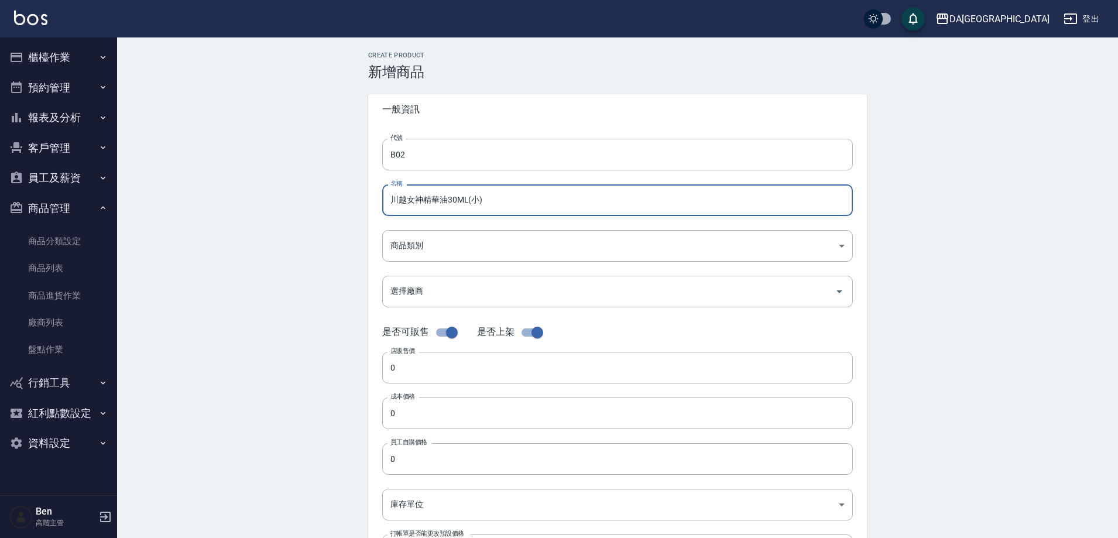
drag, startPoint x: 468, startPoint y: 201, endPoint x: 478, endPoint y: 200, distance: 10.0
click at [472, 200] on input "川越女神精華油30ML(小)" at bounding box center [617, 200] width 471 height 32
click at [478, 200] on input "川越女神精華油30ML(小)" at bounding box center [617, 200] width 471 height 32
click at [455, 200] on input "川越女神精華油30ML大大)" at bounding box center [617, 200] width 471 height 32
click at [485, 200] on input "川越女神精華油30ML大大)" at bounding box center [617, 200] width 471 height 32
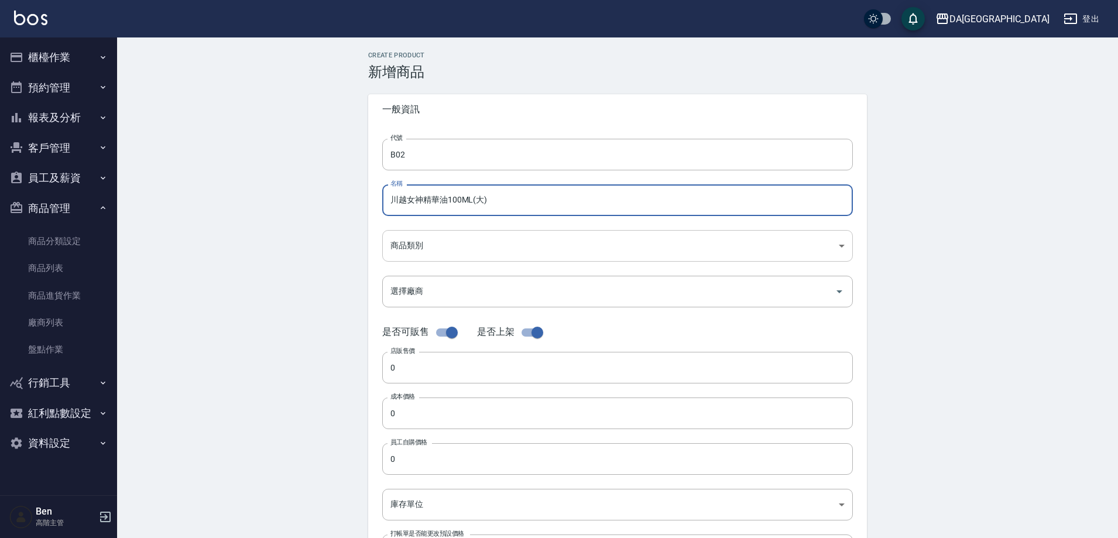
type input "川越女神精華油100ML(大)"
click at [443, 256] on body "DA蘆洲 登出 櫃檯作業 打帳單 帳單列表 掛單列表 座位開單 營業儀表板 現金收支登錄 高階收支登錄 材料自購登錄 每日結帳 排班表 現場電腦打卡 掃碼打卡…" at bounding box center [559, 404] width 1118 height 808
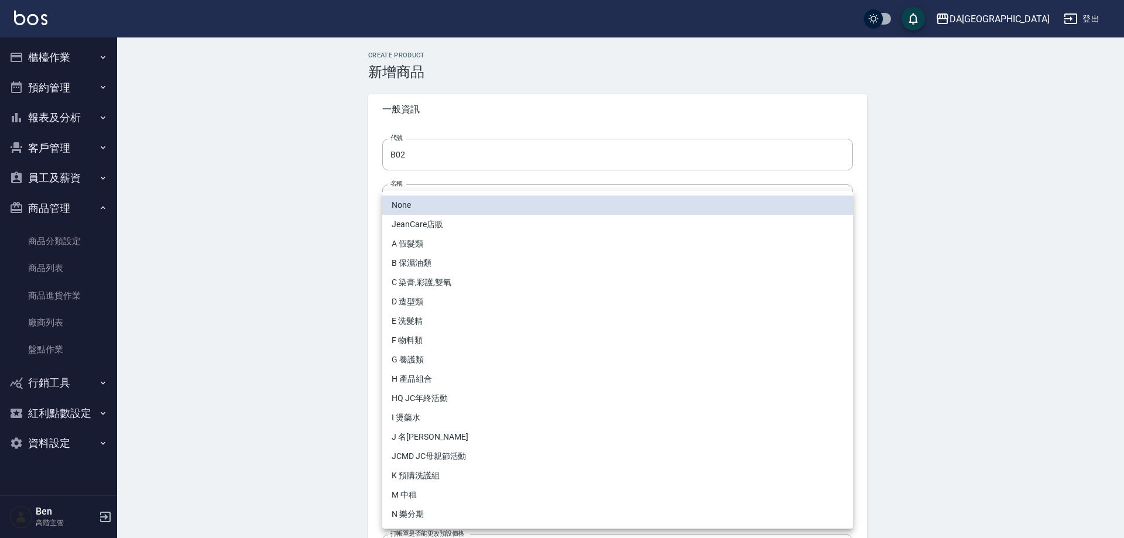
click at [432, 258] on li "B 保濕油類" at bounding box center [617, 262] width 471 height 19
type input "d7a36a99-1b49-46e5-99cb-fda0cbea5174"
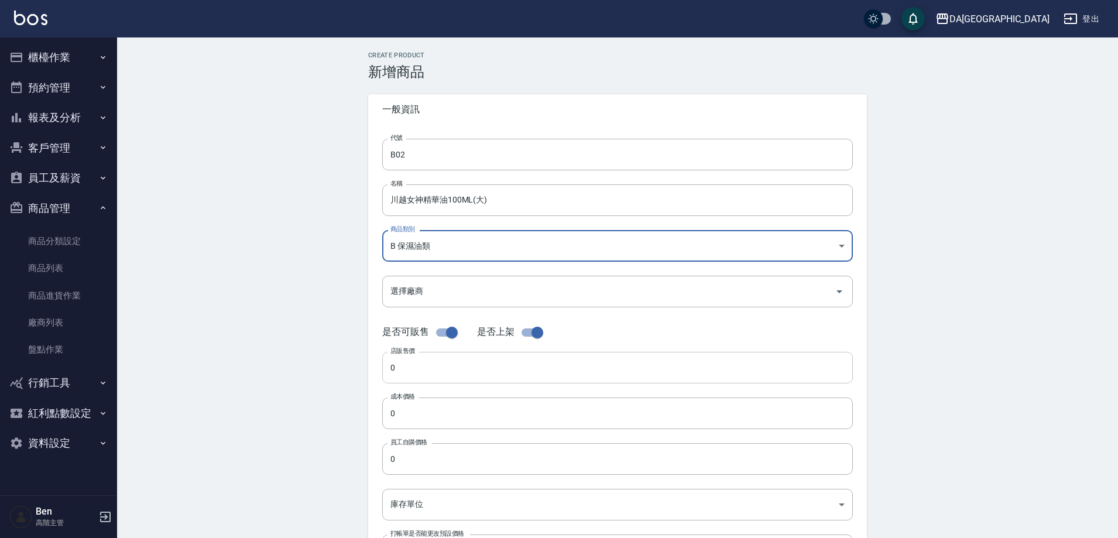
click at [419, 372] on input "0" at bounding box center [617, 368] width 471 height 32
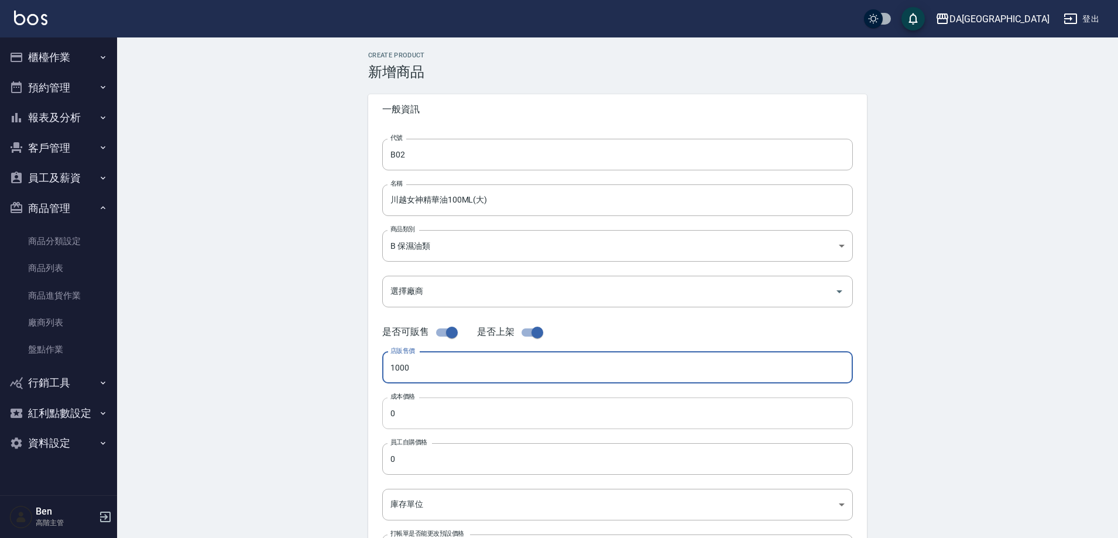
type input "1000"
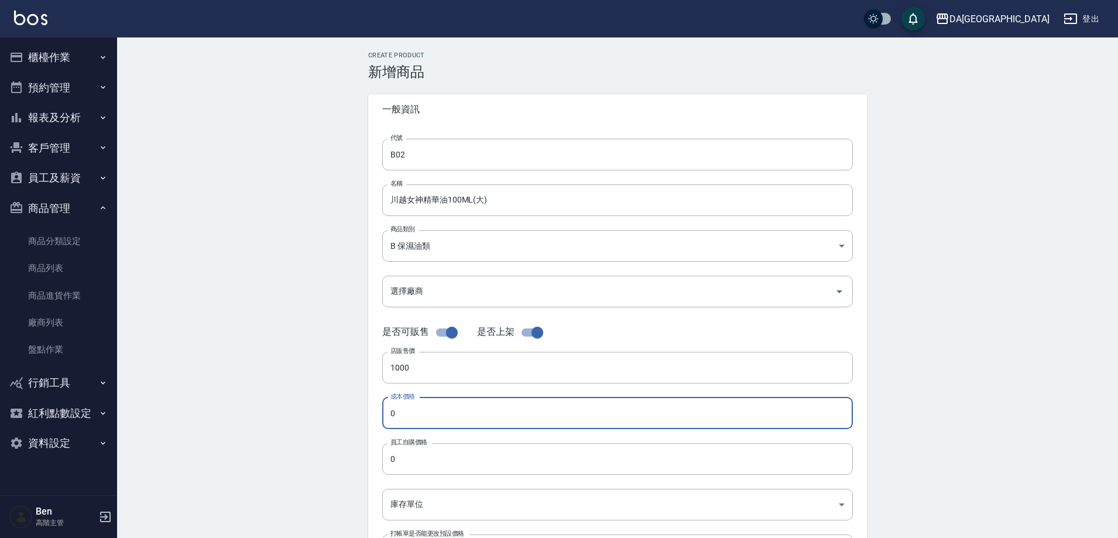
click at [429, 403] on input "0" at bounding box center [617, 413] width 471 height 32
drag, startPoint x: 455, startPoint y: 401, endPoint x: 324, endPoint y: 423, distance: 133.0
click at [320, 421] on div "Create Product 新增商品 一般資訊 代號 B02 代號 名稱 川越女神精華油100ML(大) 名稱 商品類別 B 保濕油類 d7a36a99…" at bounding box center [617, 422] width 1001 height 770
type input "550"
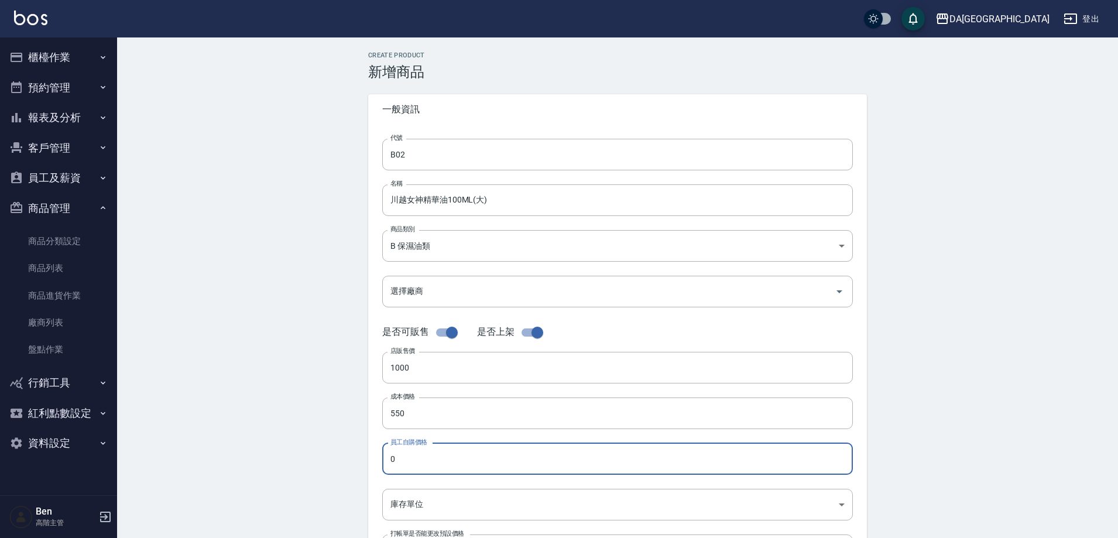
click at [421, 451] on input "0" at bounding box center [617, 459] width 471 height 32
paste input "55"
type input "550"
click at [417, 498] on body "DA蘆洲 登出 櫃檯作業 打帳單 帳單列表 掛單列表 座位開單 營業儀表板 現金收支登錄 高階收支登錄 材料自購登錄 每日結帳 排班表 現場電腦打卡 掃碼打卡…" at bounding box center [559, 404] width 1118 height 808
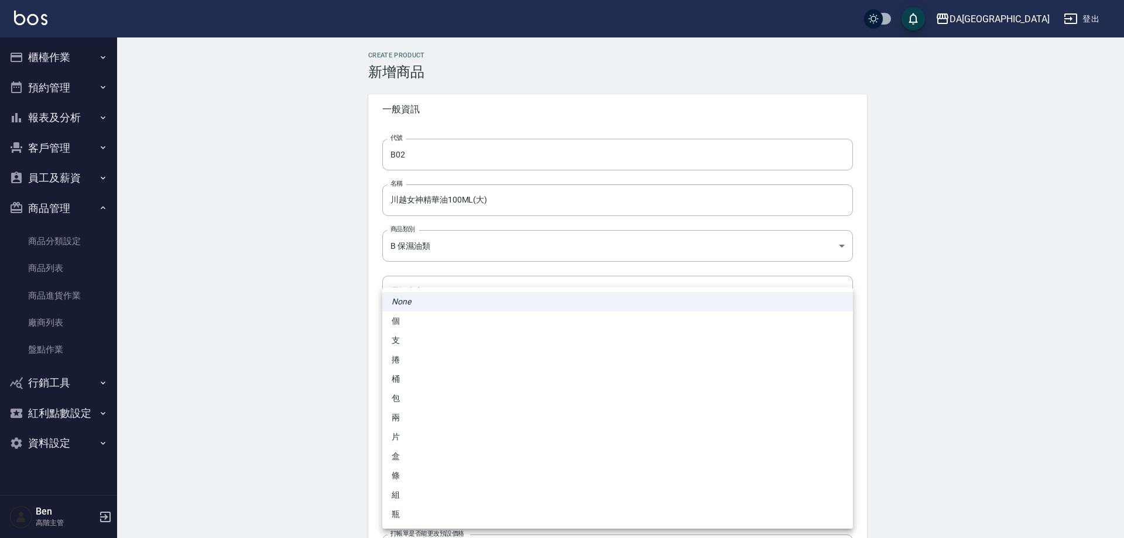
click at [403, 512] on li "瓶" at bounding box center [617, 513] width 471 height 19
type input "瓶"
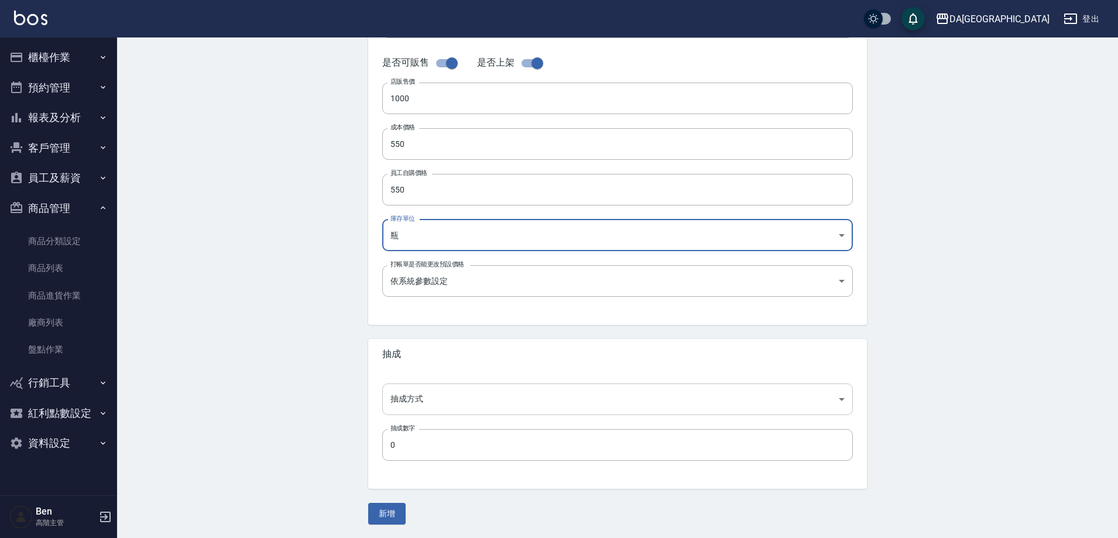
scroll to position [270, 0]
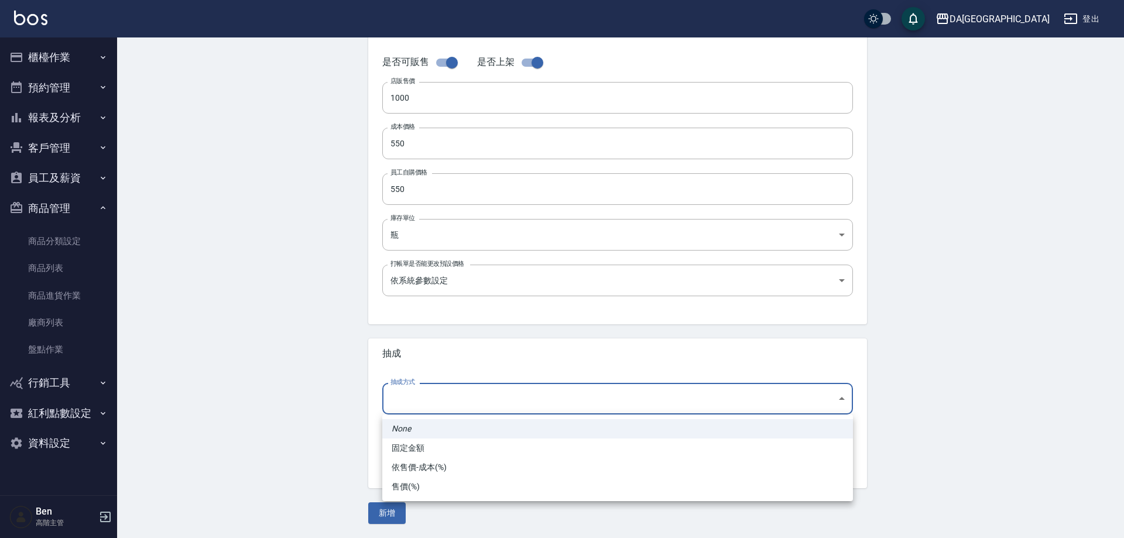
click at [428, 384] on body "DA蘆洲 登出 櫃檯作業 打帳單 帳單列表 掛單列表 座位開單 營業儀表板 現金收支登錄 高階收支登錄 材料自購登錄 每日結帳 排班表 現場電腦打卡 掃碼打卡…" at bounding box center [562, 134] width 1124 height 808
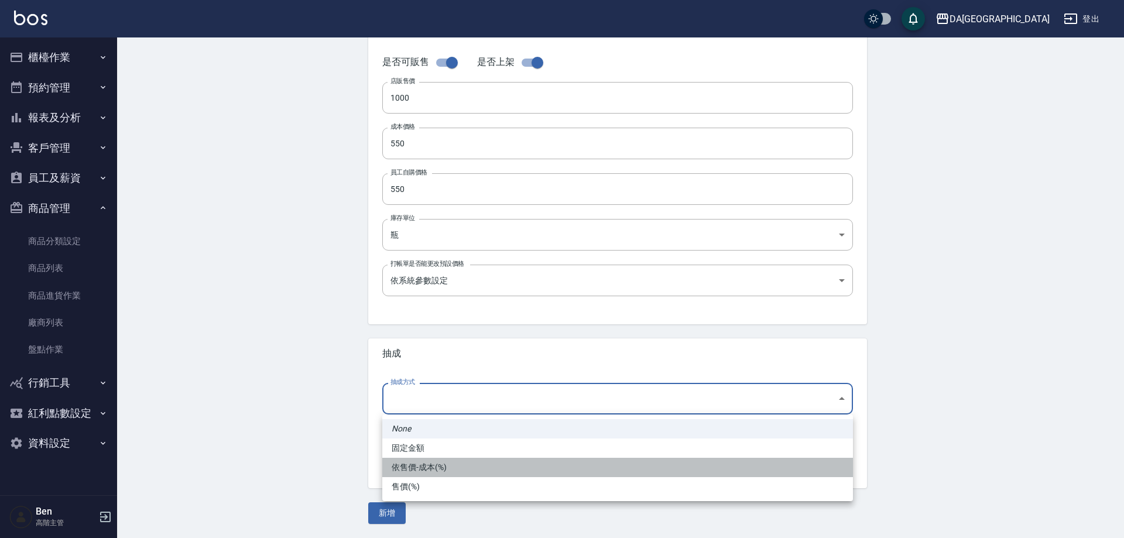
click at [434, 462] on li "依售價-成本(%)" at bounding box center [617, 467] width 471 height 19
type input "byCost"
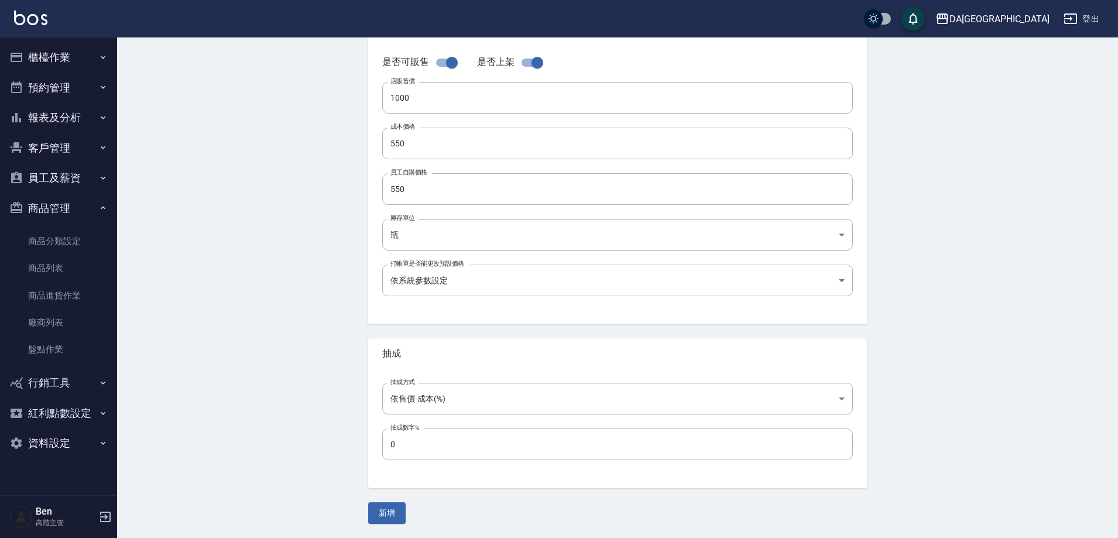
click at [427, 452] on input "0" at bounding box center [617, 444] width 471 height 32
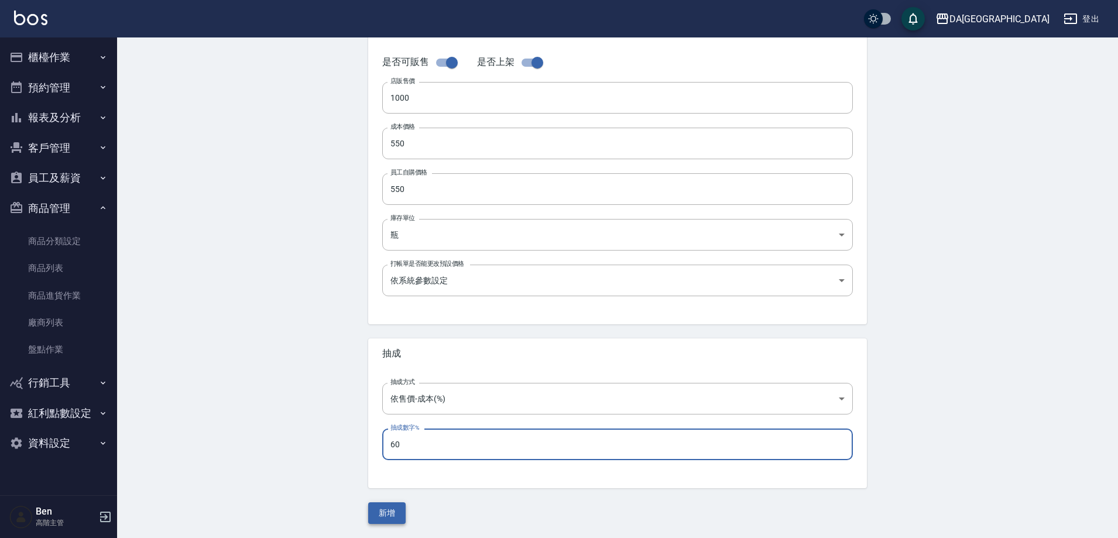
type input "60"
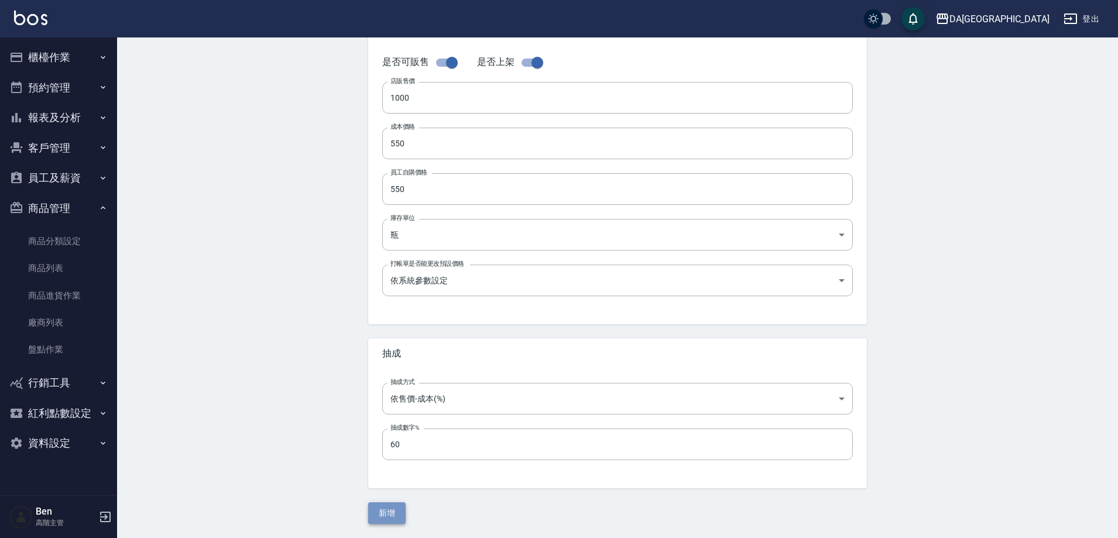
click at [390, 513] on button "新增" at bounding box center [386, 513] width 37 height 22
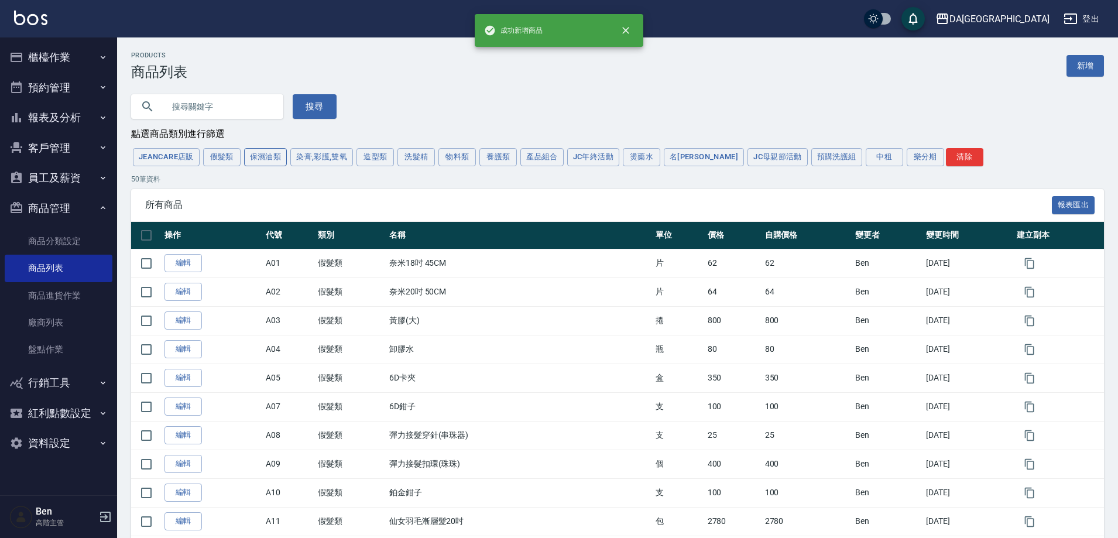
click at [265, 164] on button "保濕油類" at bounding box center [265, 157] width 43 height 18
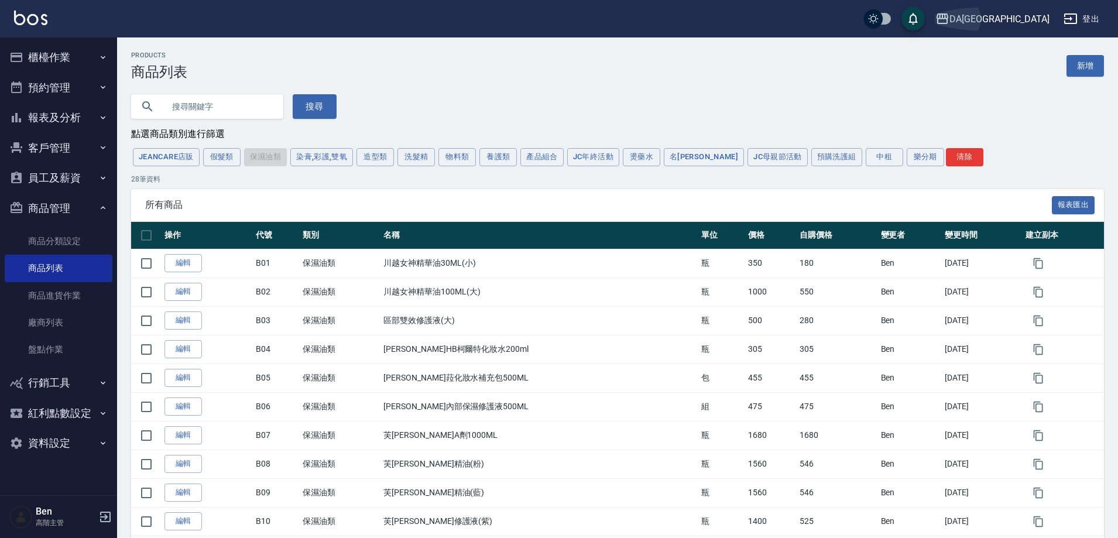
click at [1039, 18] on div "DA蘆洲" at bounding box center [999, 19] width 100 height 15
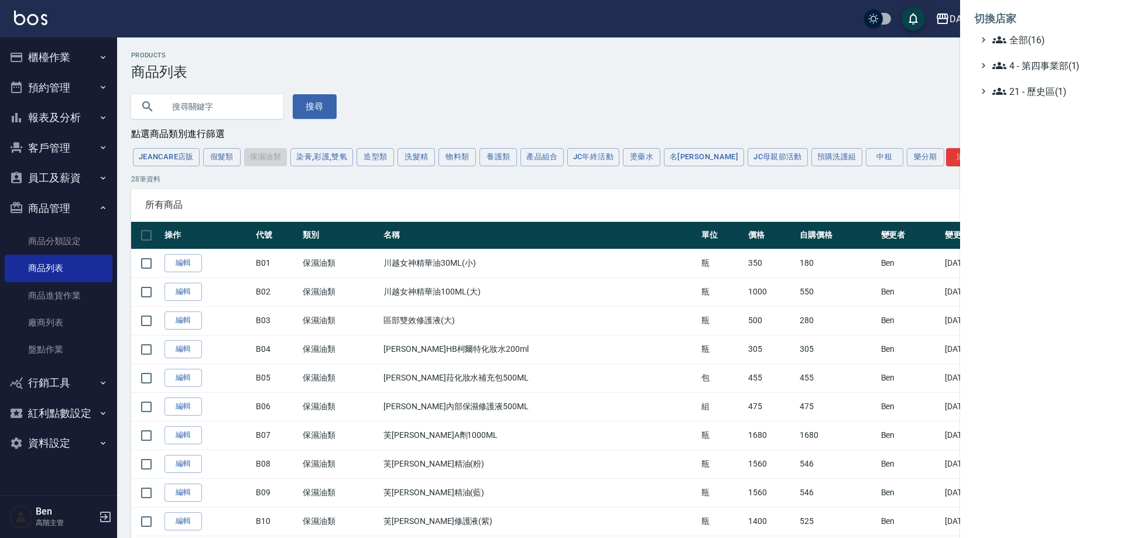
click at [1037, 51] on ul "全部(16) 4 - 第四事業部(1) 21 - 歷史區(1)" at bounding box center [1042, 66] width 136 height 66
click at [1038, 46] on ul "全部(16) 4 - 第四事業部(1) 21 - 歷史區(1)" at bounding box center [1042, 66] width 136 height 66
click at [1047, 40] on span "全部(16)" at bounding box center [1048, 40] width 113 height 14
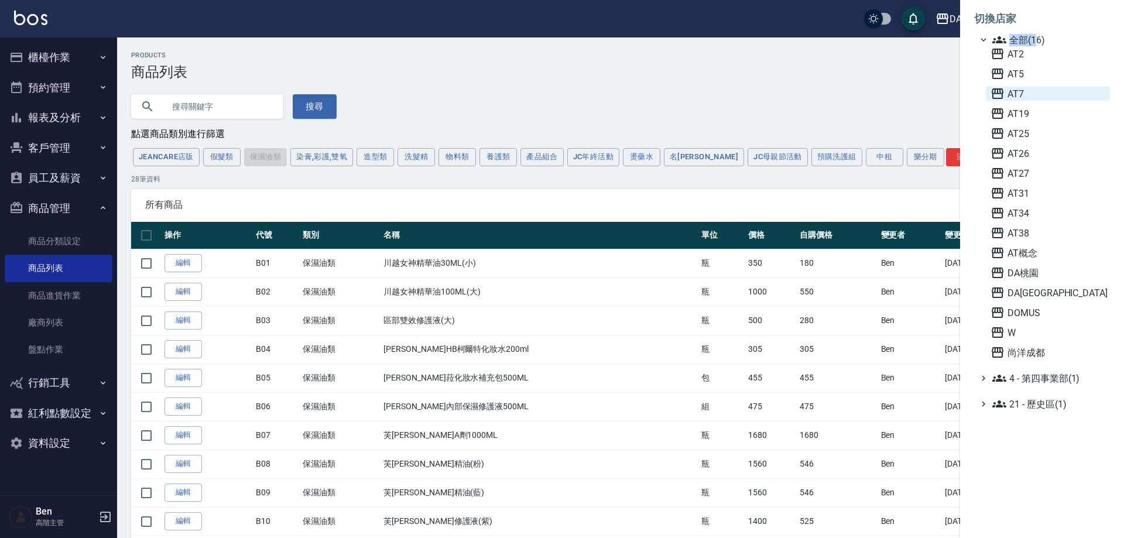
click at [1033, 94] on span "AT7" at bounding box center [1047, 94] width 115 height 14
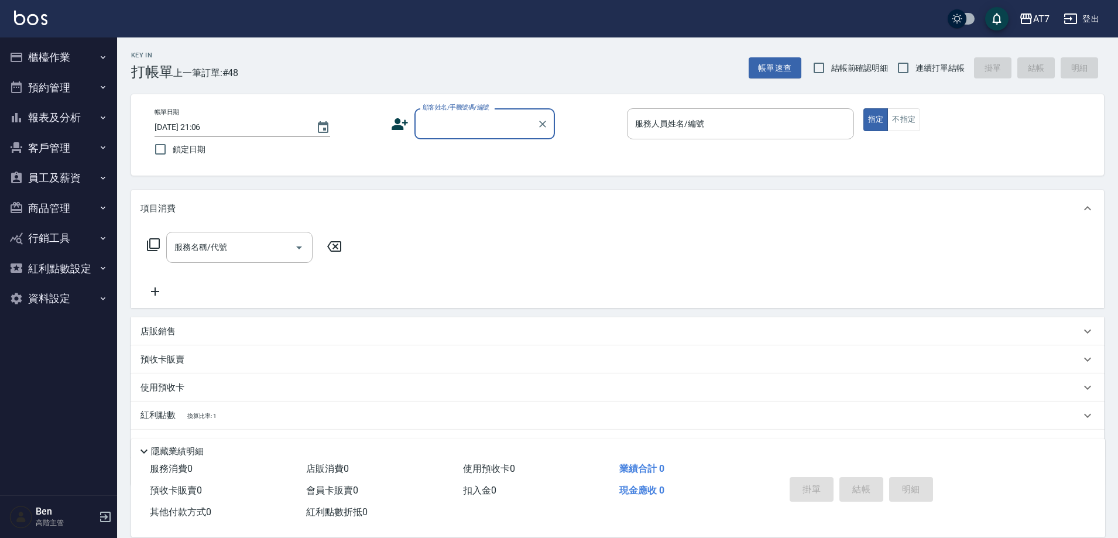
click at [75, 121] on button "報表及分析" at bounding box center [59, 117] width 108 height 30
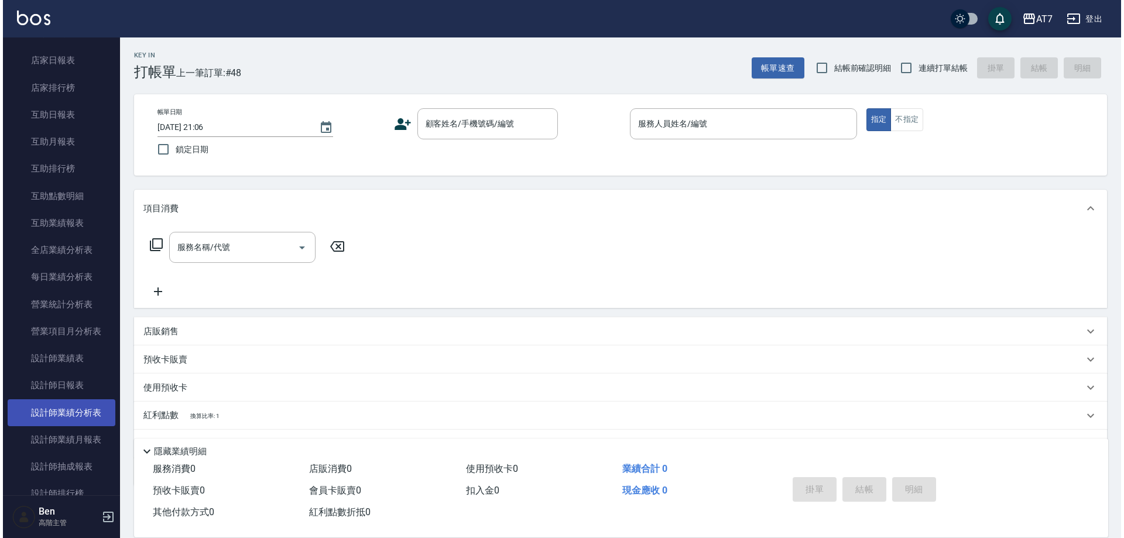
scroll to position [293, 0]
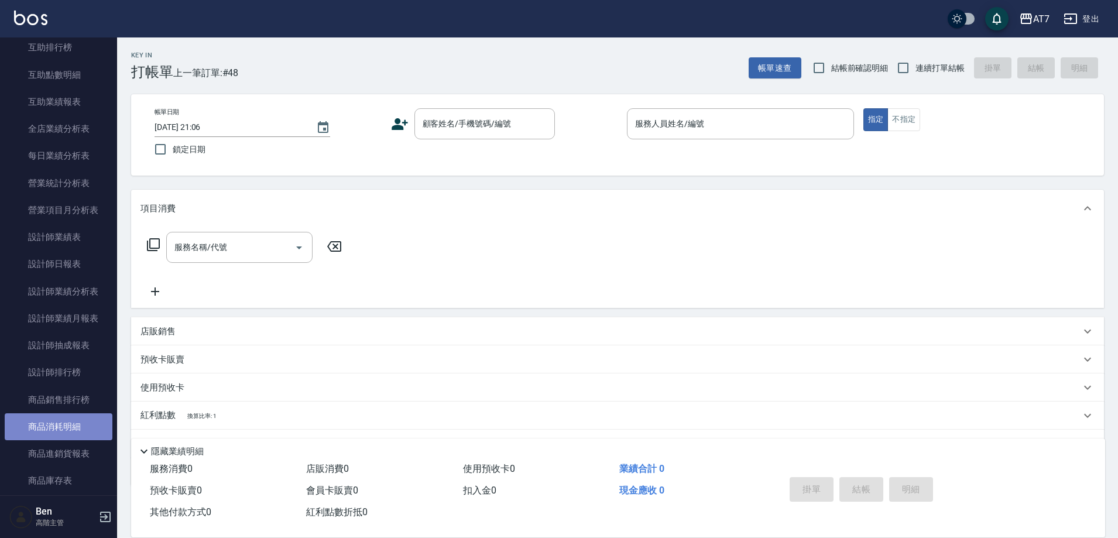
click at [70, 423] on link "商品消耗明細" at bounding box center [59, 426] width 108 height 27
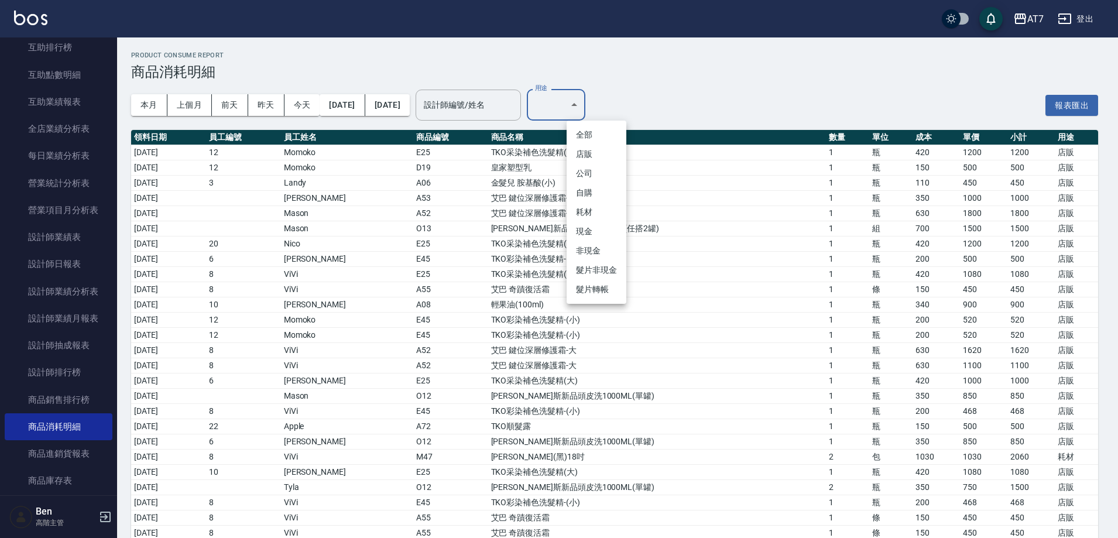
click at [592, 232] on li "現金" at bounding box center [596, 231] width 60 height 19
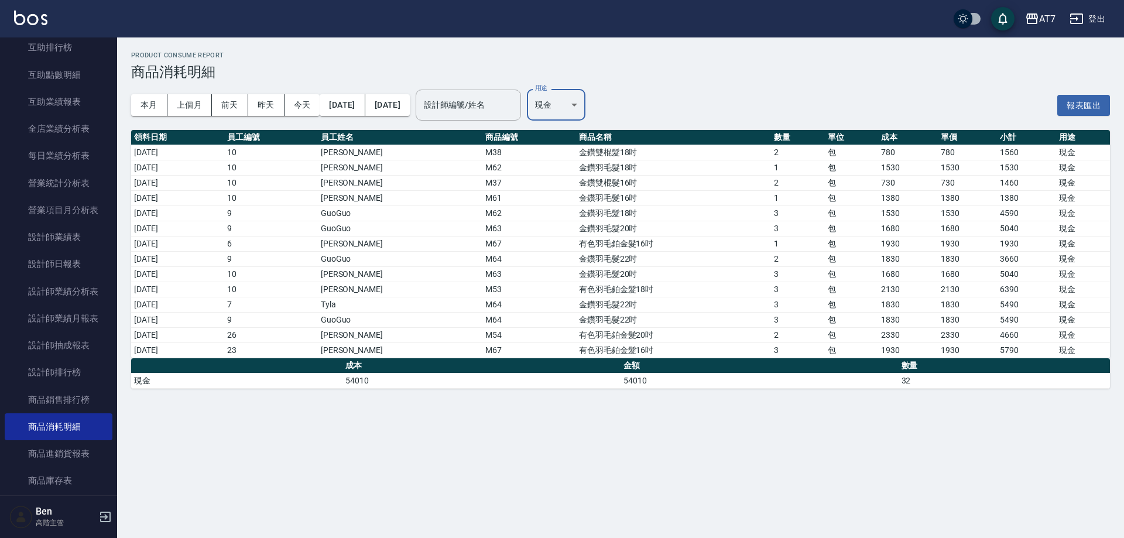
click at [614, 107] on body "AT7 登出 櫃檯作業 打帳單 帳單列表 掛單列表 座位開單 營業儀表板 現金收支登錄 高階收支登錄 材料自購登錄 每日結帳 排班表 現場電腦打卡 掃碼打卡 …" at bounding box center [562, 269] width 1124 height 538
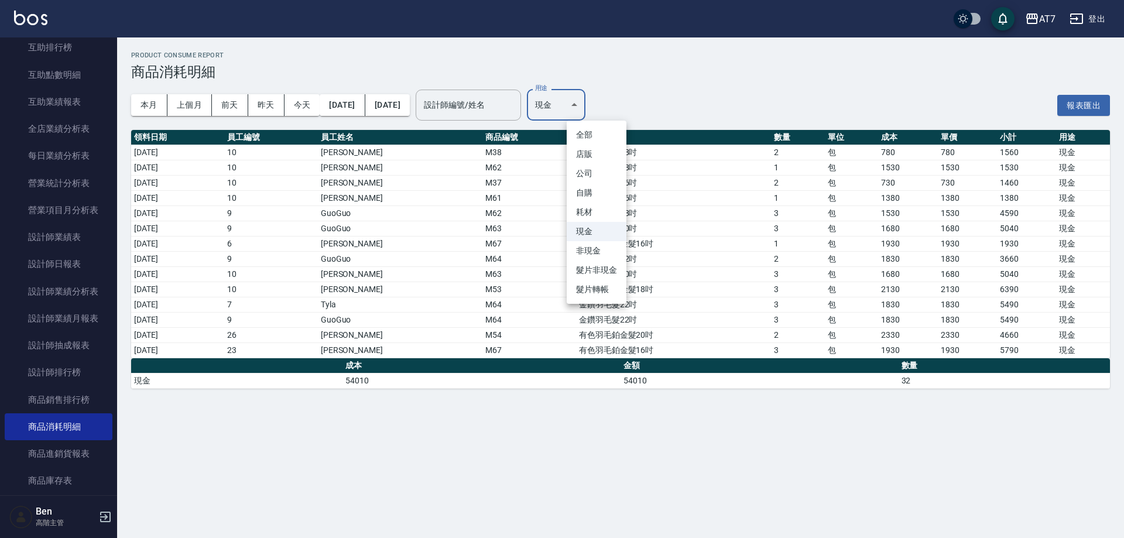
click at [595, 206] on li "耗材" at bounding box center [596, 211] width 60 height 19
type input "耗材"
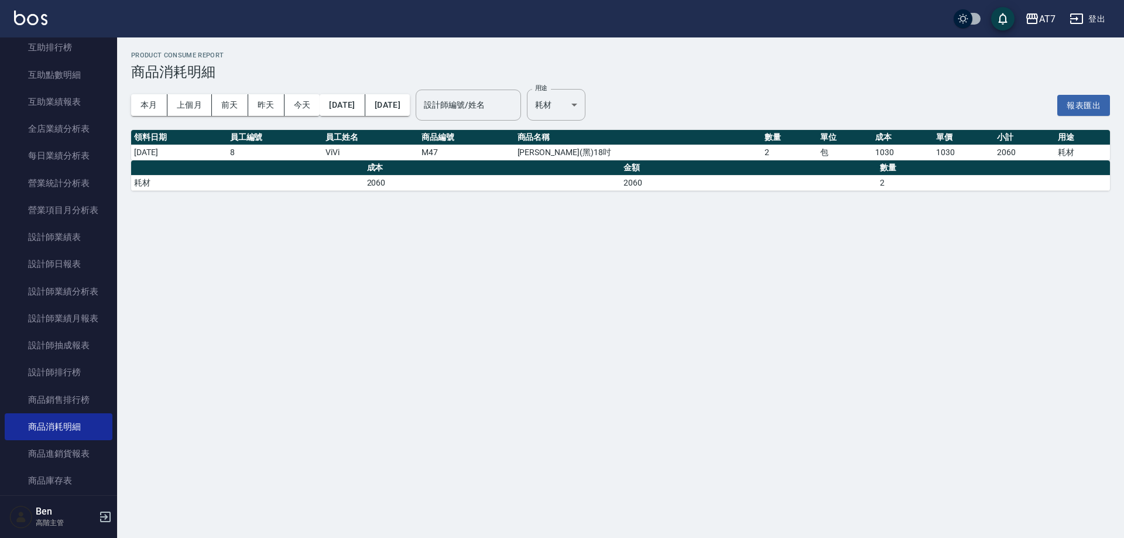
click at [692, 288] on div "Product Consume Report 商品消耗明細 本月 上個月 [DATE] [DATE] [DATE] [DATE] [DATE] 設計師編號/姓…" at bounding box center [562, 269] width 1124 height 538
click at [1102, 13] on button "登出" at bounding box center [1087, 19] width 45 height 22
